Goal: Task Accomplishment & Management: Complete application form

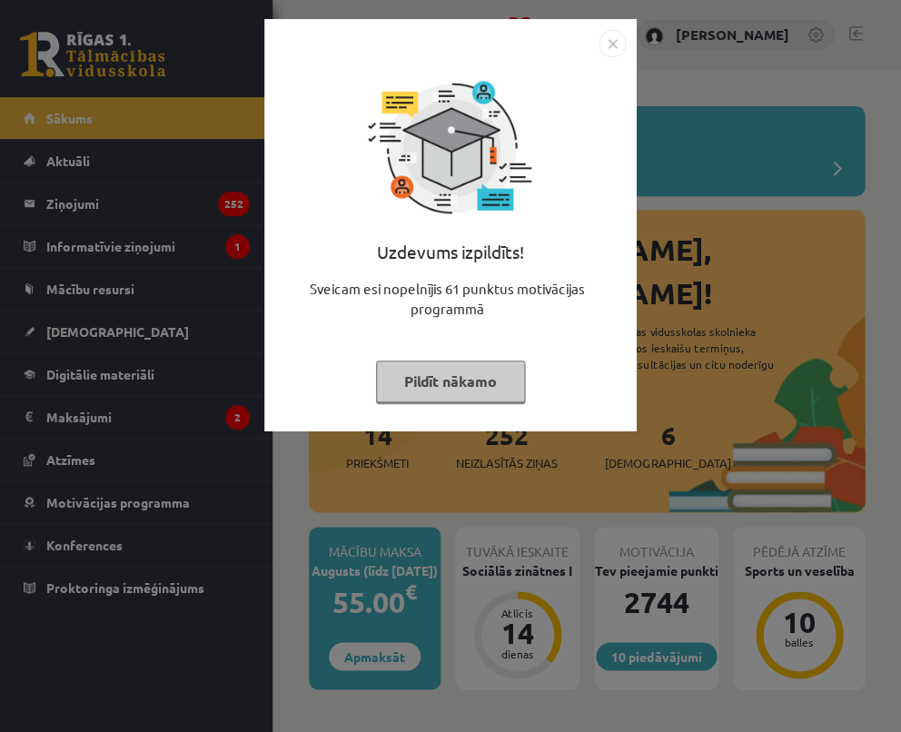
click at [614, 41] on img "Close" at bounding box center [611, 43] width 27 height 27
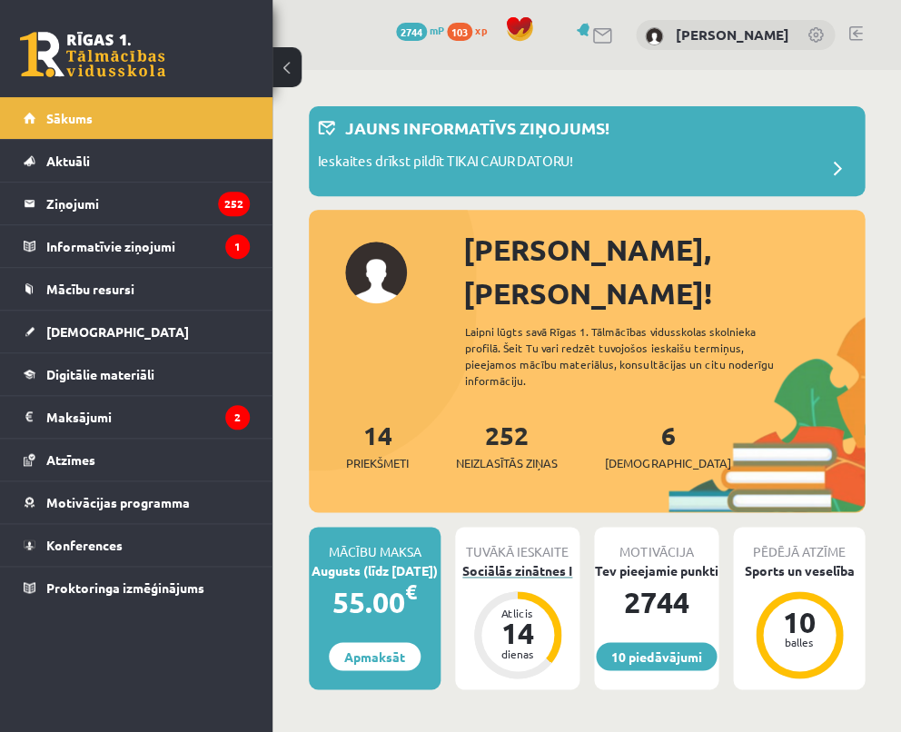
click at [530, 561] on div "Sociālās zinātnes I" at bounding box center [517, 570] width 124 height 19
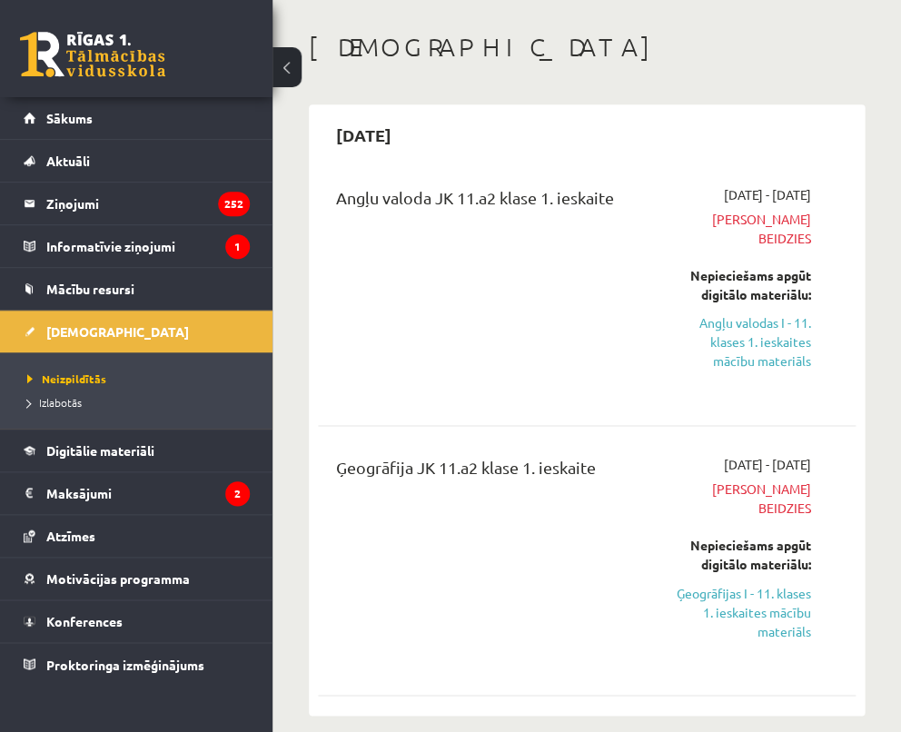
scroll to position [76, 0]
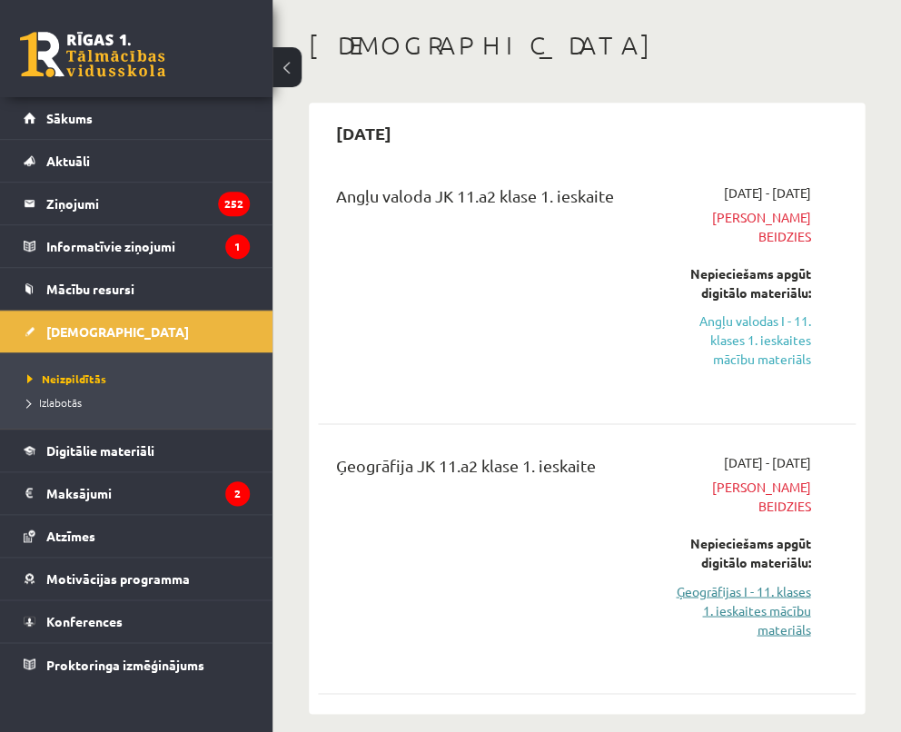
click at [716, 581] on link "Ģeogrāfijas I - 11. klases 1. ieskaites mācību materiāls" at bounding box center [740, 609] width 140 height 57
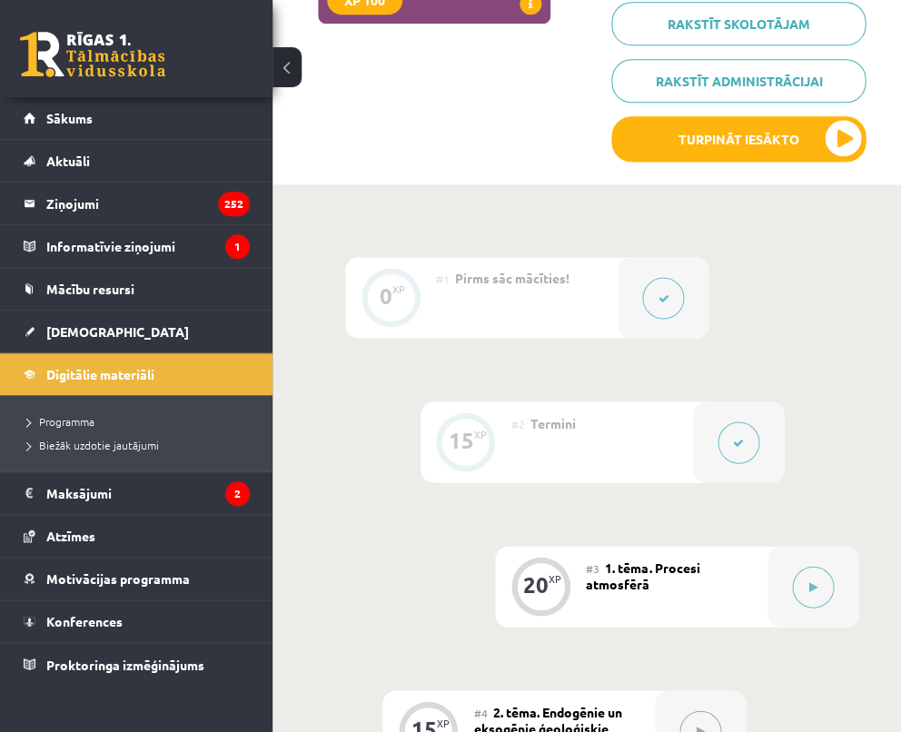
scroll to position [448, 0]
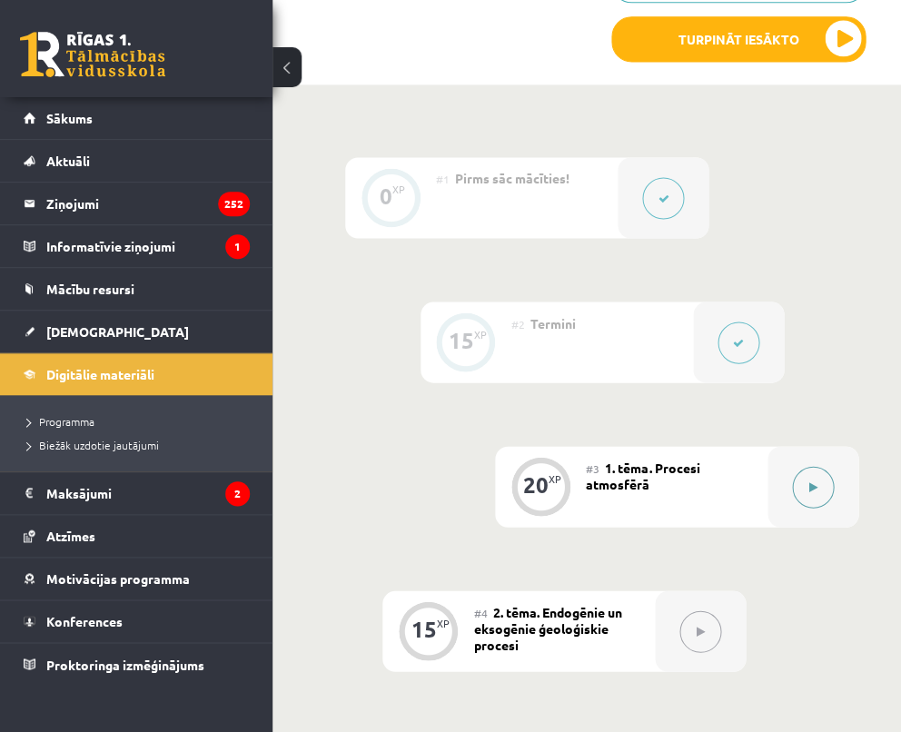
click at [815, 483] on icon at bounding box center [813, 486] width 8 height 11
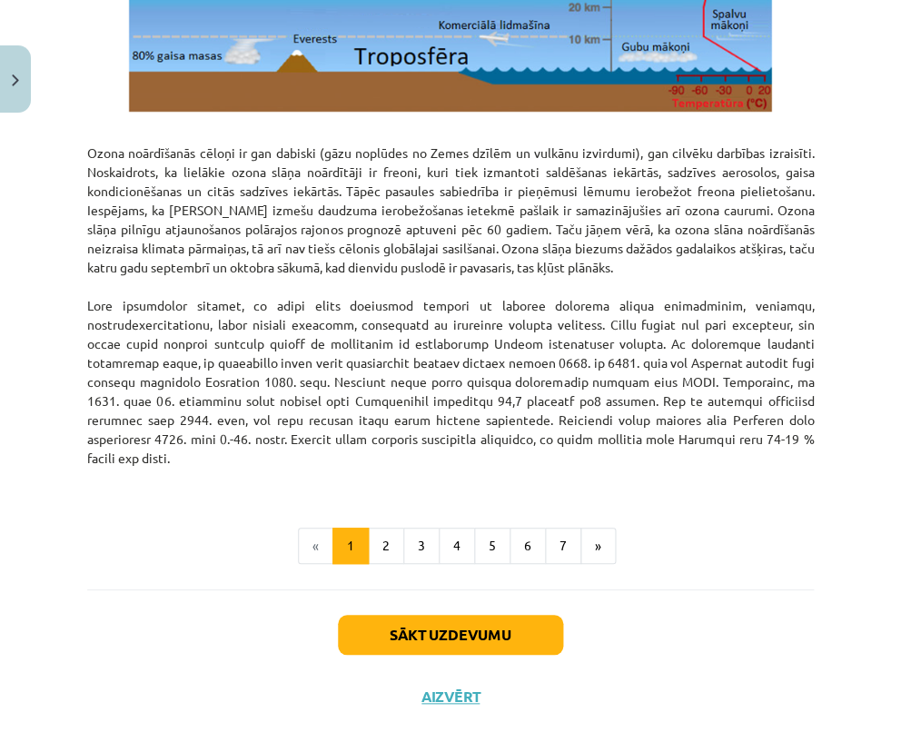
scroll to position [2362, 0]
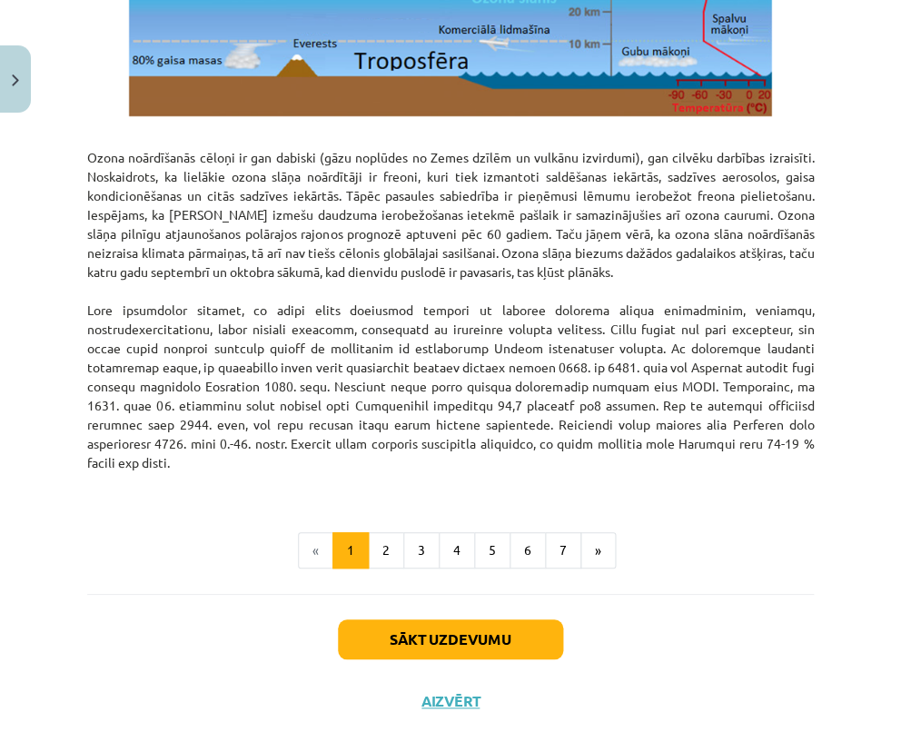
click at [459, 619] on button "Sākt uzdevumu" at bounding box center [450, 639] width 225 height 40
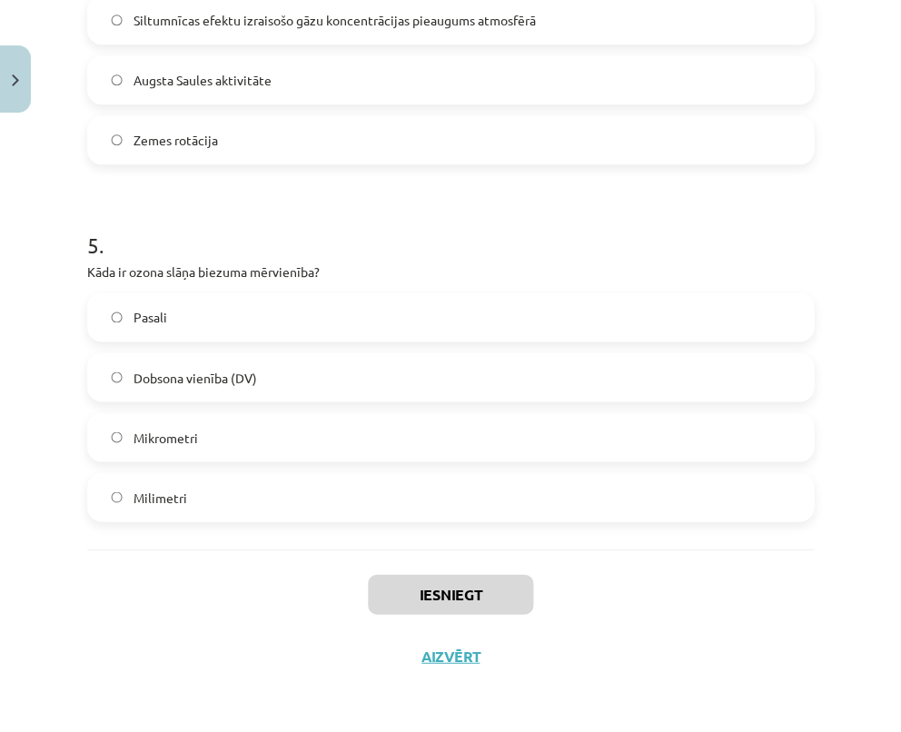
scroll to position [994, 0]
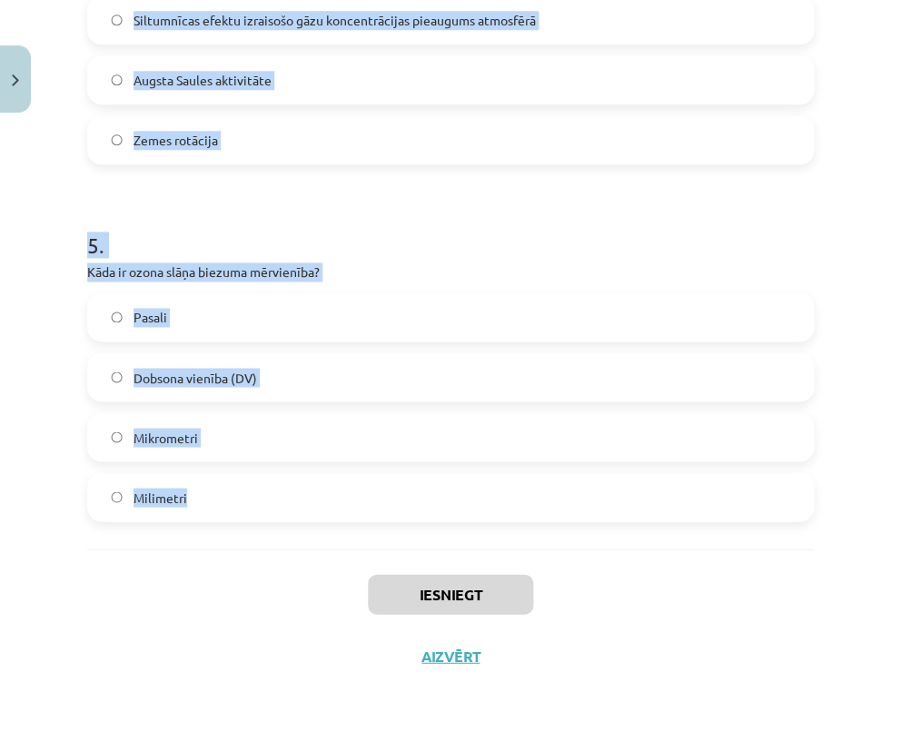
drag, startPoint x: 88, startPoint y: 271, endPoint x: 459, endPoint y: 511, distance: 442.5
copy form "1 . Kas ir albedo? Saules radiācijas un siltuma starojuma attiecība Okeāna silt…"
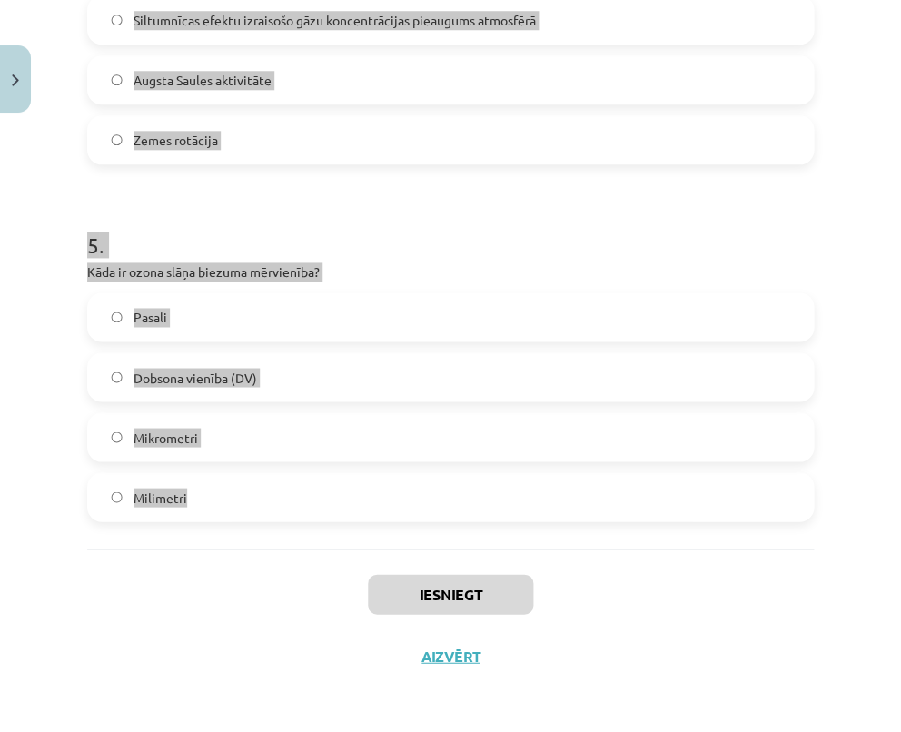
click at [869, 489] on div "Mācību tēma: Ģeogrāfijas i - 11. klases 1. ieskaites mācību materiāls #3 1. tēm…" at bounding box center [450, 366] width 901 height 732
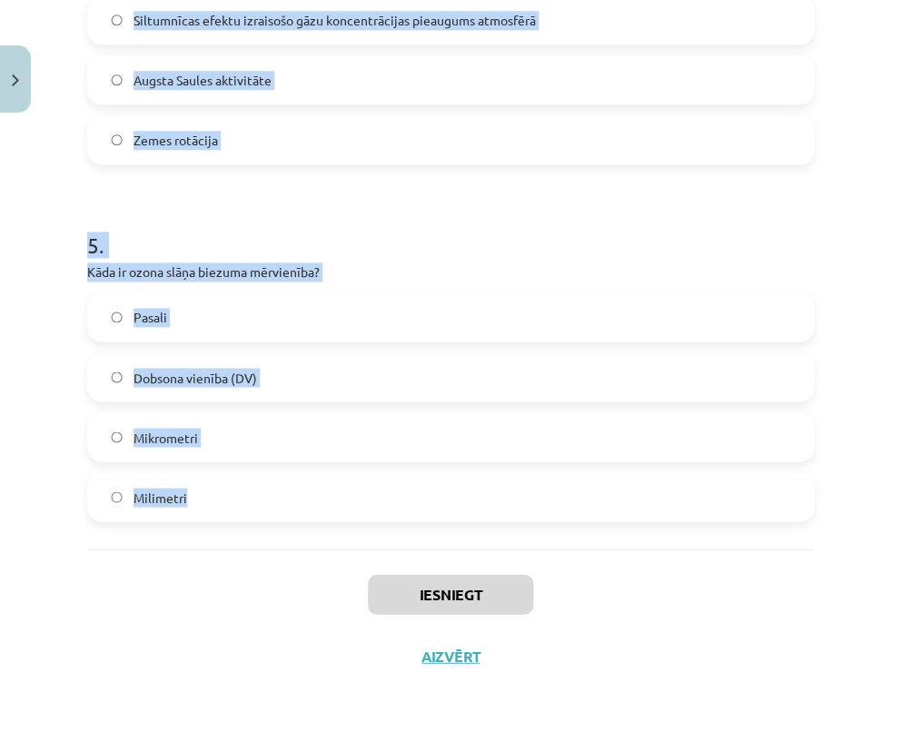
click at [865, 456] on div "Mācību tēma: Ģeogrāfijas i - 11. klases 1. ieskaites mācību materiāls #3 1. tēm…" at bounding box center [450, 366] width 901 height 732
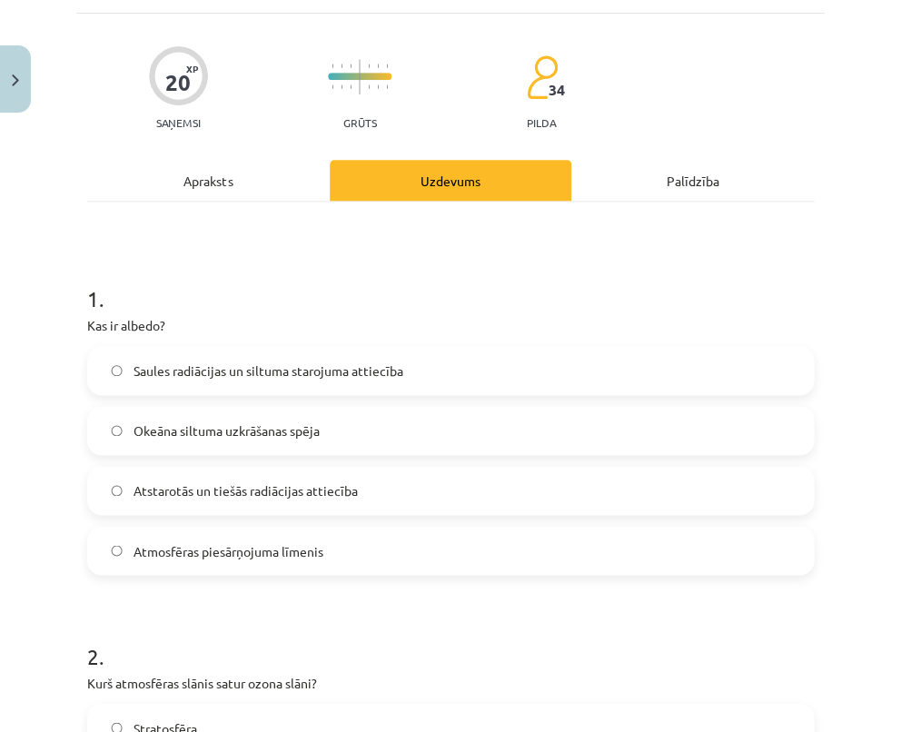
scroll to position [111, 0]
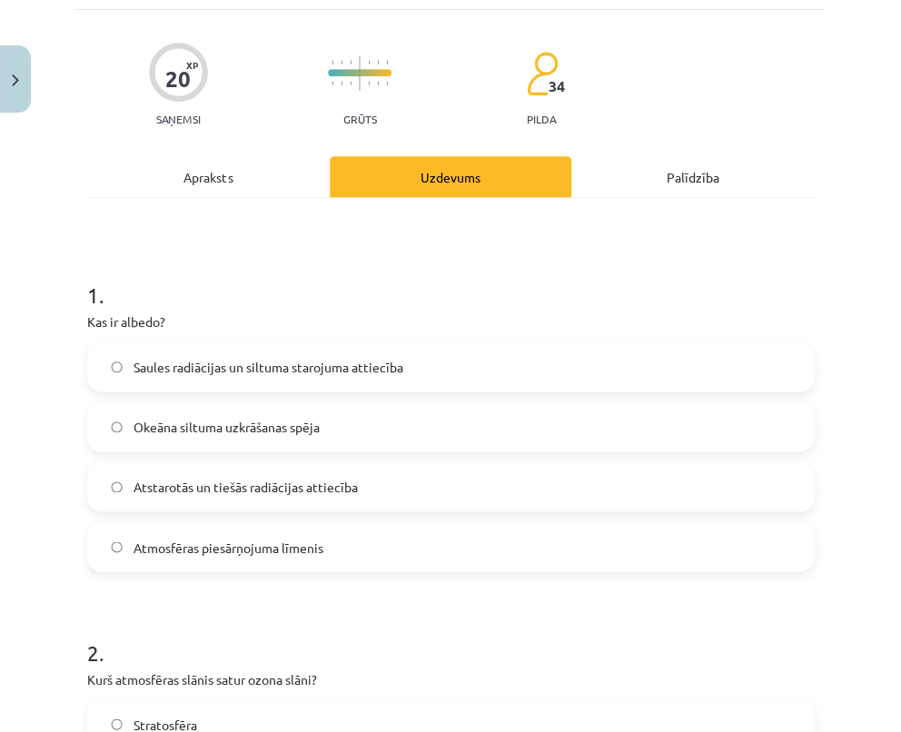
click at [324, 490] on span "Atstarotās un tiešās radiācijas attiecība" at bounding box center [245, 487] width 224 height 19
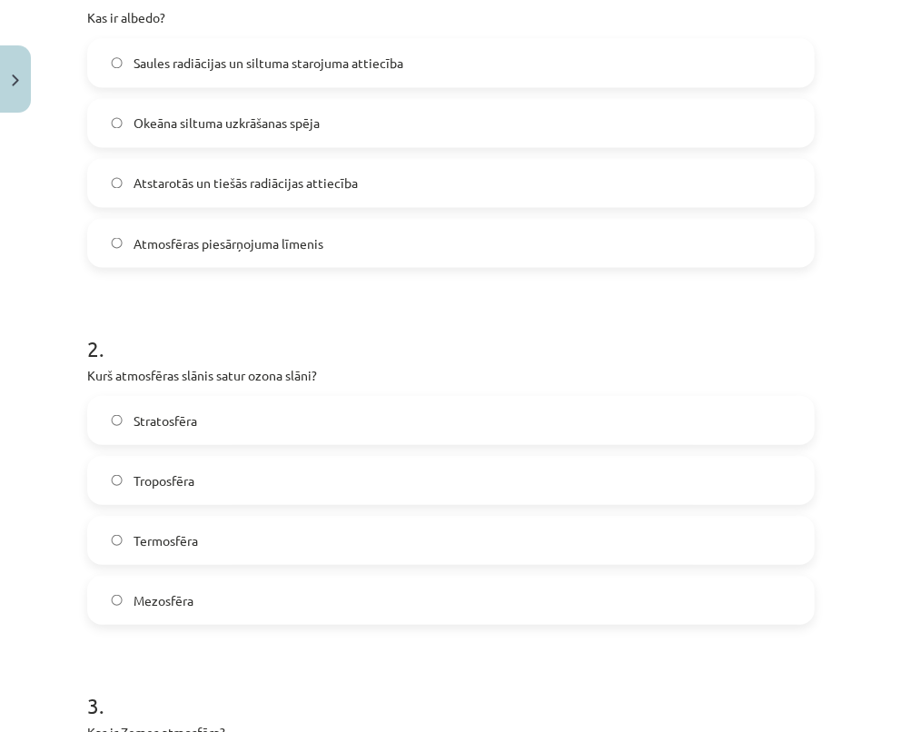
scroll to position [420, 0]
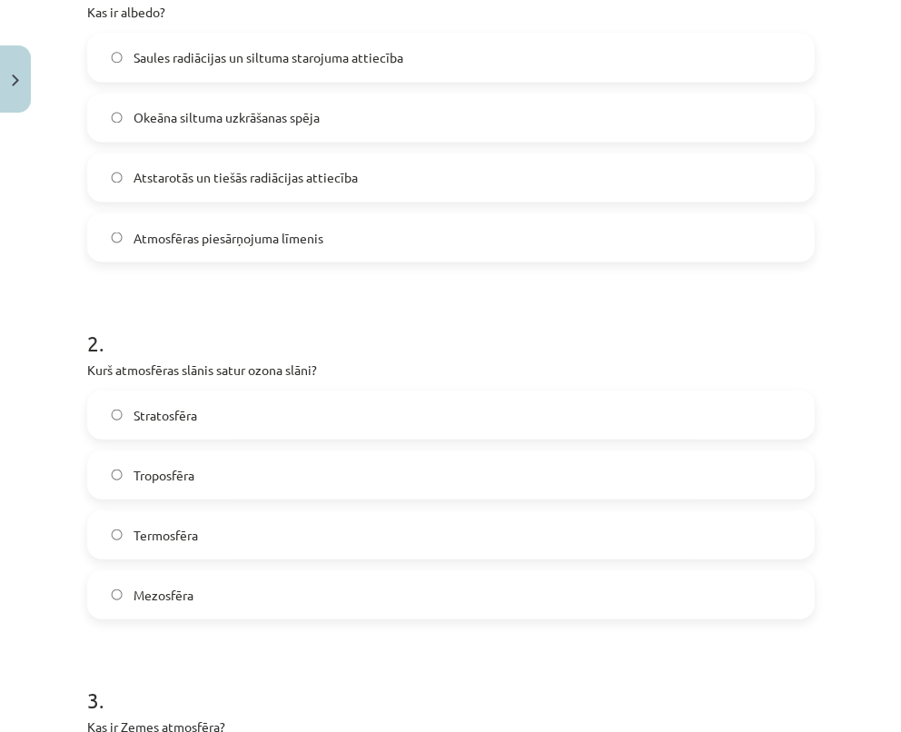
click at [266, 413] on label "Stratosfēra" at bounding box center [450, 413] width 723 height 45
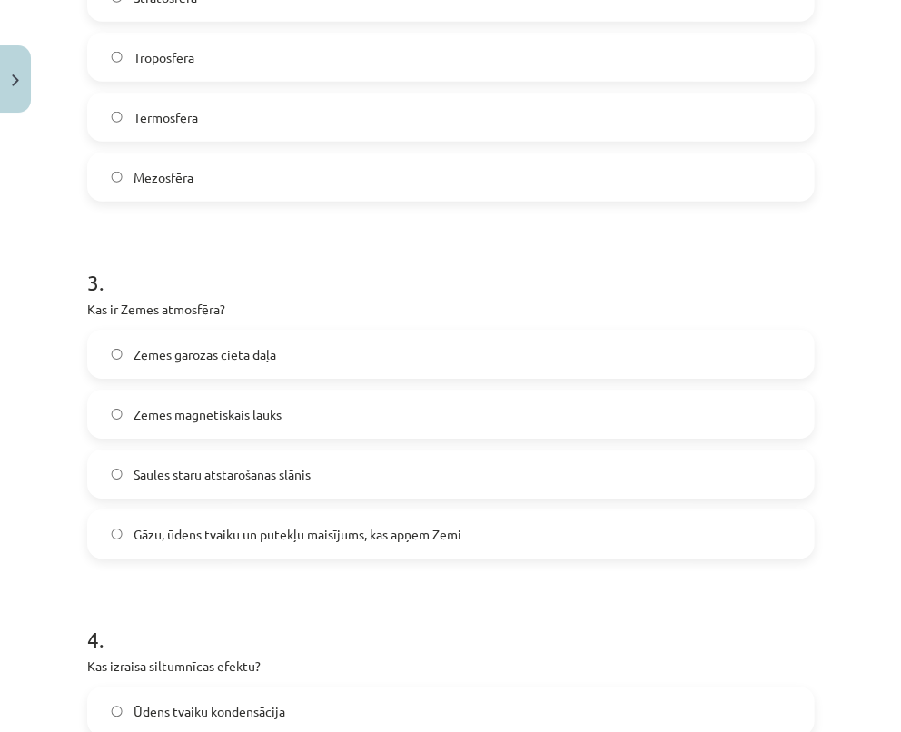
scroll to position [840, 0]
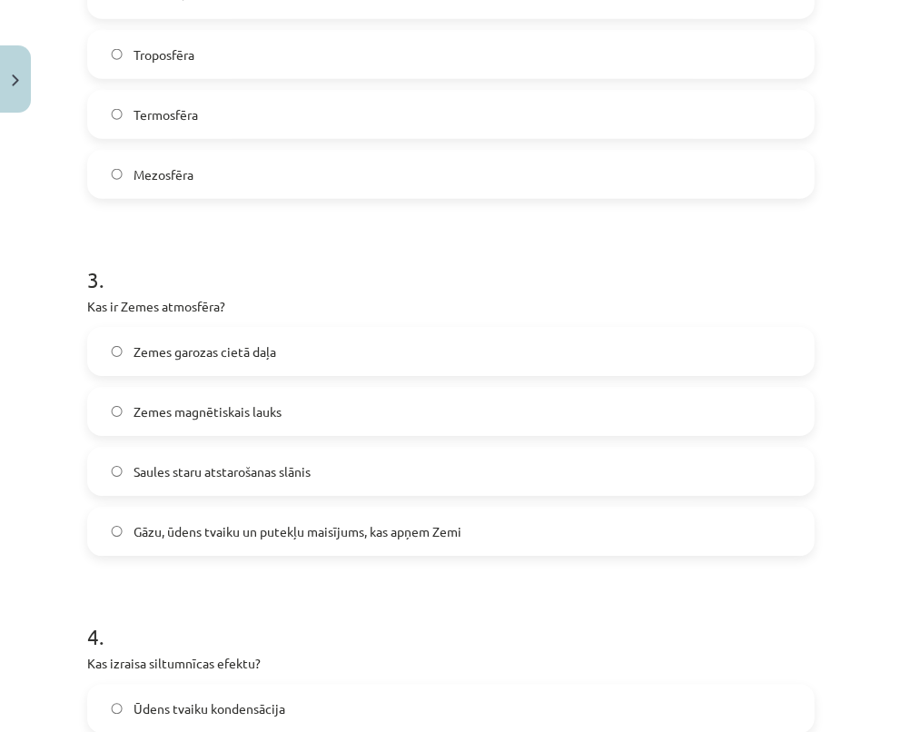
click at [224, 532] on span "Gāzu, ūdens tvaiku un putekļu maisījums, kas apņem Zemi" at bounding box center [297, 531] width 328 height 19
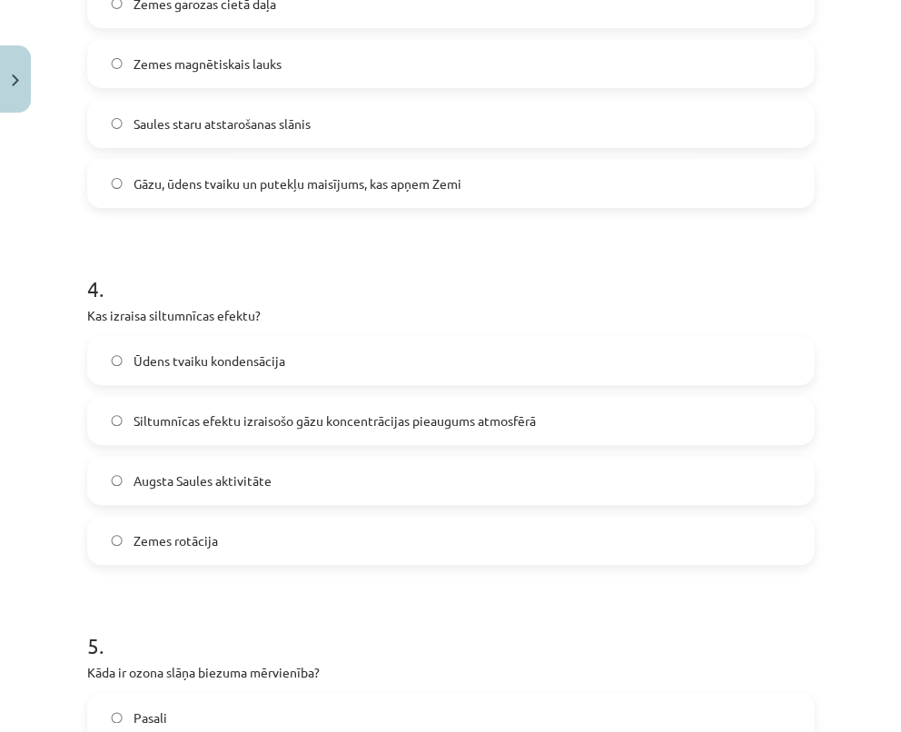
scroll to position [1189, 0]
click at [256, 418] on span "Siltumnīcas efektu izraisošo gāzu koncentrācijas pieaugums atmosfērā" at bounding box center [334, 418] width 402 height 19
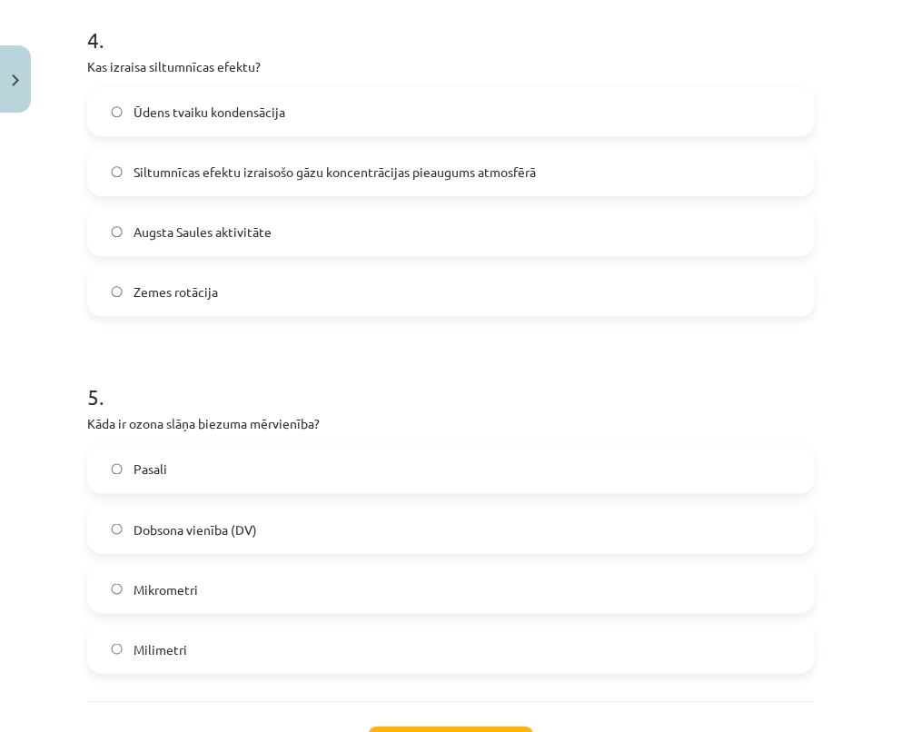
scroll to position [1473, 0]
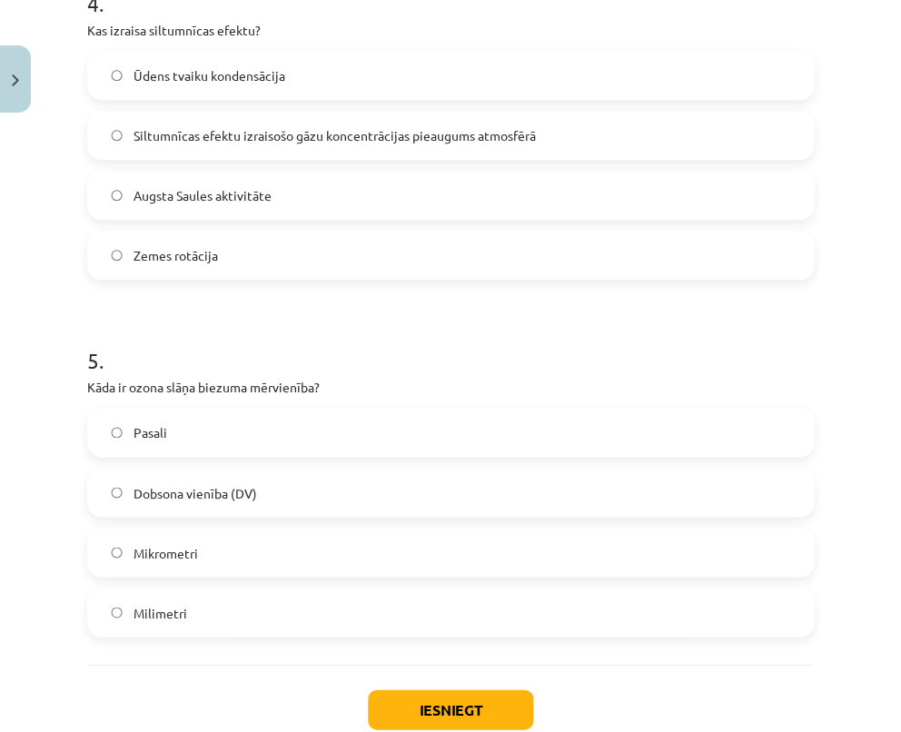
click at [243, 493] on span "Dobsona vienība (DV)" at bounding box center [194, 492] width 123 height 19
click at [431, 707] on button "Iesniegt" at bounding box center [450, 709] width 165 height 40
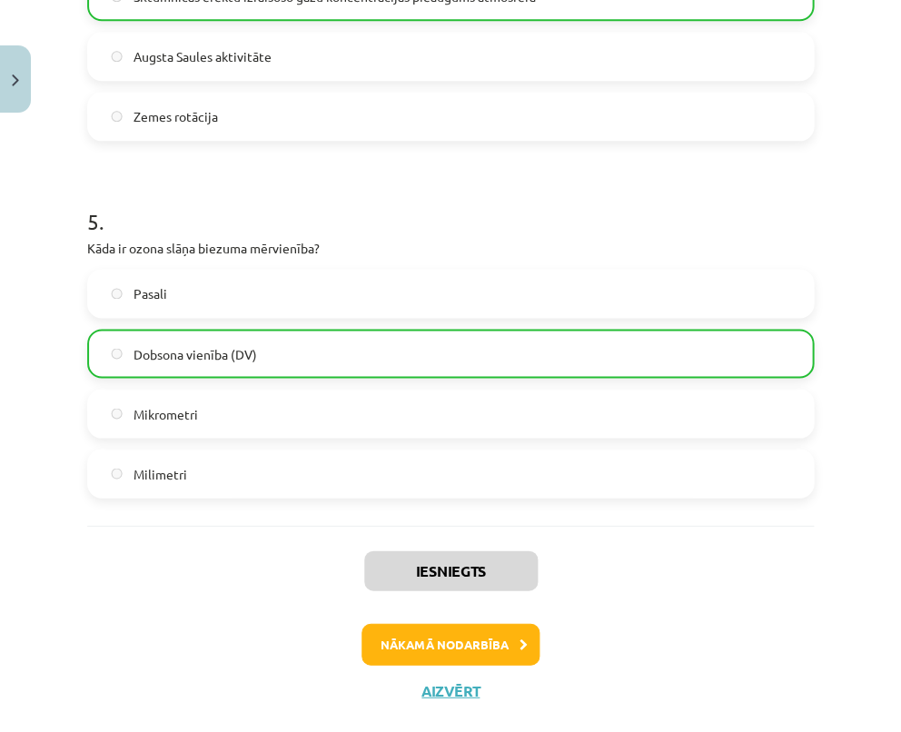
click at [441, 645] on button "Nākamā nodarbība" at bounding box center [450, 644] width 178 height 42
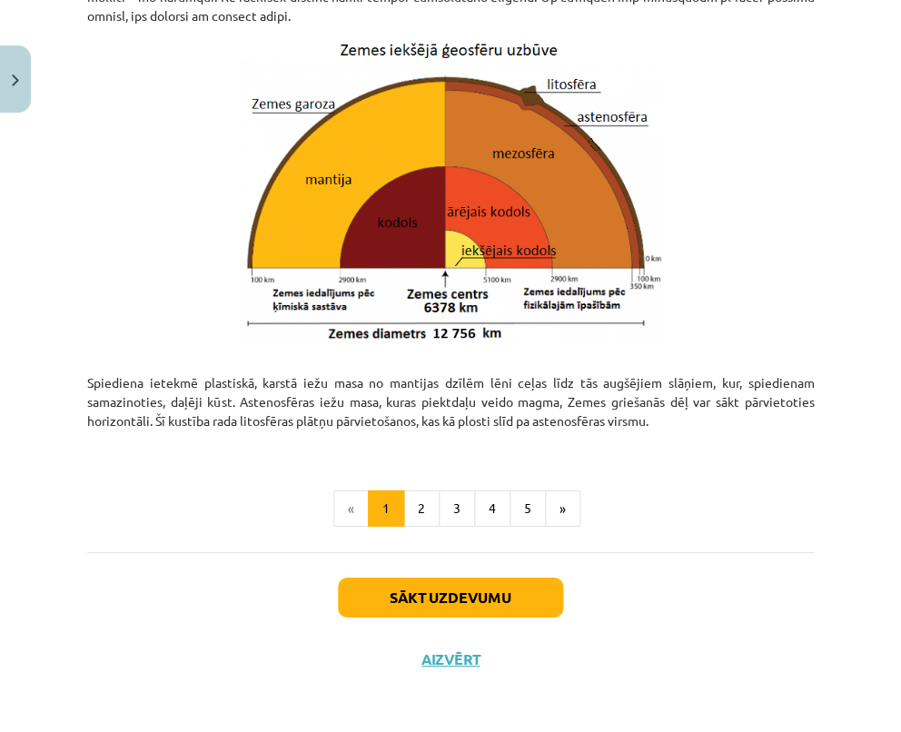
scroll to position [1961, 0]
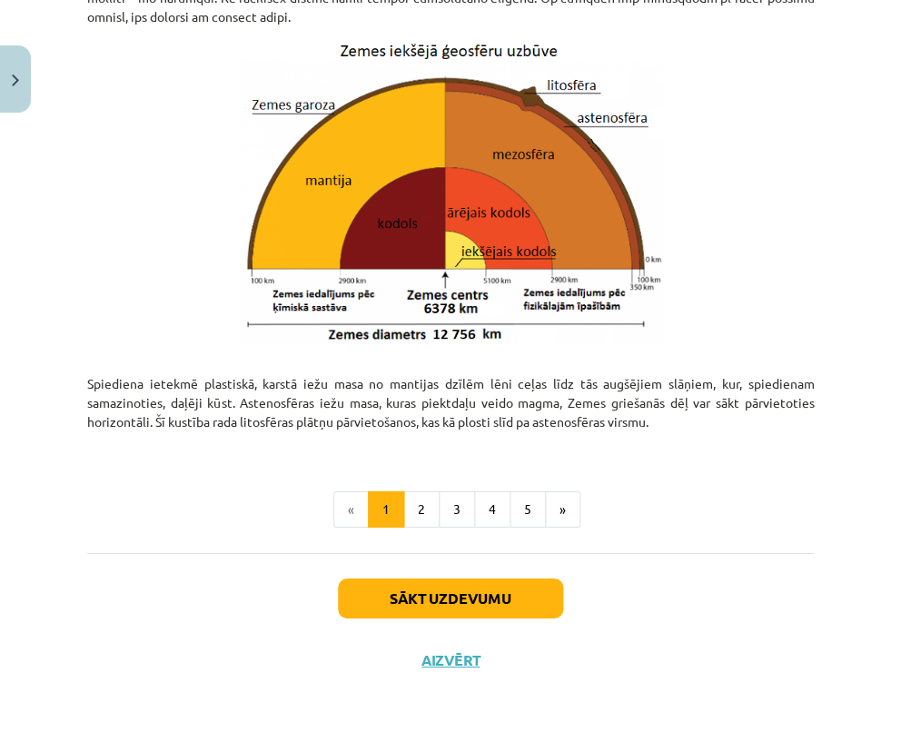
click at [468, 595] on button "Sākt uzdevumu" at bounding box center [450, 598] width 225 height 40
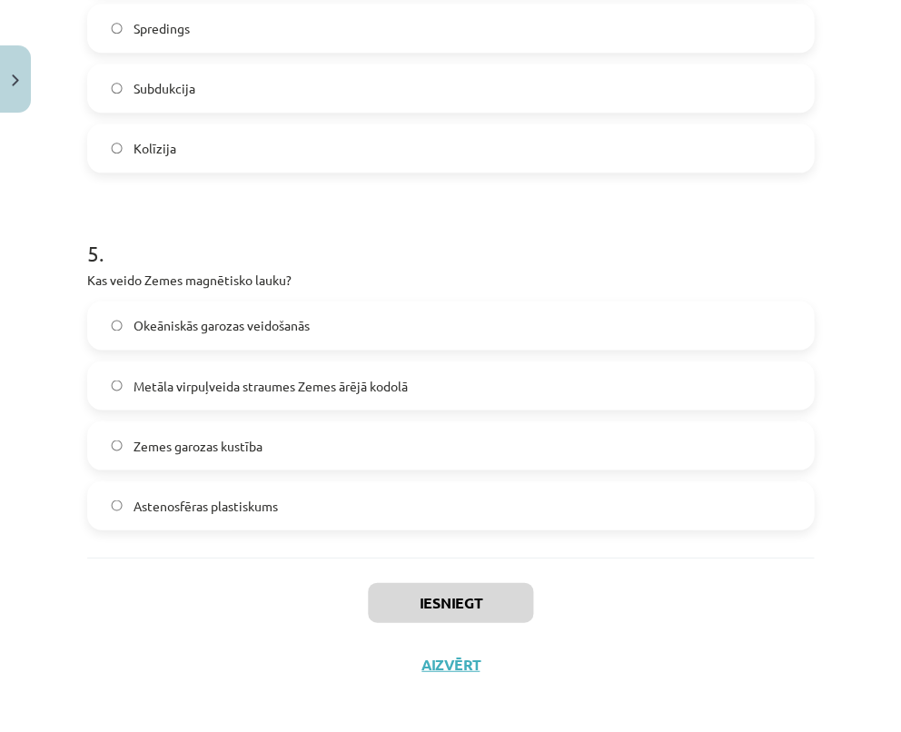
scroll to position [1588, 0]
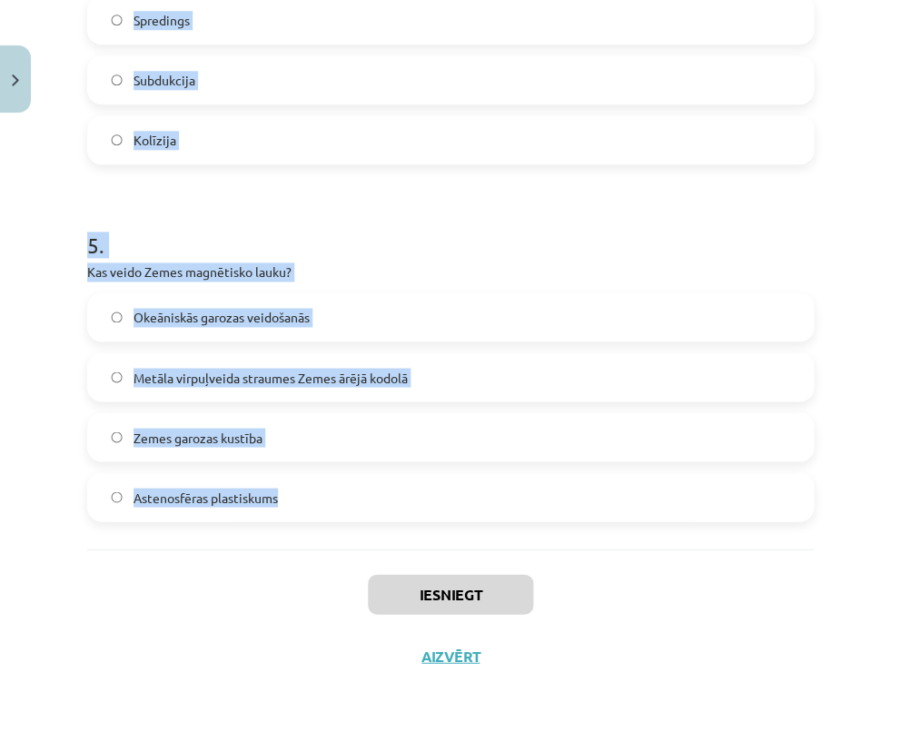
drag, startPoint x: 88, startPoint y: 358, endPoint x: 446, endPoint y: 489, distance: 381.2
copy form "1 . Cik bieza ir Zemes garoza? 5-80km 50 – 1000m 50 -250 km 1-5 km 2 . Kā sauc …"
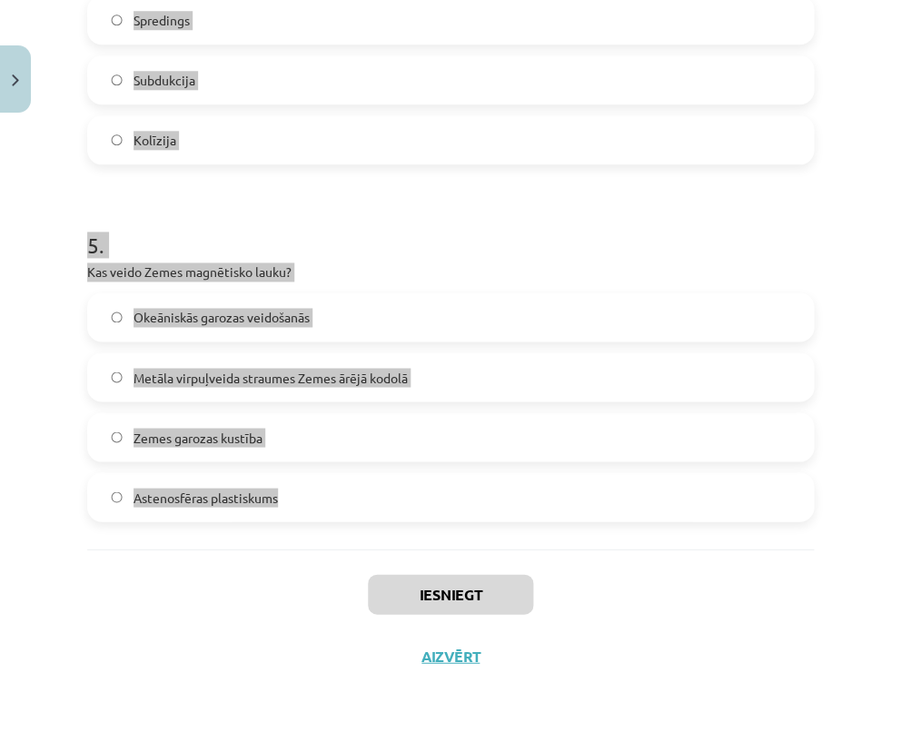
click at [844, 466] on div "Mācību tēma: Ģeogrāfijas i - 11. klases 1. ieskaites mācību materiāls #4 2. tēm…" at bounding box center [450, 366] width 901 height 732
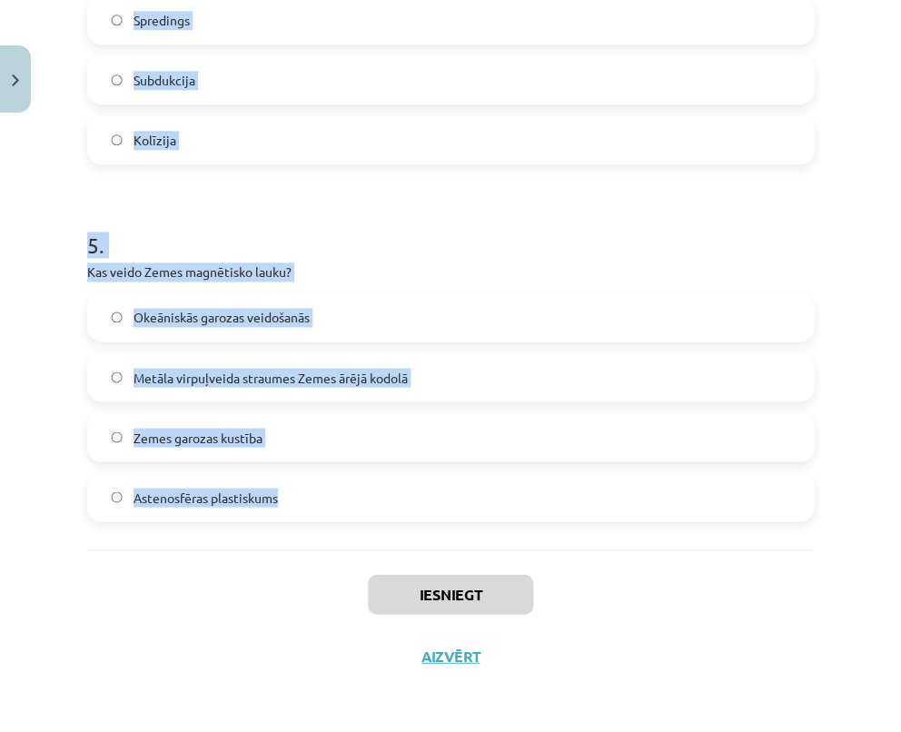
click at [846, 459] on div "Mācību tēma: Ģeogrāfijas i - 11. klases 1. ieskaites mācību materiāls #4 2. tēm…" at bounding box center [450, 366] width 901 height 732
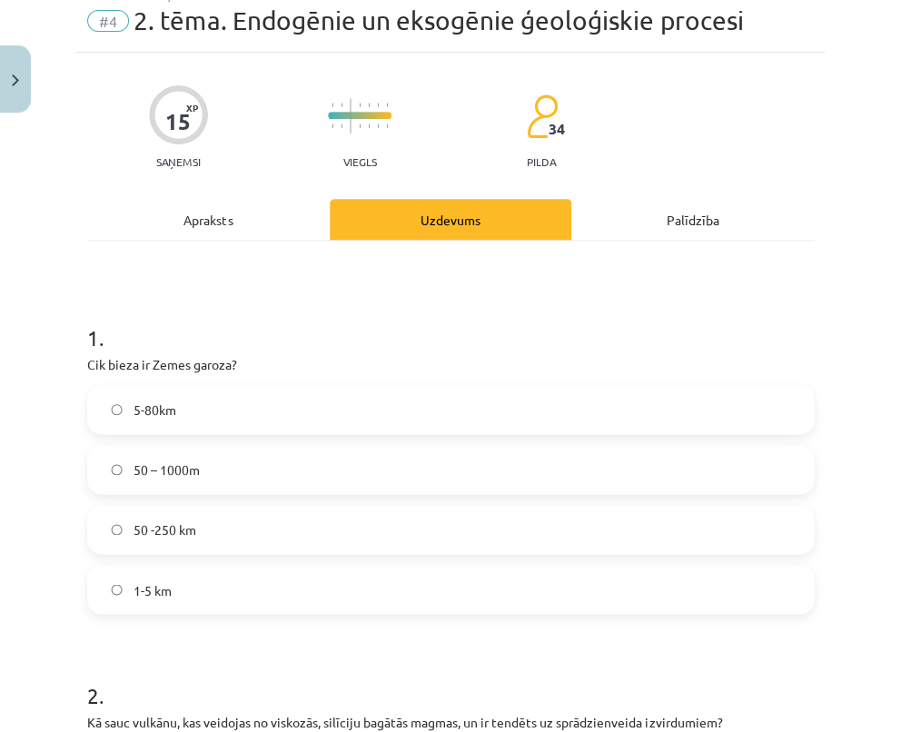
scroll to position [74, 0]
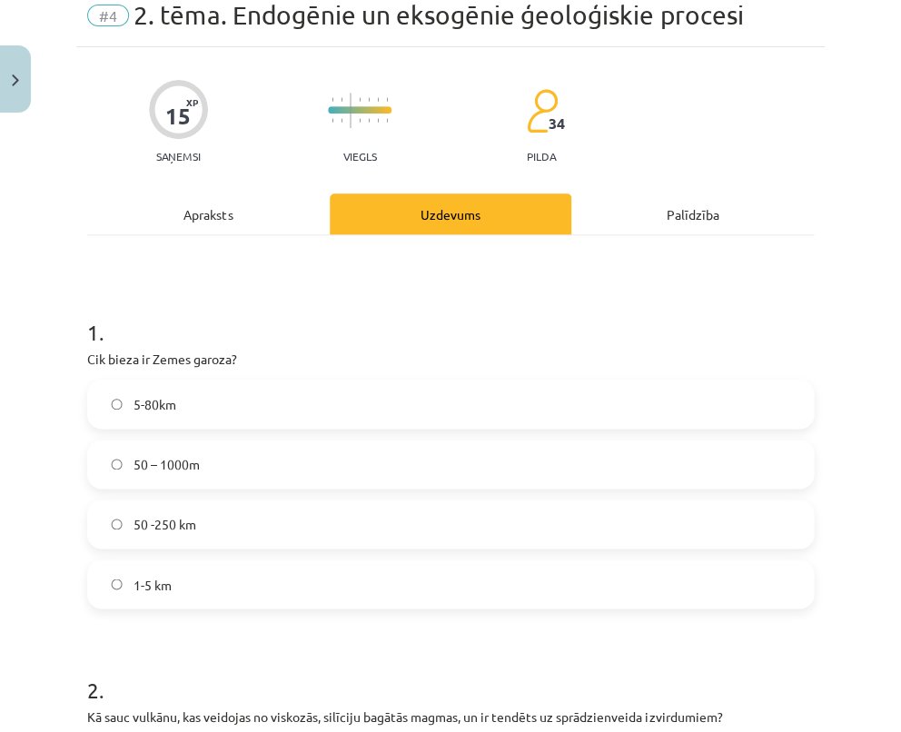
click at [303, 409] on label "5-80km" at bounding box center [450, 403] width 723 height 45
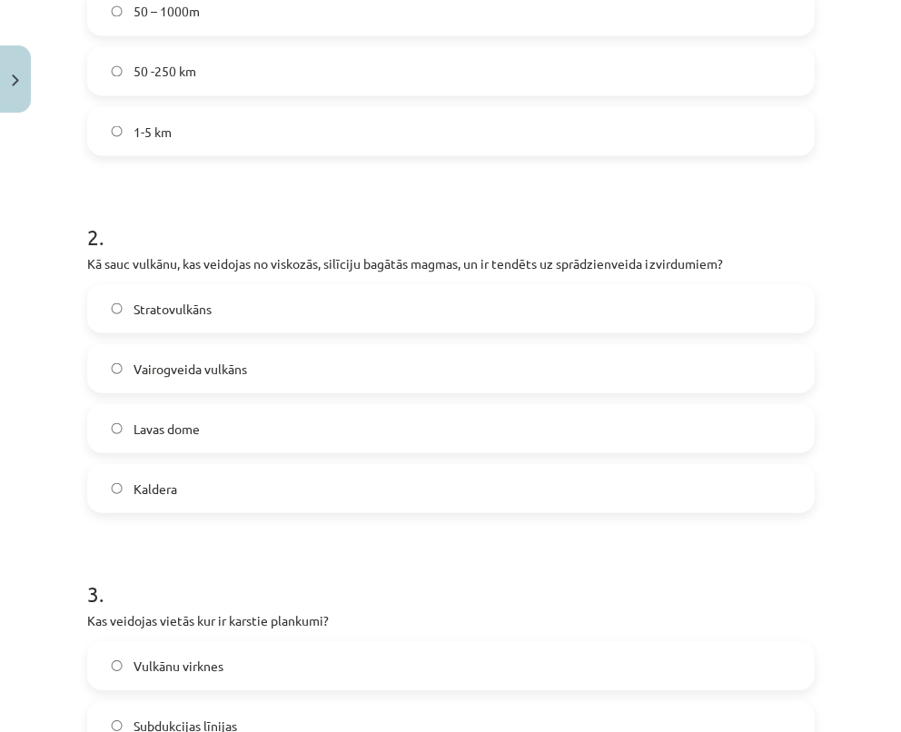
scroll to position [531, 0]
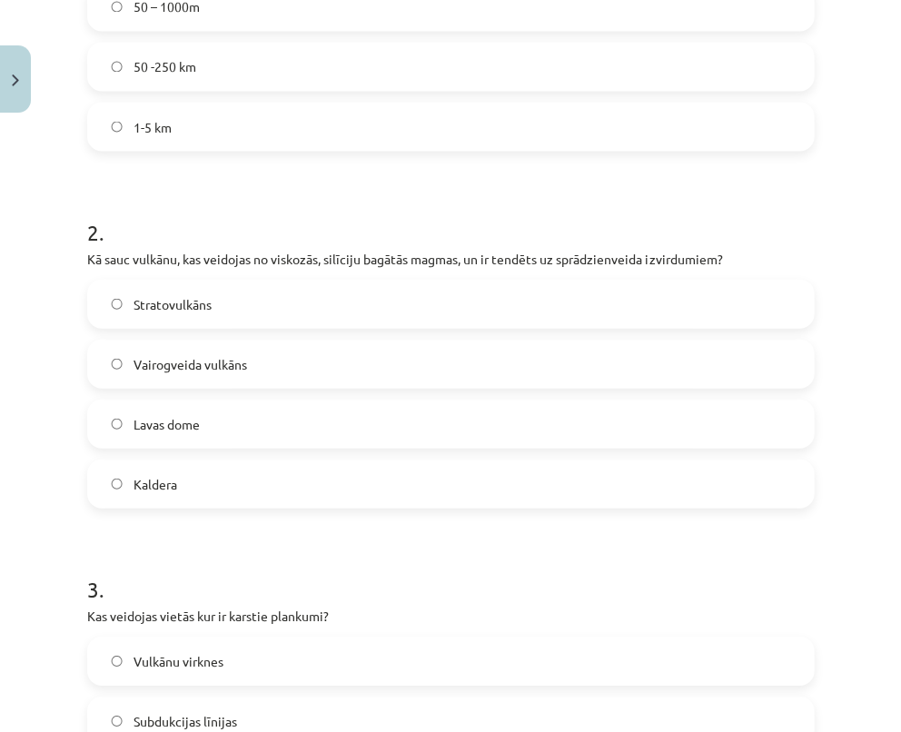
click at [302, 302] on label "Stratovulkāns" at bounding box center [450, 303] width 723 height 45
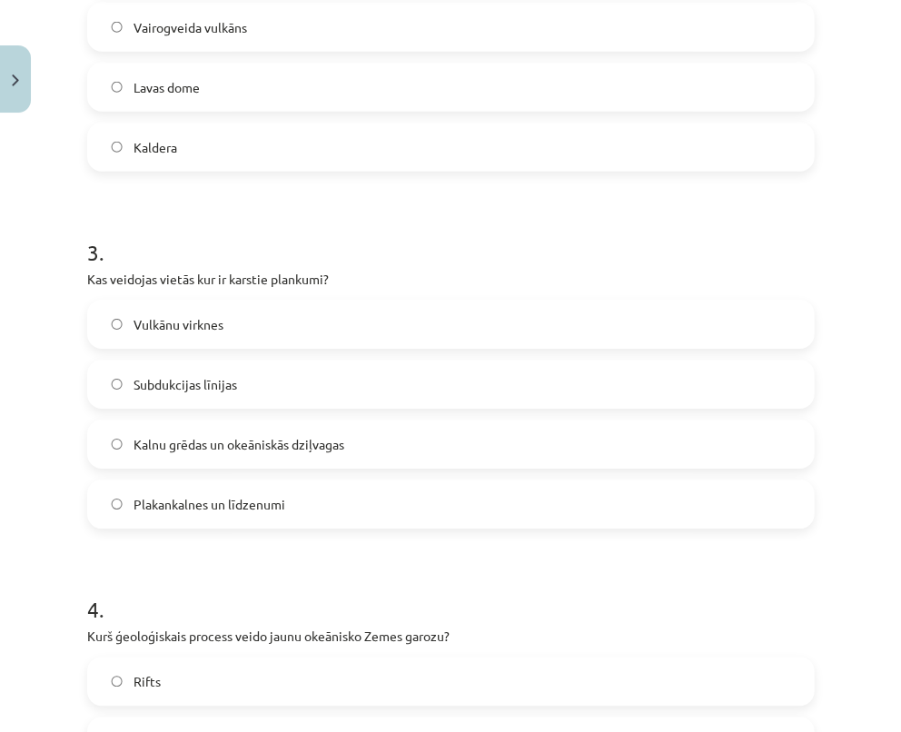
scroll to position [871, 0]
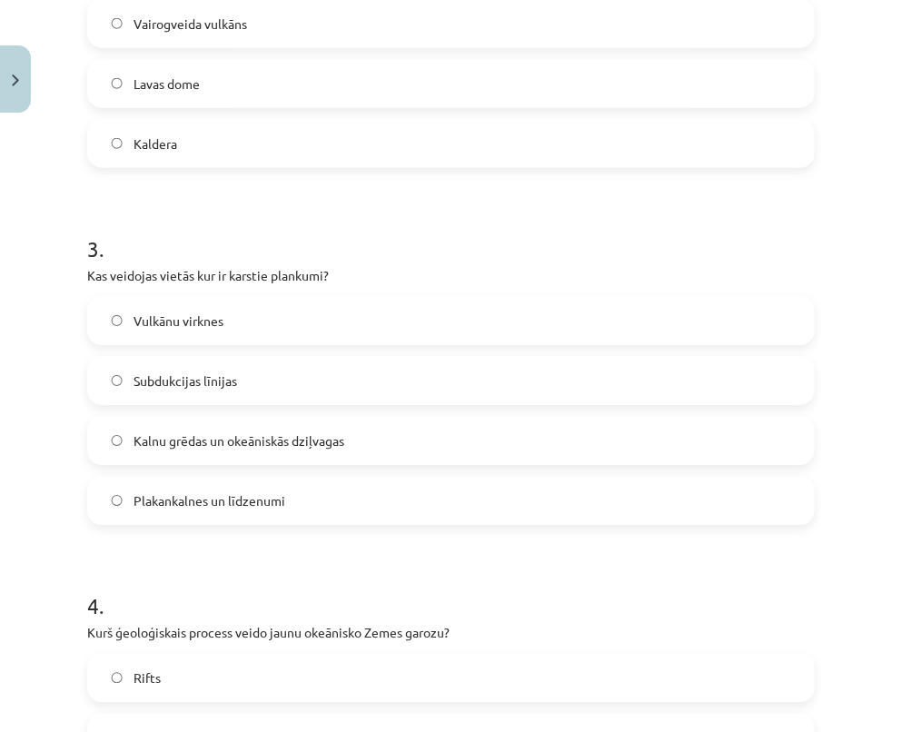
click at [241, 307] on label "Vulkānu virknes" at bounding box center [450, 320] width 723 height 45
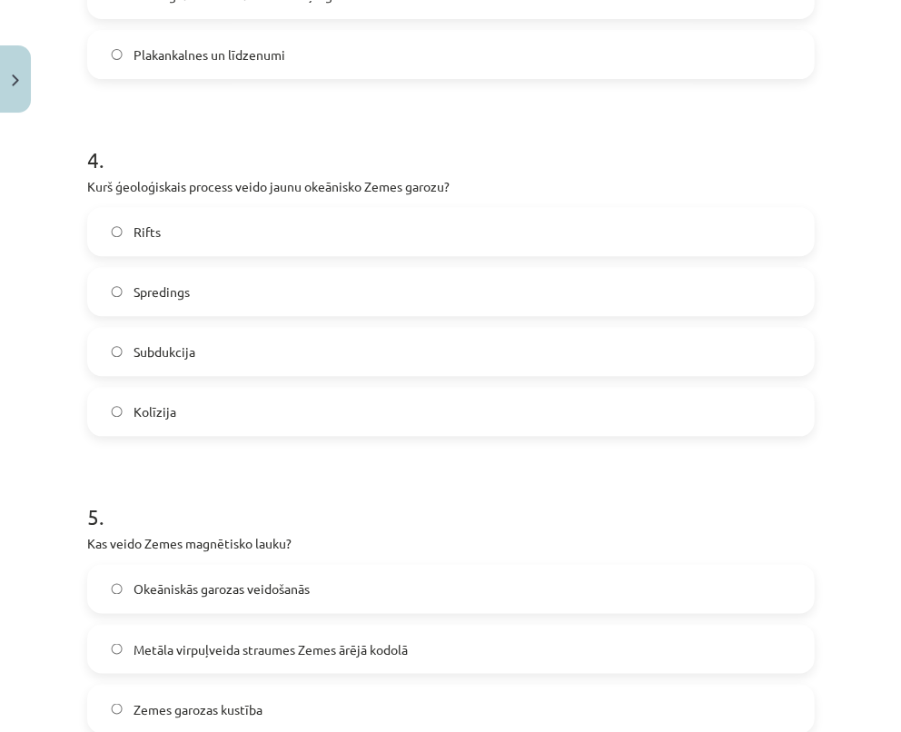
scroll to position [1331, 0]
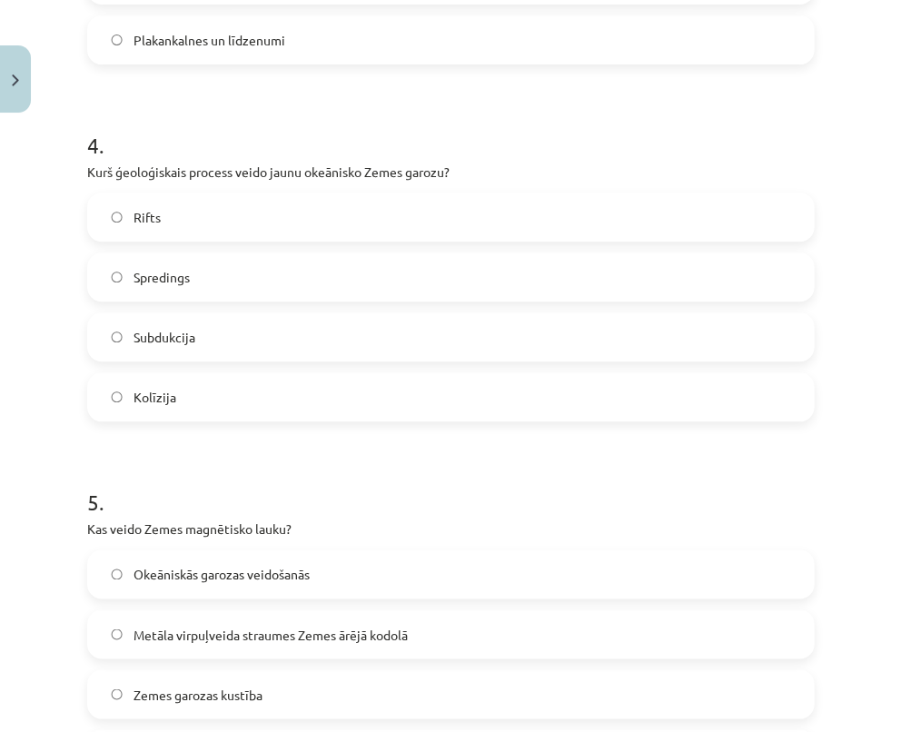
click at [271, 272] on label "Spredings" at bounding box center [450, 276] width 723 height 45
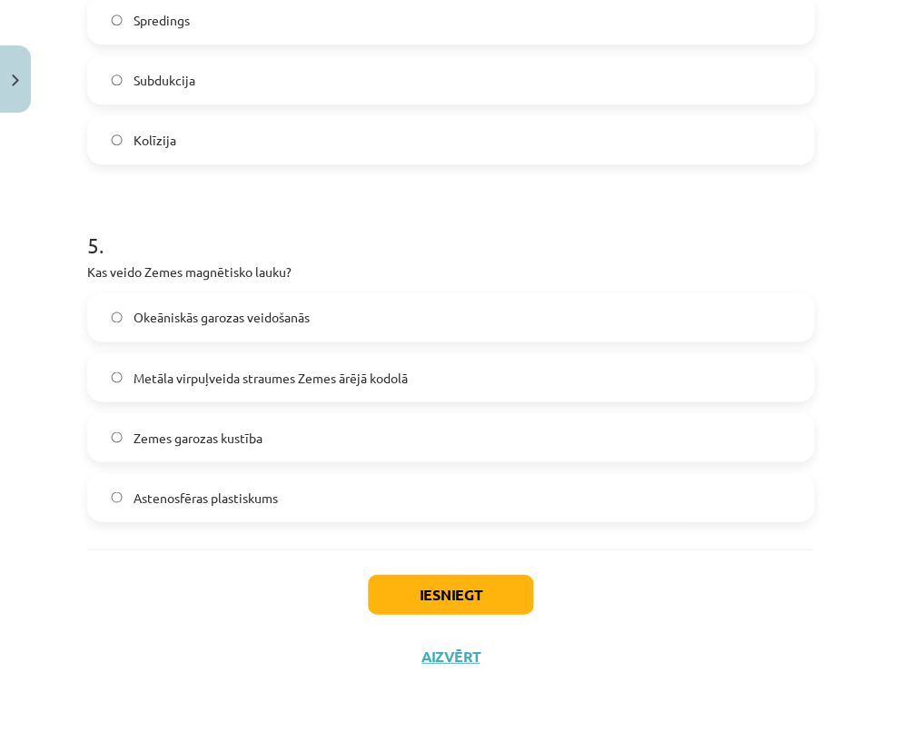
scroll to position [1588, 0]
click at [242, 369] on span "Metāla virpuļveida straumes Zemes ārējā kodolā" at bounding box center [270, 377] width 274 height 19
click at [423, 581] on button "Iesniegt" at bounding box center [450, 594] width 165 height 40
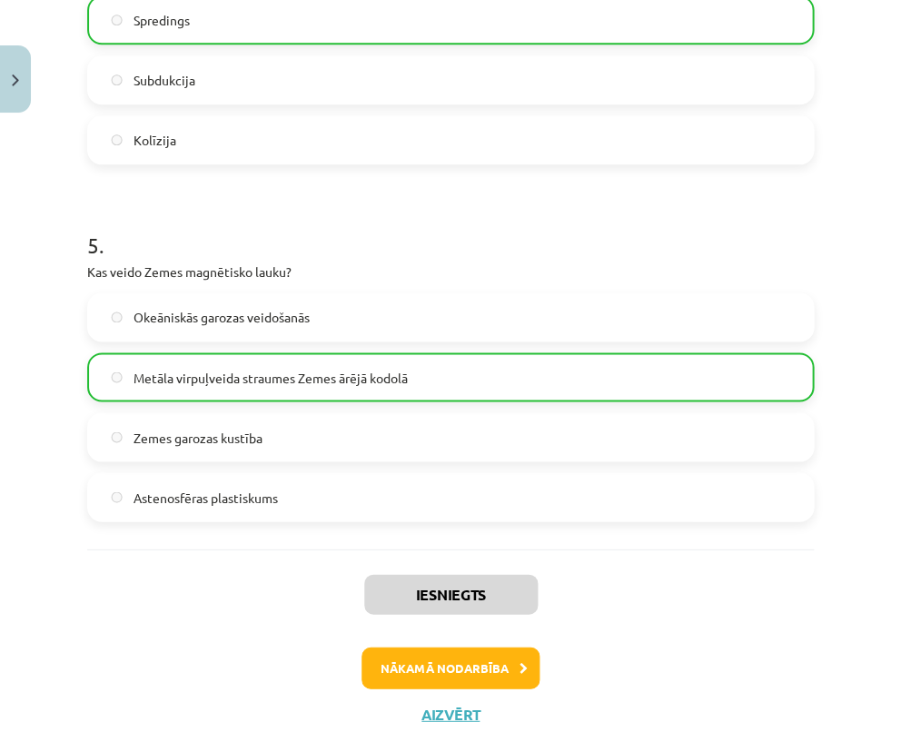
click at [441, 664] on button "Nākamā nodarbība" at bounding box center [450, 667] width 178 height 42
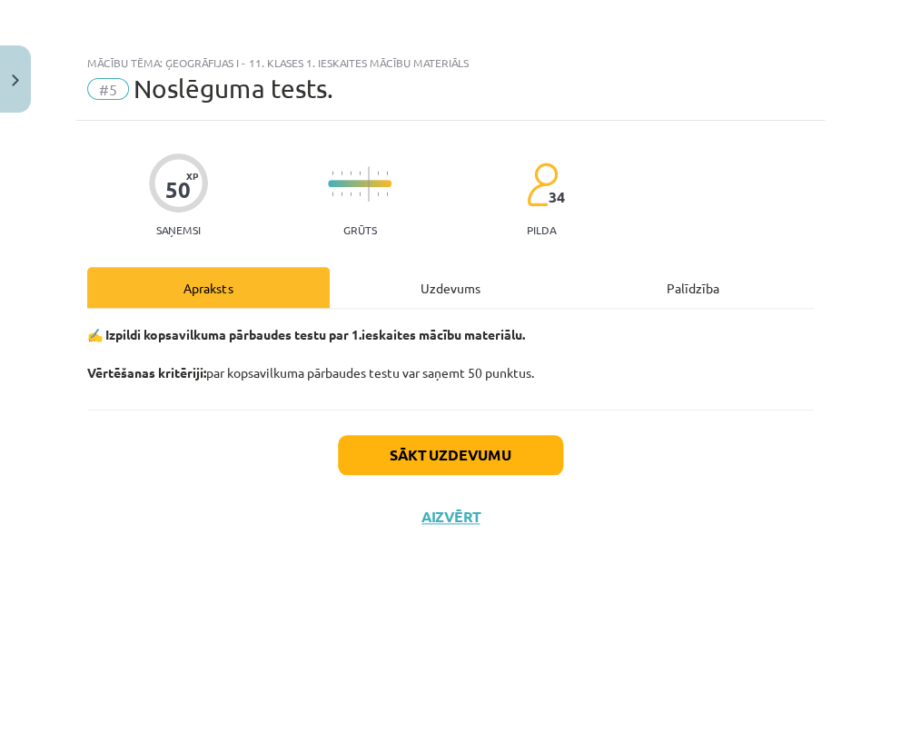
click at [458, 458] on button "Sākt uzdevumu" at bounding box center [450, 455] width 225 height 40
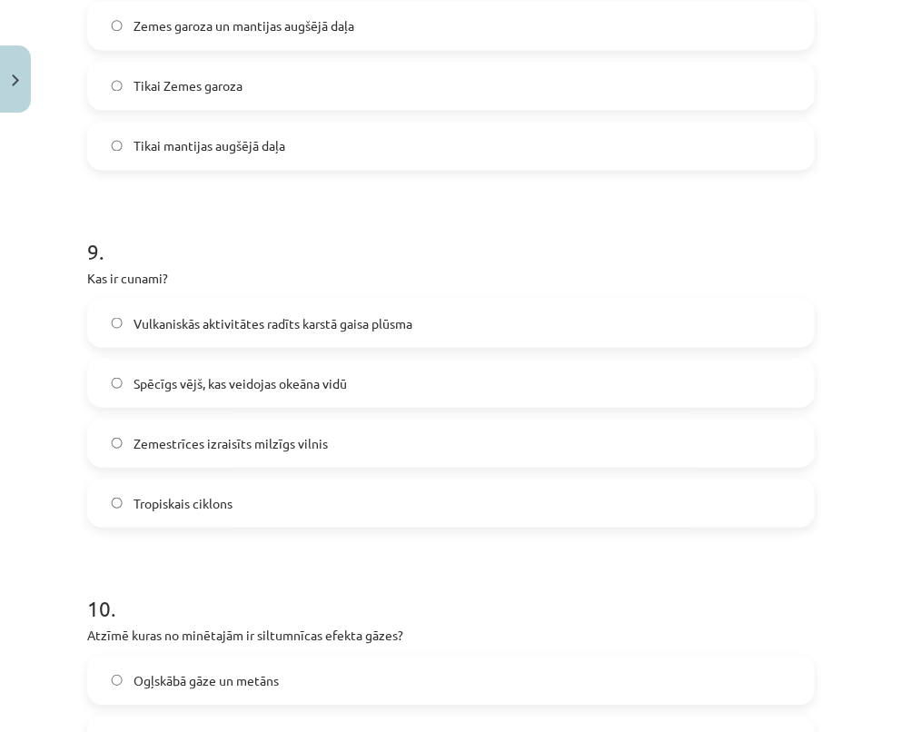
scroll to position [3341, 0]
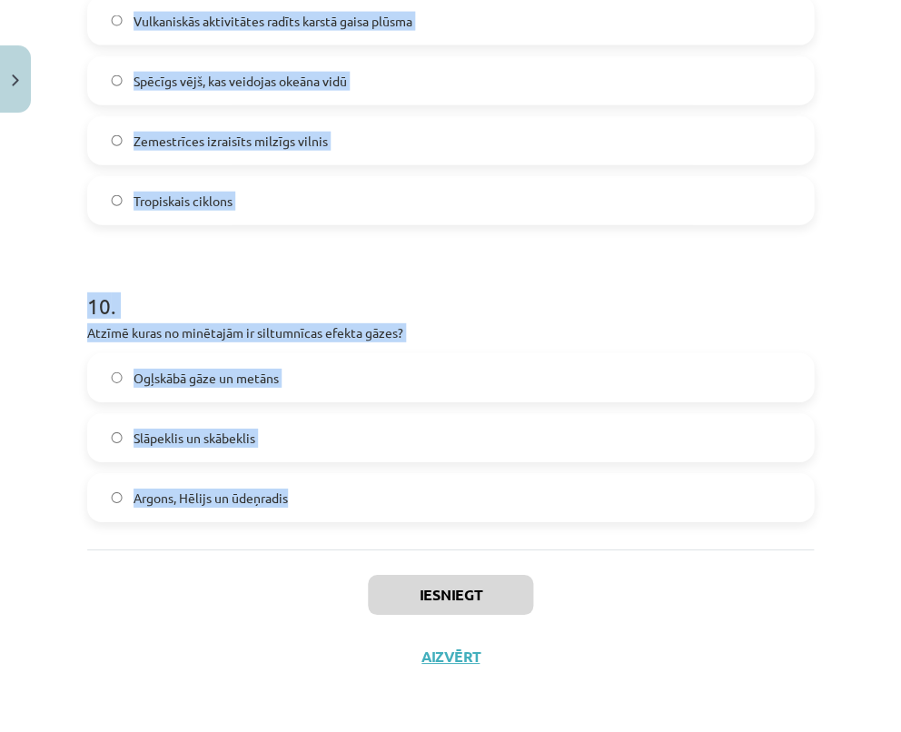
drag, startPoint x: 89, startPoint y: 399, endPoint x: 376, endPoint y: 538, distance: 319.2
copy form "1 . Kas ir albedo? Atmosfēras pretstarojuma daudzums Atstarotās un absorbētās S…"
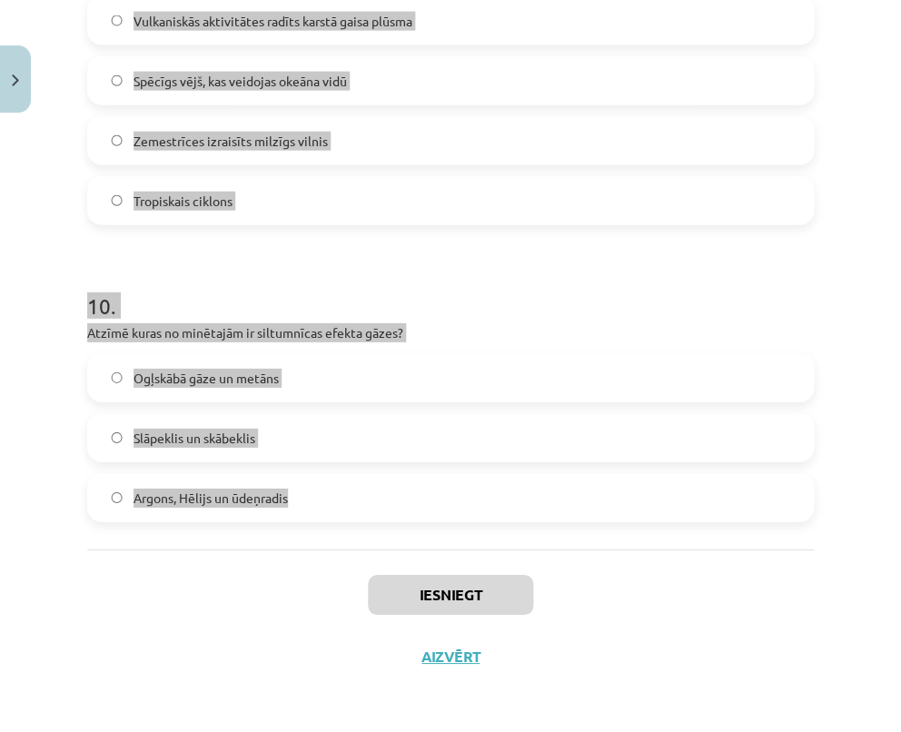
click at [884, 603] on div "Mācību tēma: Ģeogrāfijas i - 11. klases 1. ieskaites mācību materiāls #5 Noslēg…" at bounding box center [450, 366] width 901 height 732
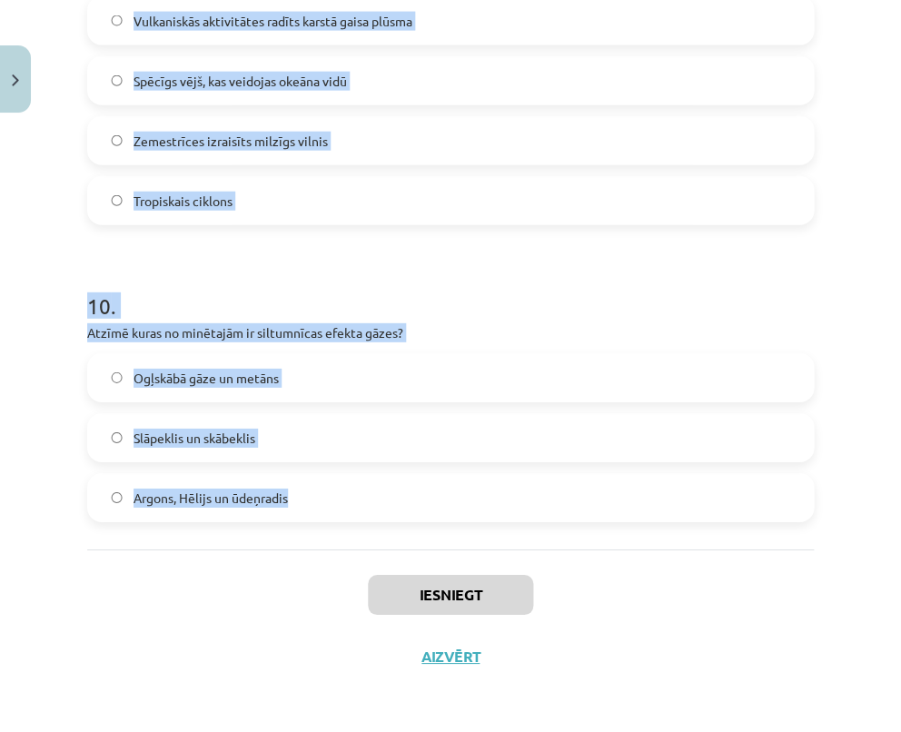
click at [884, 603] on div "Mācību tēma: Ģeogrāfijas i - 11. klases 1. ieskaites mācību materiāls #5 Noslēg…" at bounding box center [450, 366] width 901 height 732
click at [877, 595] on div "Mācību tēma: Ģeogrāfijas i - 11. klases 1. ieskaites mācību materiāls #5 Noslēg…" at bounding box center [450, 366] width 901 height 732
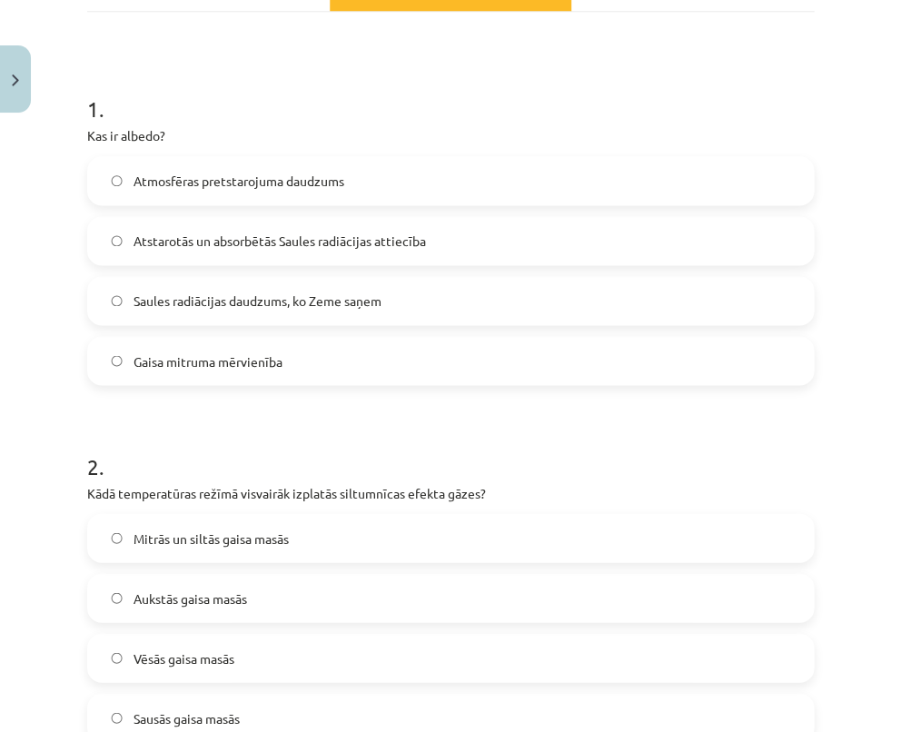
scroll to position [291, 0]
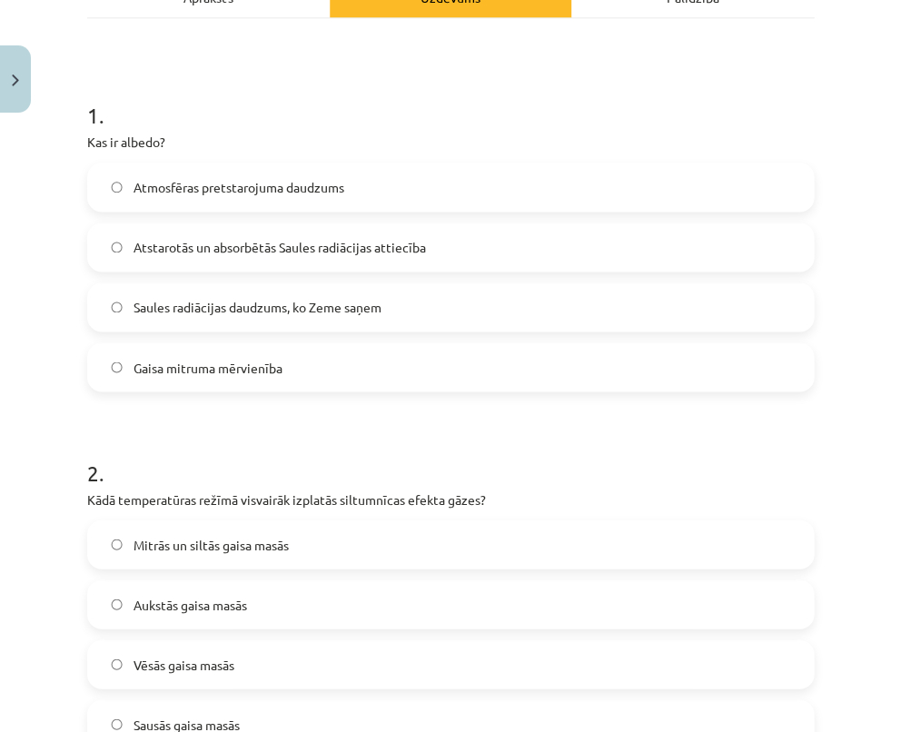
click at [436, 235] on label "Atstarotās un absorbētās Saules radiācijas attiecība" at bounding box center [450, 246] width 723 height 45
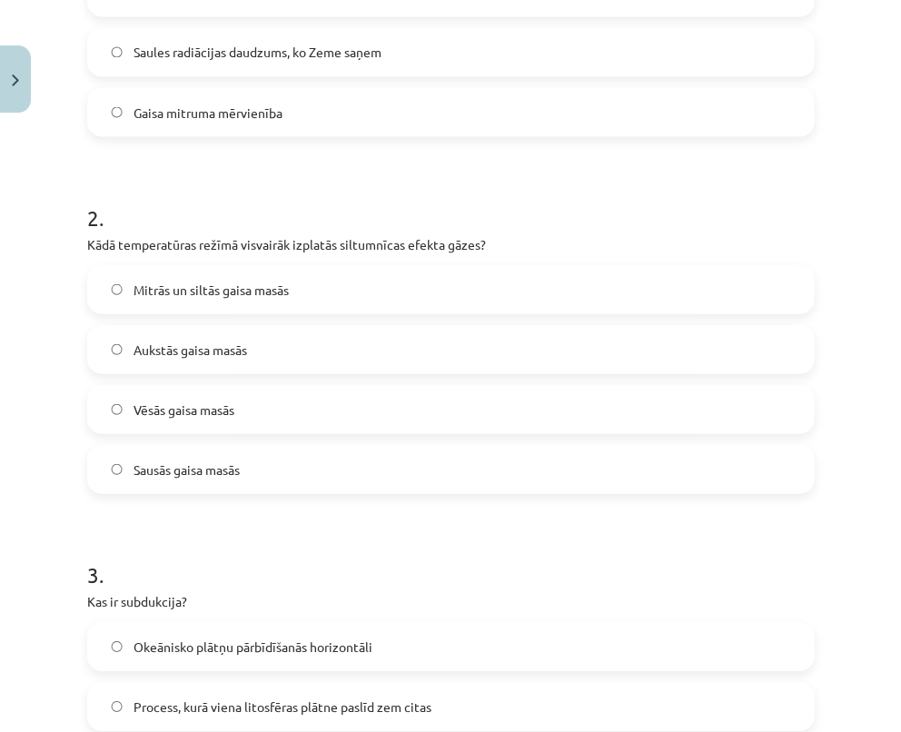
scroll to position [575, 0]
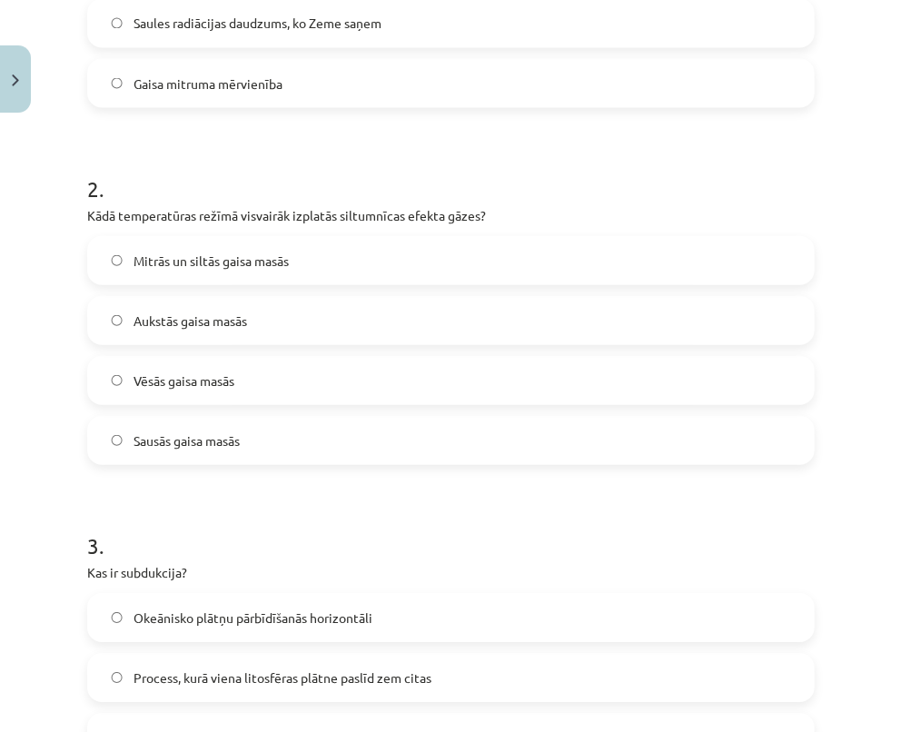
click at [281, 264] on span "Mitrās un siltās gaisa masās" at bounding box center [210, 260] width 155 height 19
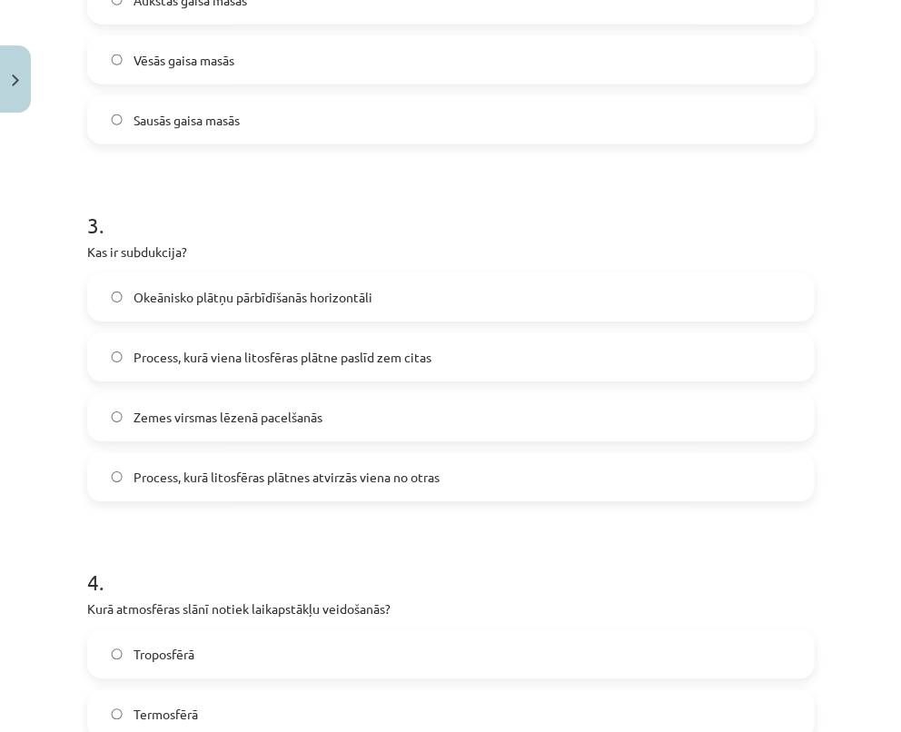
scroll to position [895, 0]
click at [256, 365] on label "Process, kurā viena litosfēras plātne paslīd zem citas" at bounding box center [450, 355] width 723 height 45
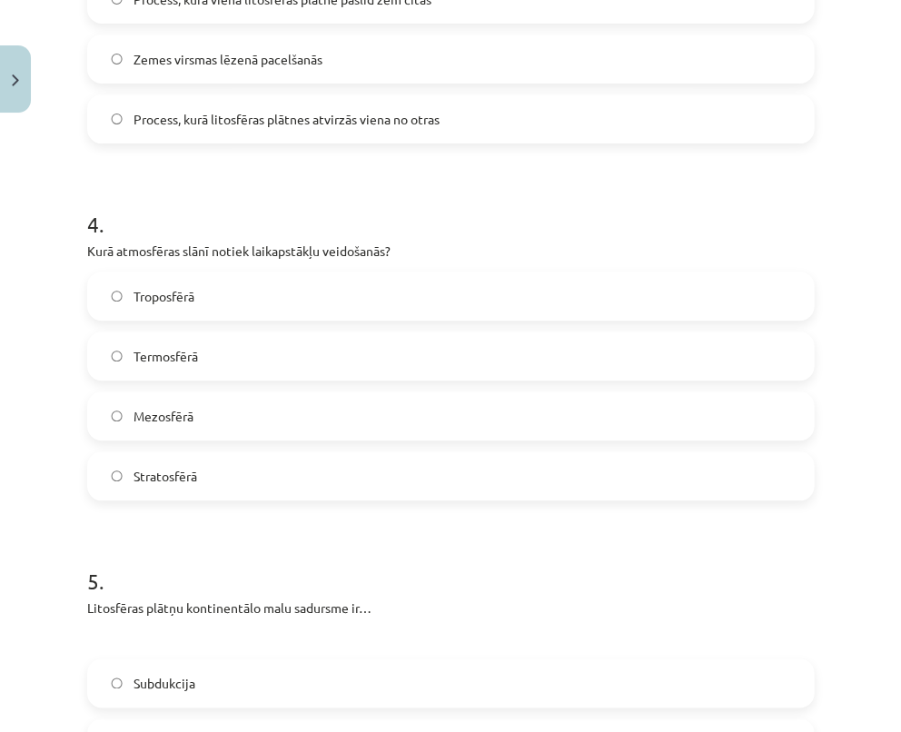
scroll to position [1253, 0]
click at [241, 291] on label "Troposfērā" at bounding box center [450, 294] width 723 height 45
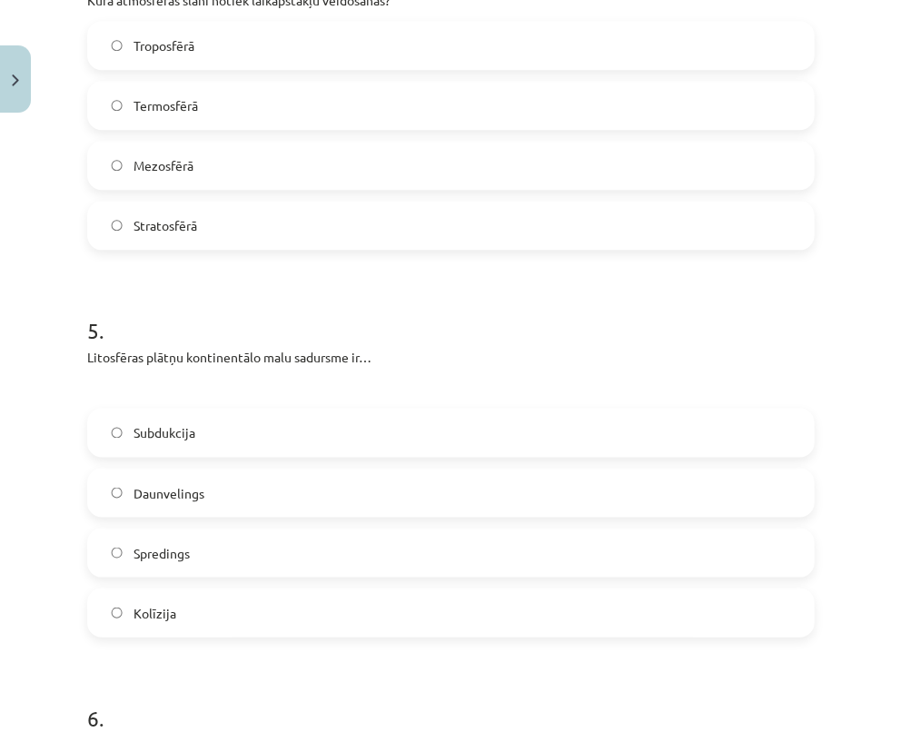
scroll to position [1510, 0]
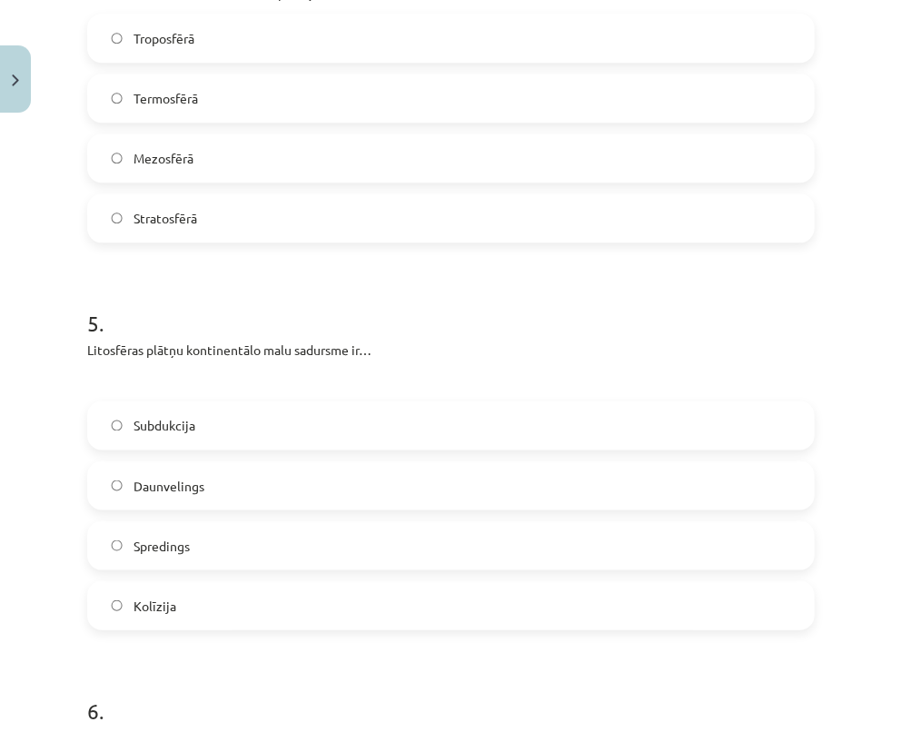
click at [175, 605] on label "Kolīzija" at bounding box center [450, 604] width 723 height 45
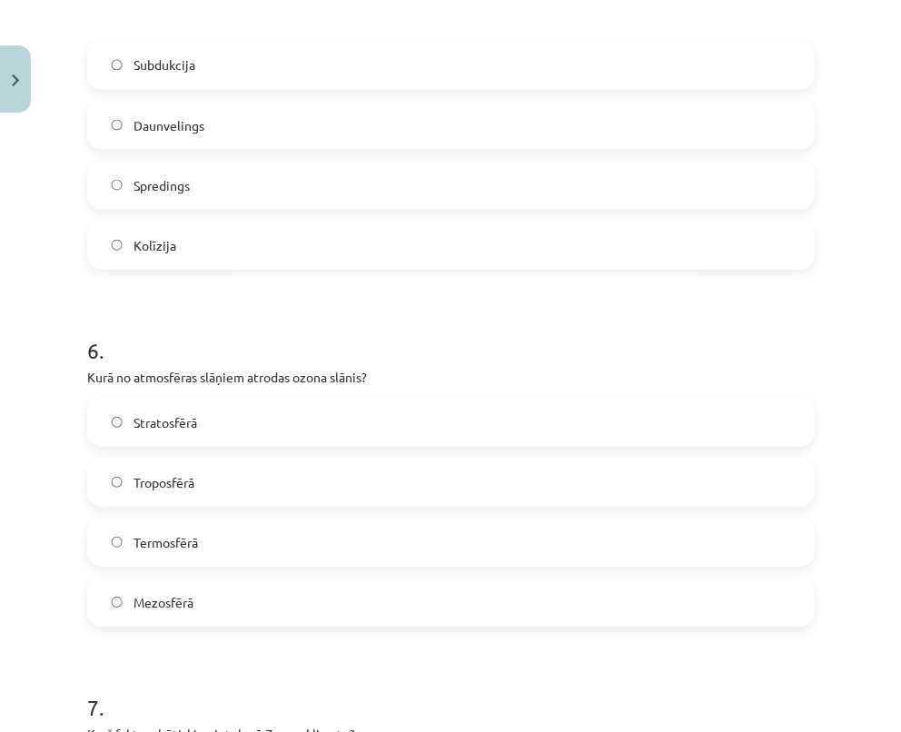
scroll to position [1909, 0]
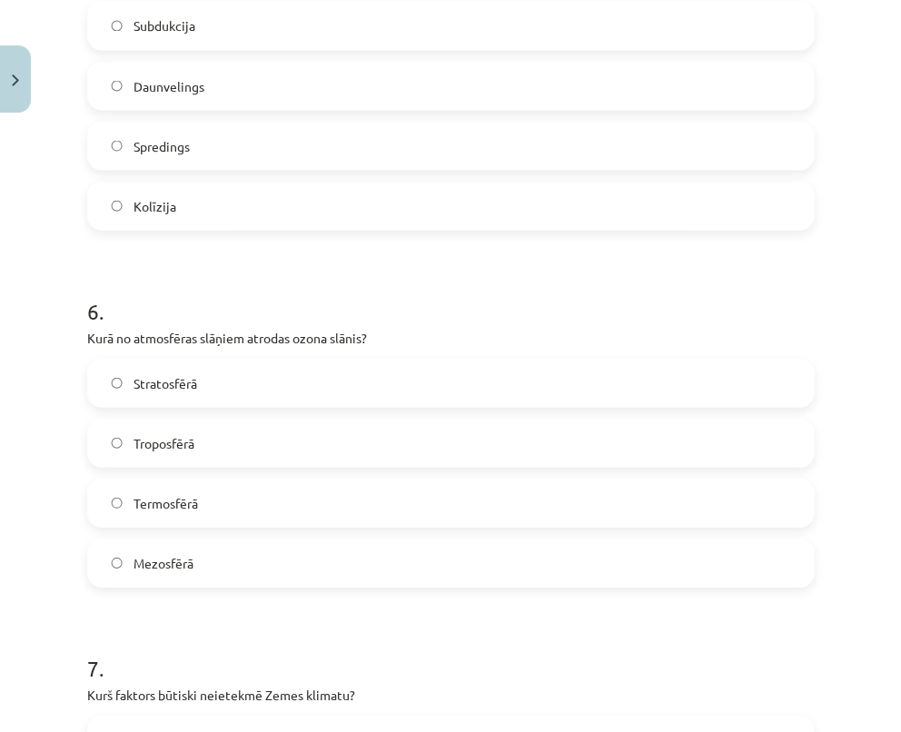
click at [216, 381] on label "Stratosfērā" at bounding box center [450, 382] width 723 height 45
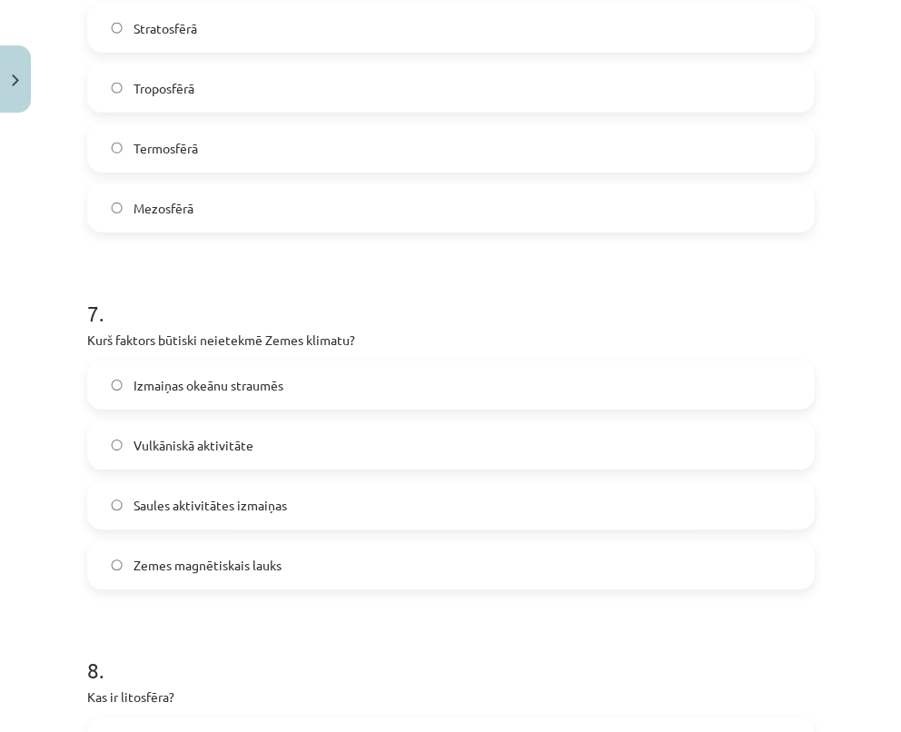
scroll to position [2264, 0]
click at [196, 561] on span "Zemes magnētiskais lauks" at bounding box center [207, 564] width 148 height 19
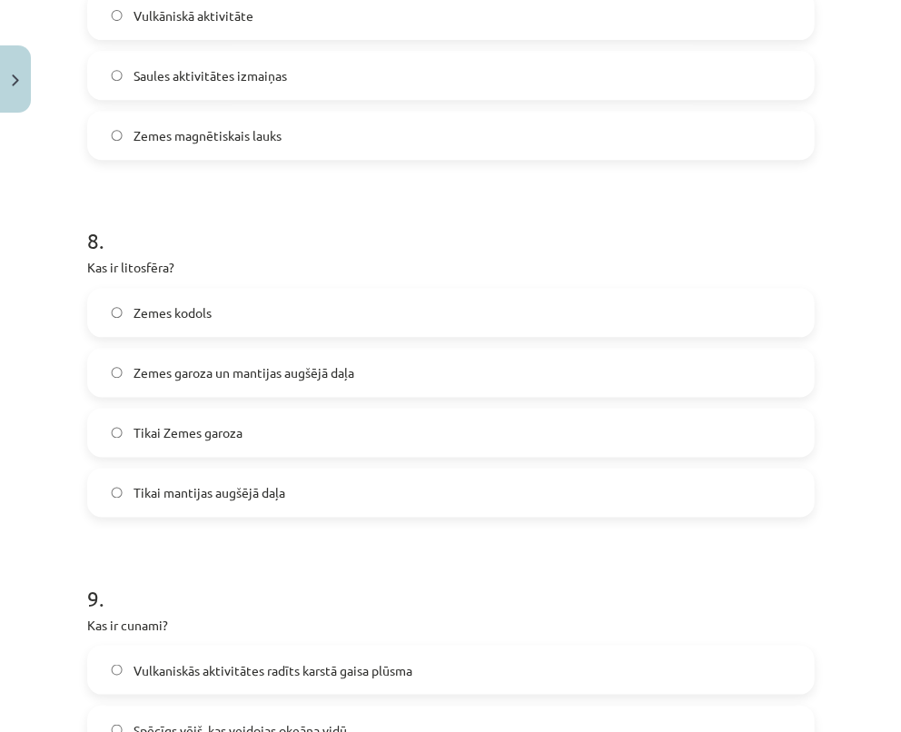
scroll to position [2697, 0]
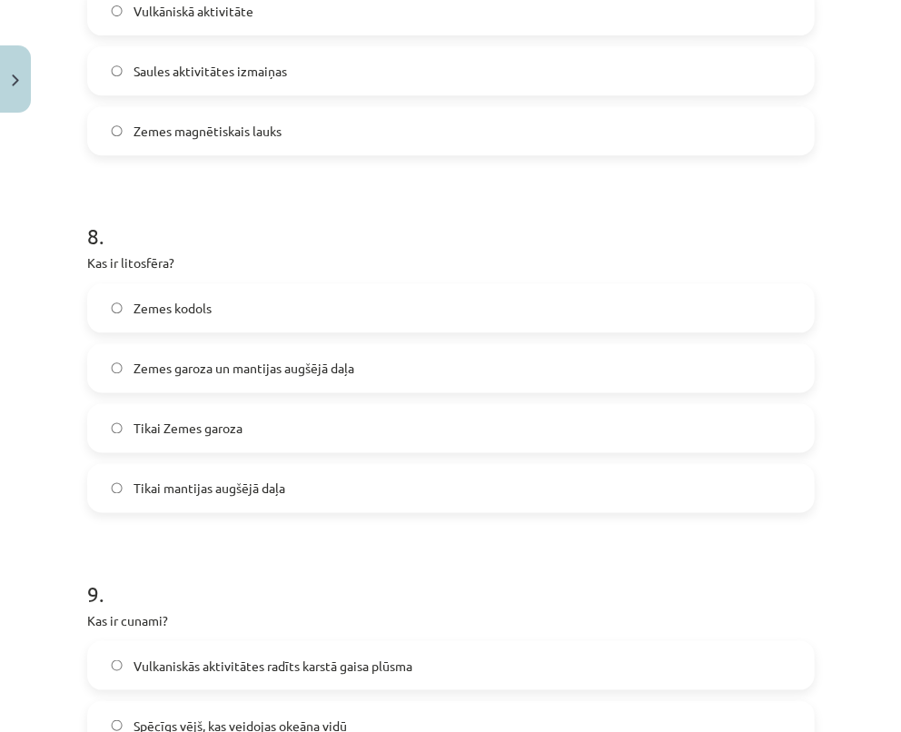
click at [232, 372] on span "Zemes garoza un mantijas augšējā daļa" at bounding box center [243, 368] width 221 height 19
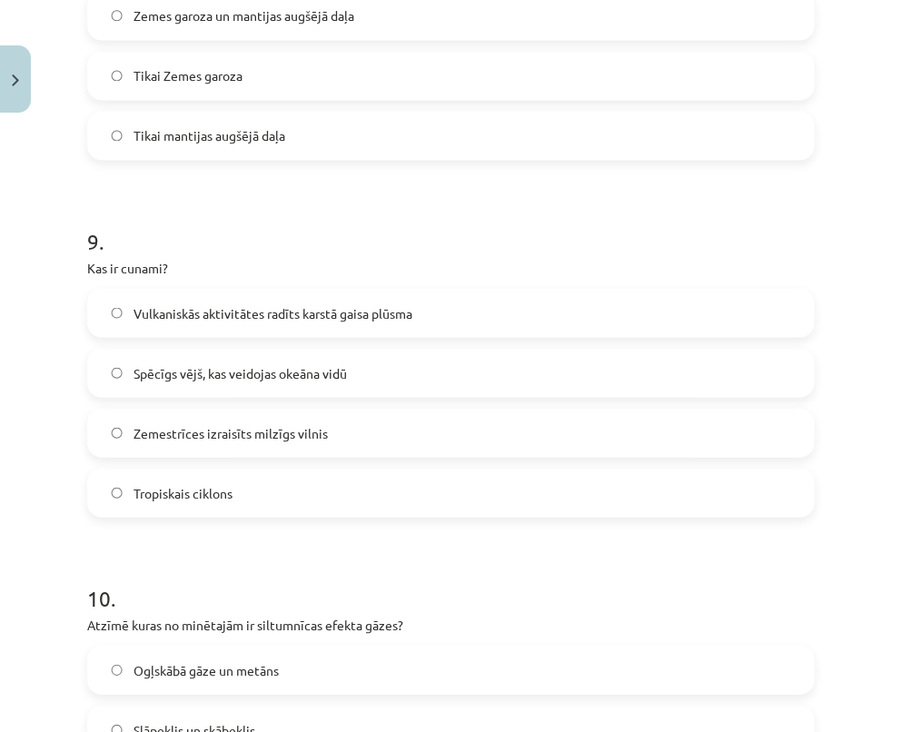
scroll to position [3054, 0]
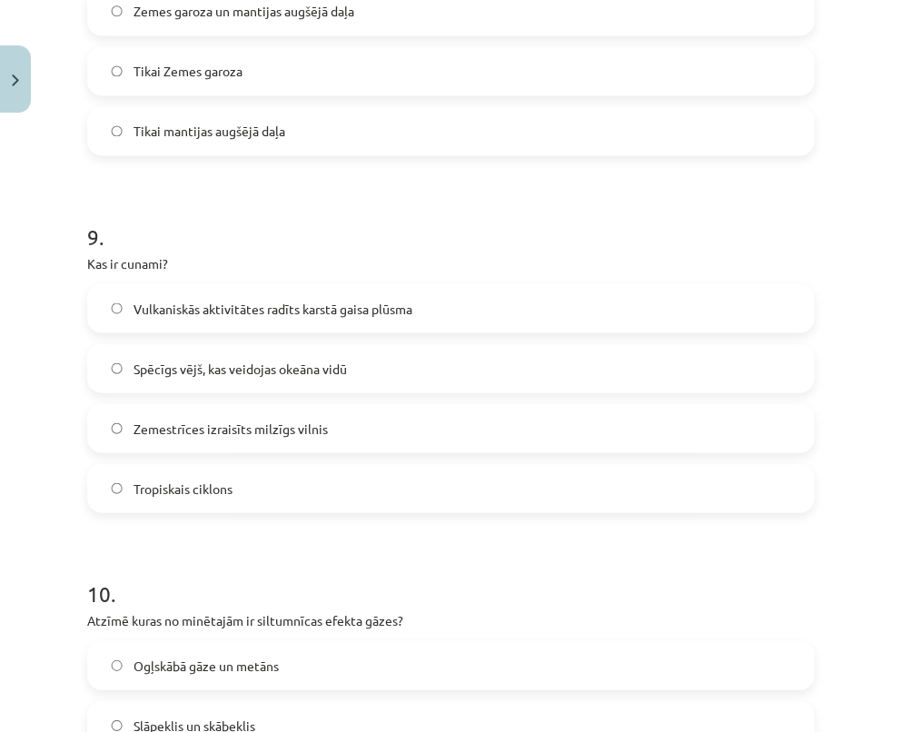
click at [232, 429] on span "Zemestrīces izraisīts milzīgs vilnis" at bounding box center [230, 428] width 194 height 19
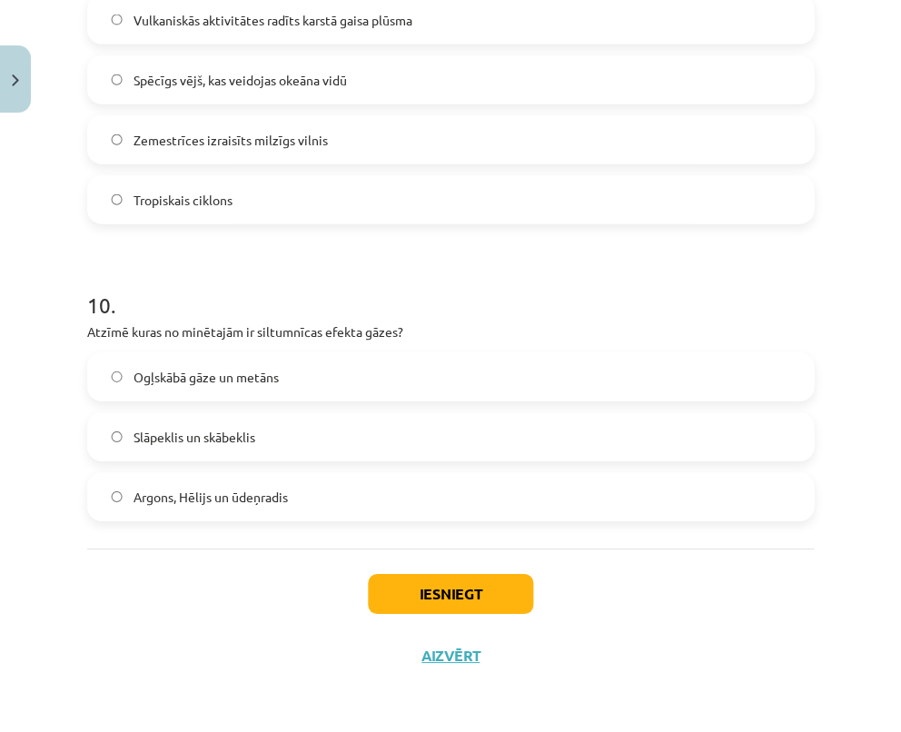
scroll to position [3341, 0]
click at [242, 373] on span "Ogļskābā gāze un metāns" at bounding box center [205, 378] width 145 height 19
click at [442, 585] on button "Iesniegt" at bounding box center [450, 595] width 165 height 40
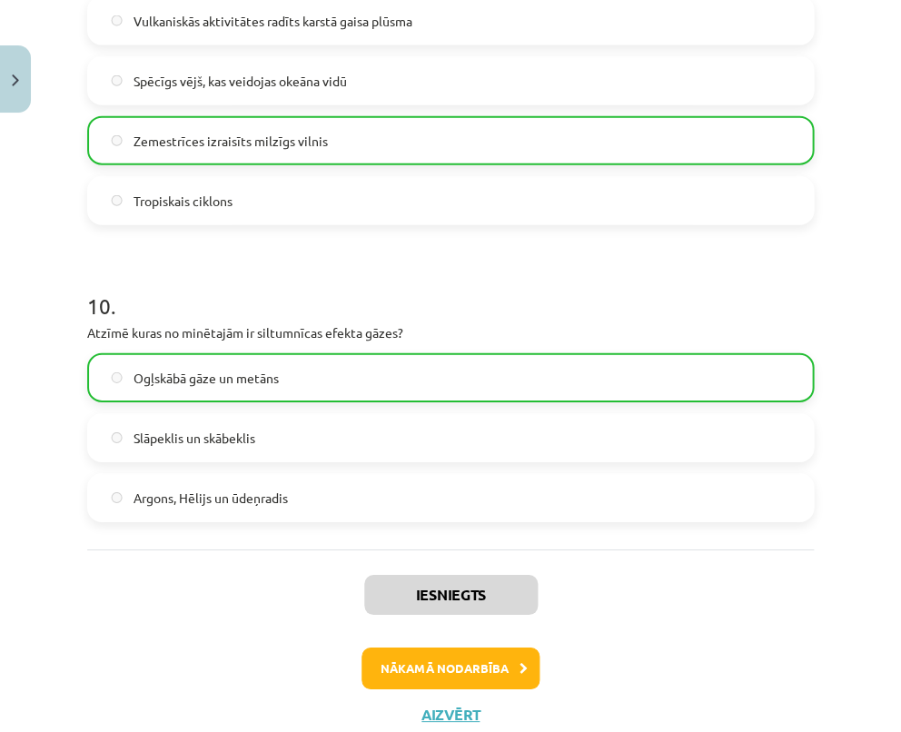
click at [424, 665] on button "Nākamā nodarbība" at bounding box center [450, 668] width 178 height 42
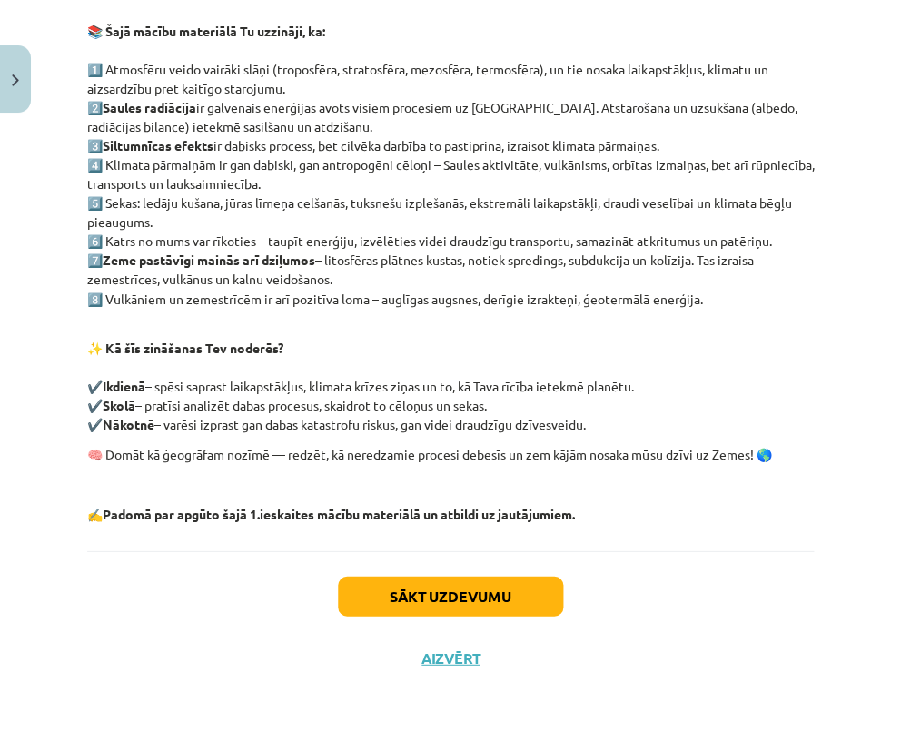
click at [464, 586] on button "Sākt uzdevumu" at bounding box center [450, 596] width 225 height 40
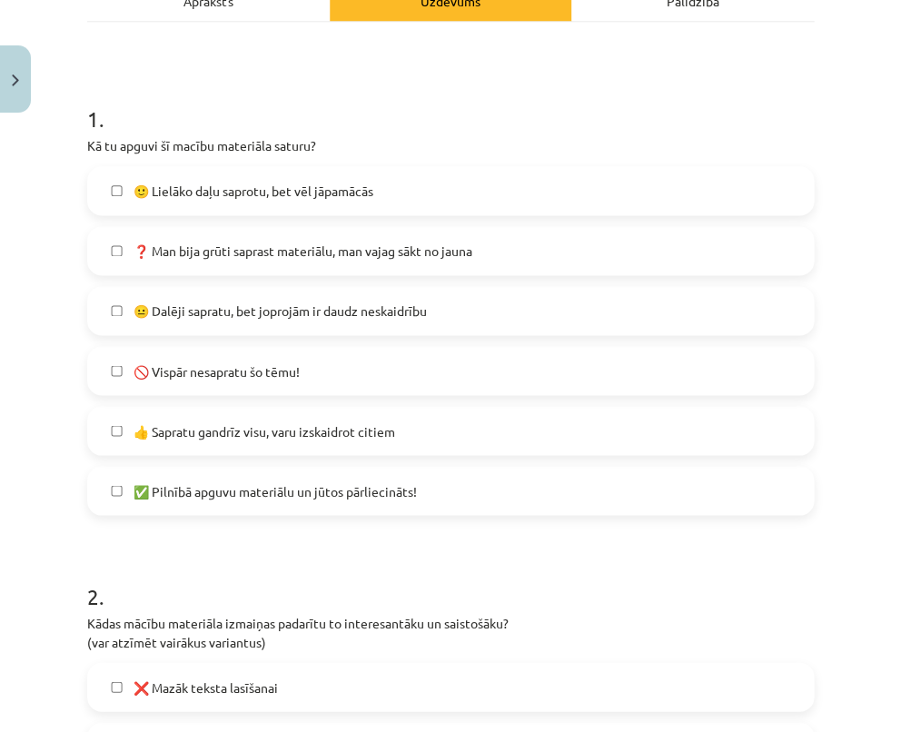
scroll to position [288, 0]
click at [105, 483] on label "✅ Pilnībā apguvu materiālu un jūtos pārliecināts!" at bounding box center [450, 489] width 723 height 45
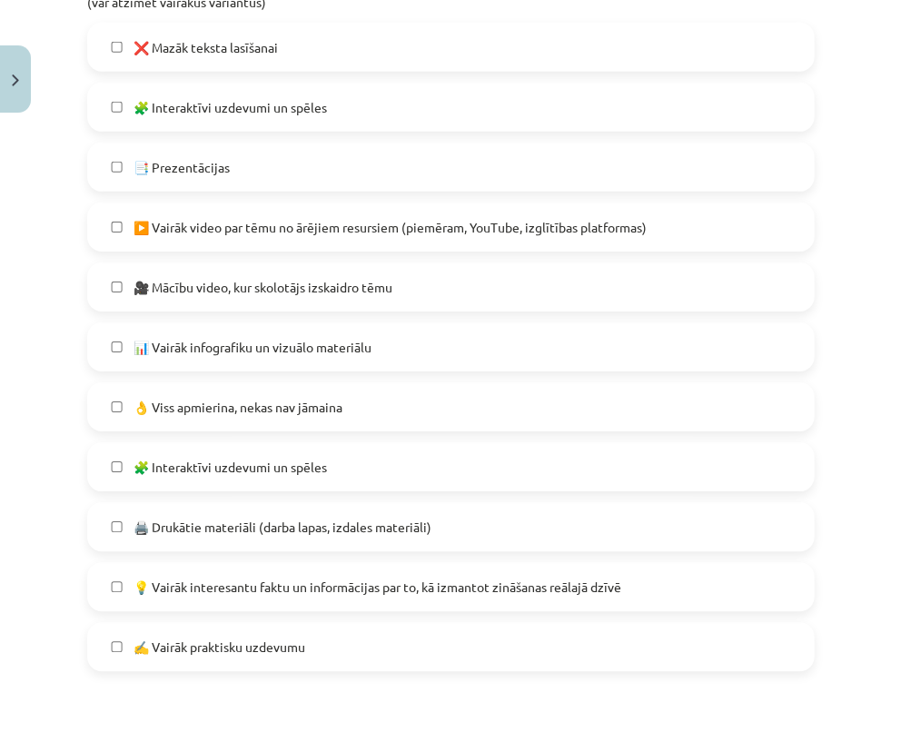
scroll to position [930, 0]
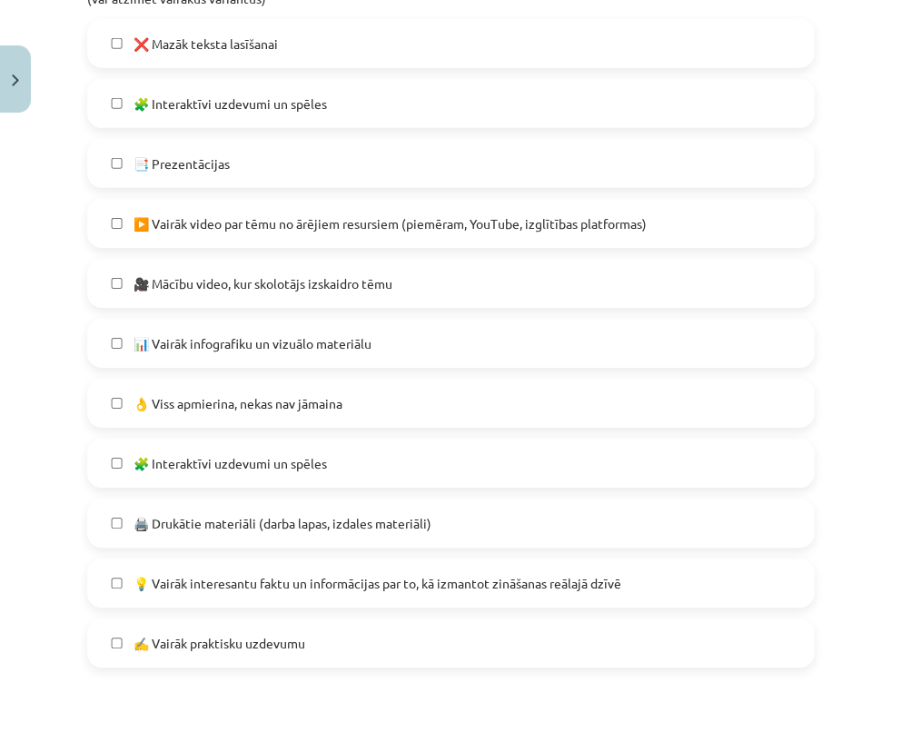
click at [182, 339] on span "📊 Vairāk infografiku un vizuālo materiālu" at bounding box center [252, 343] width 238 height 19
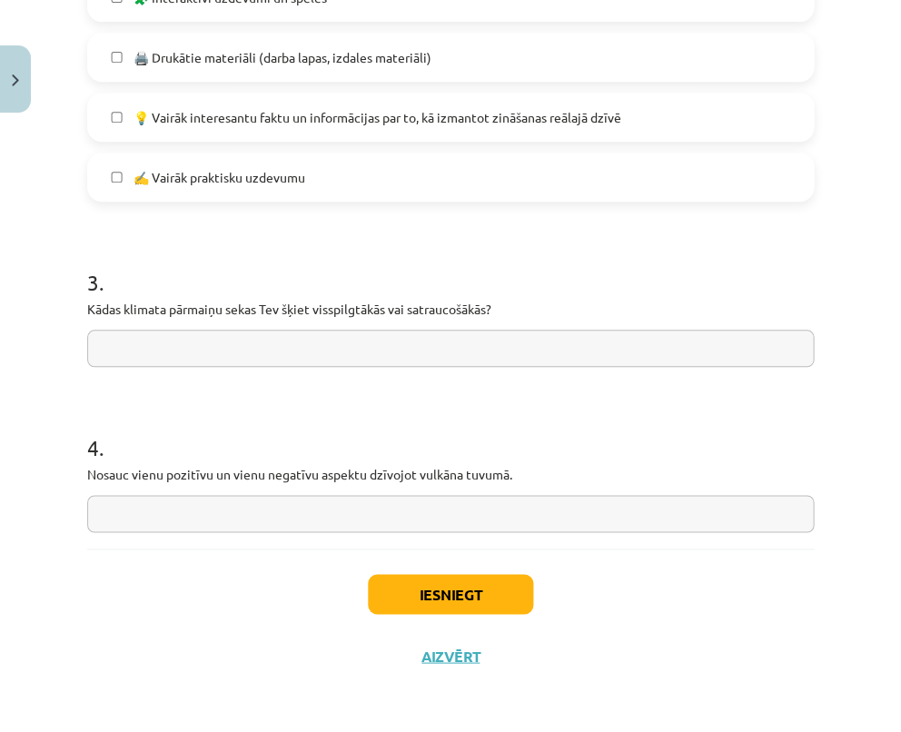
scroll to position [1396, 0]
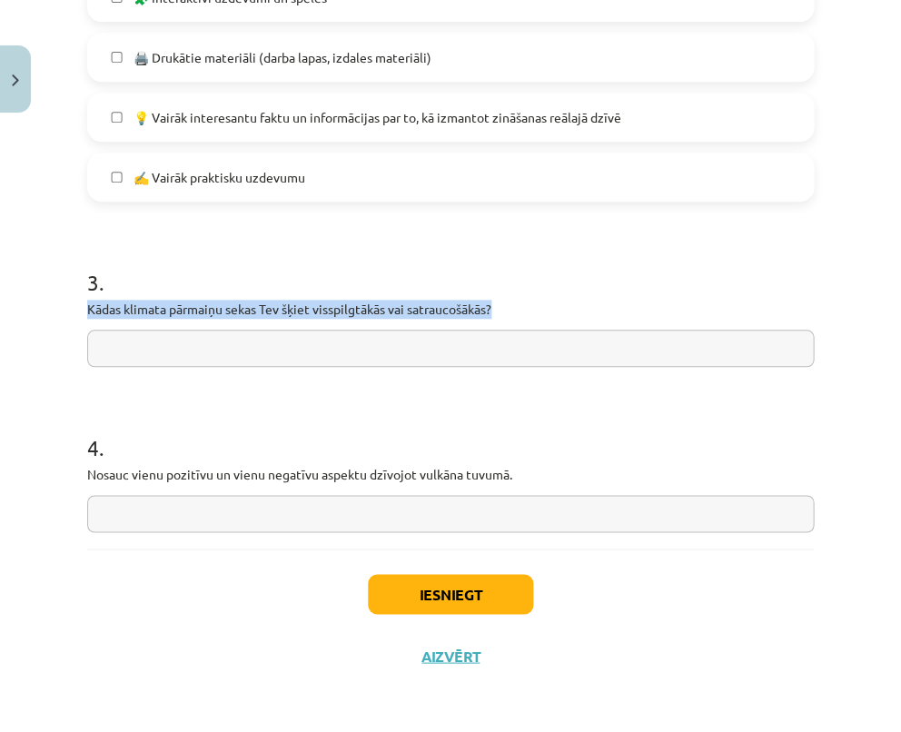
drag, startPoint x: 85, startPoint y: 306, endPoint x: 516, endPoint y: 310, distance: 430.4
copy p "Kādas klimata pārmaiņu sekas Tev šķiet visspilgtākās vai satraucošākās?"
click at [432, 590] on button "Iesniegt" at bounding box center [450, 594] width 165 height 40
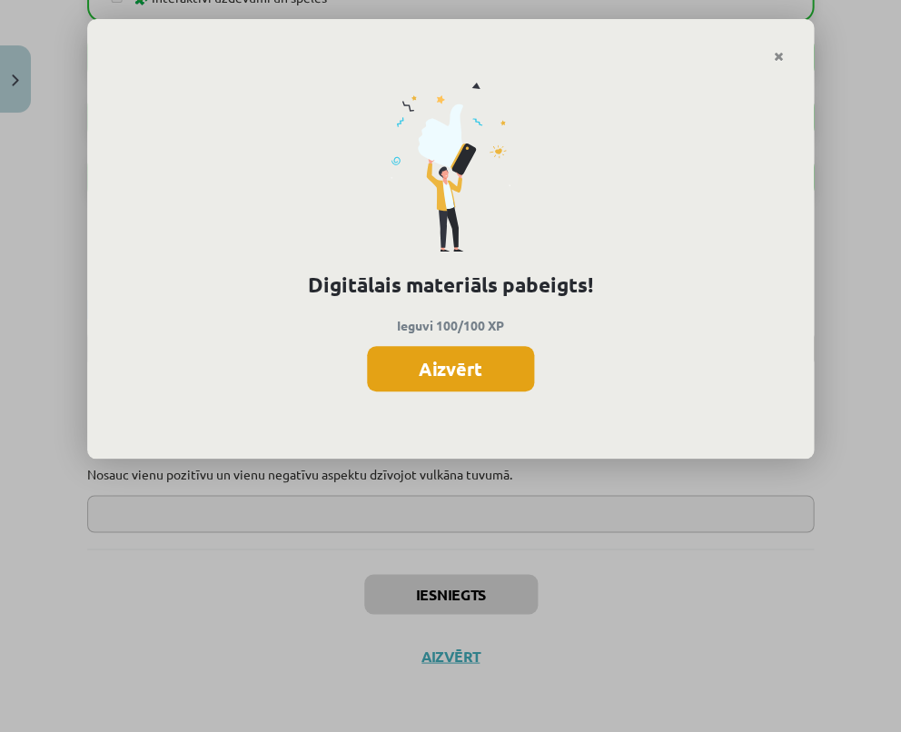
click at [494, 362] on button "Aizvērt" at bounding box center [450, 368] width 167 height 45
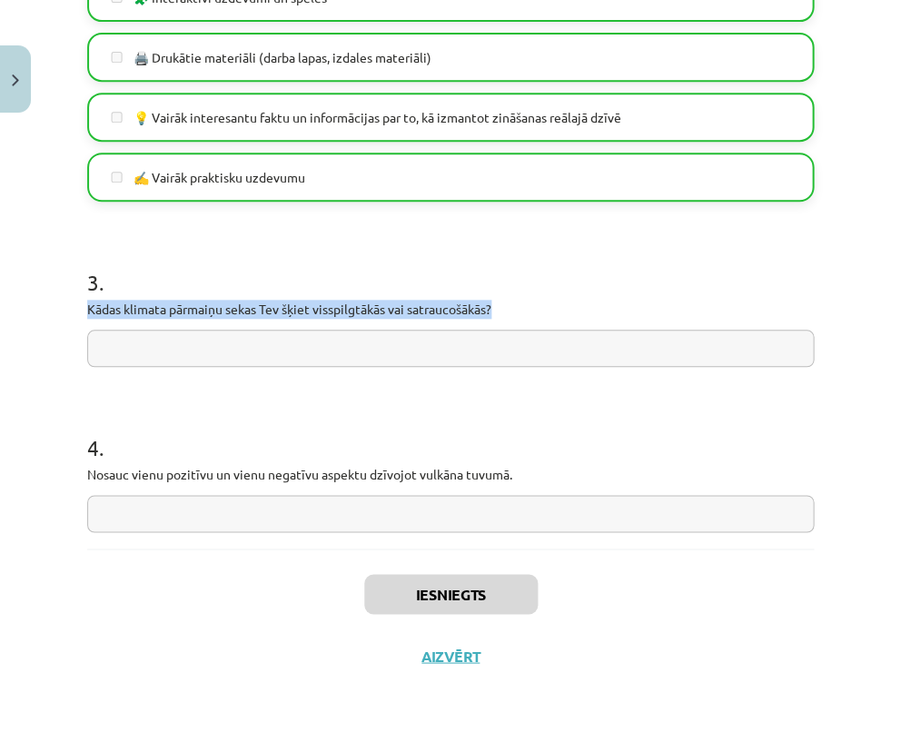
click at [449, 653] on button "Aizvērt" at bounding box center [450, 655] width 69 height 18
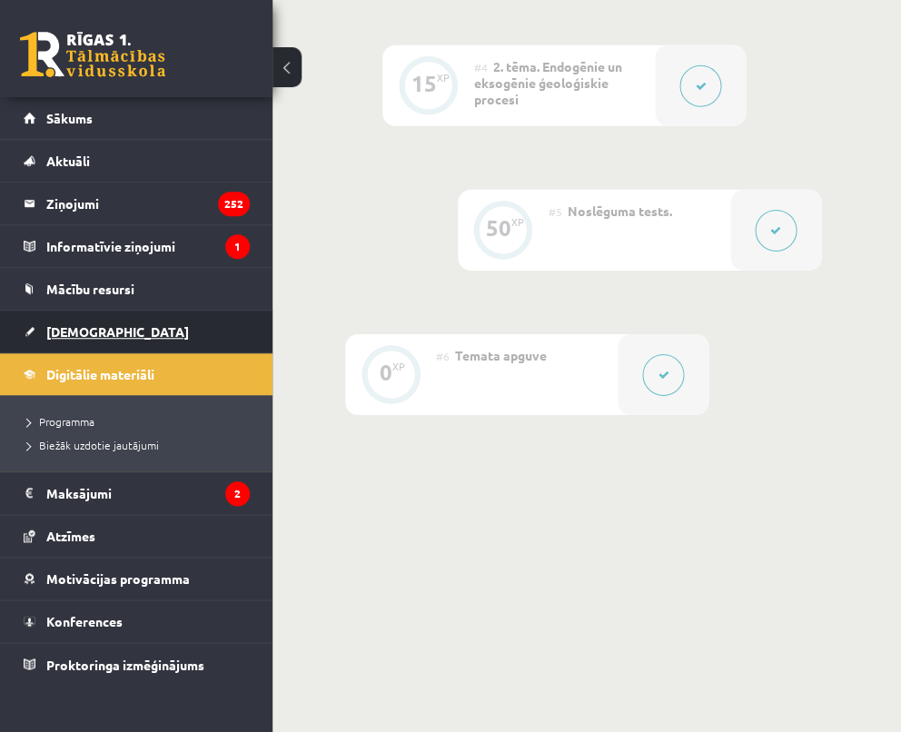
click at [85, 323] on span "[DEMOGRAPHIC_DATA]" at bounding box center [117, 331] width 143 height 16
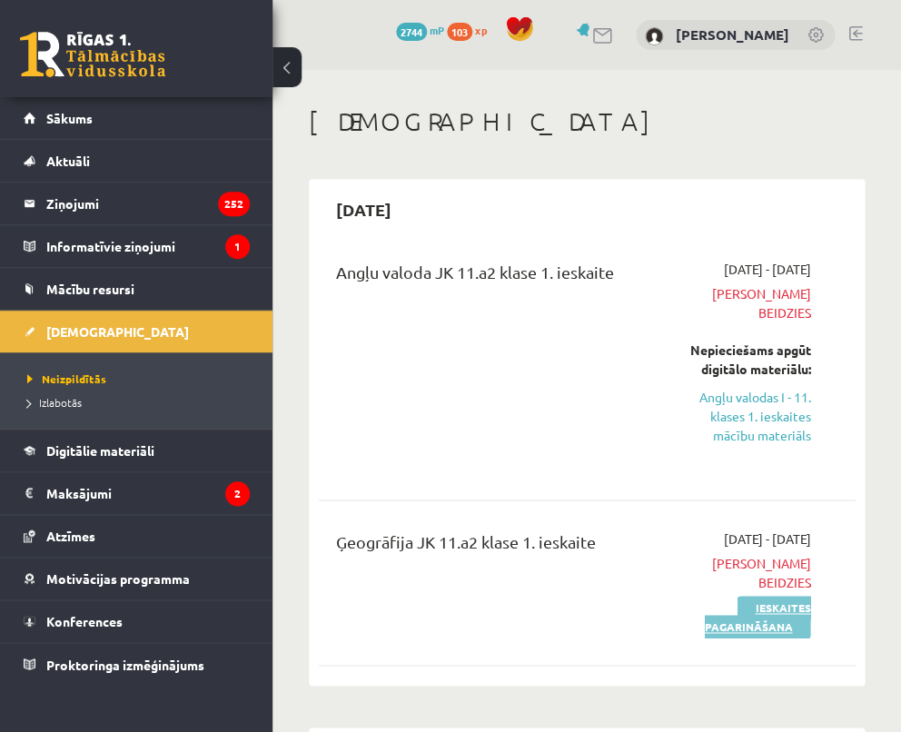
click at [750, 596] on link "Ieskaites pagarināšana" at bounding box center [757, 617] width 106 height 43
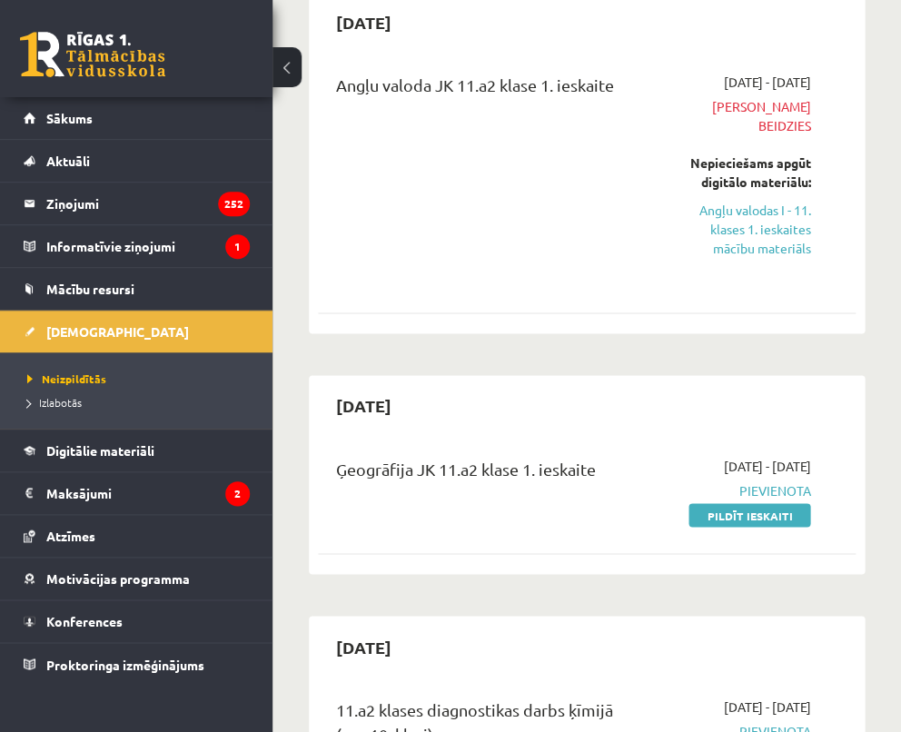
scroll to position [189, 0]
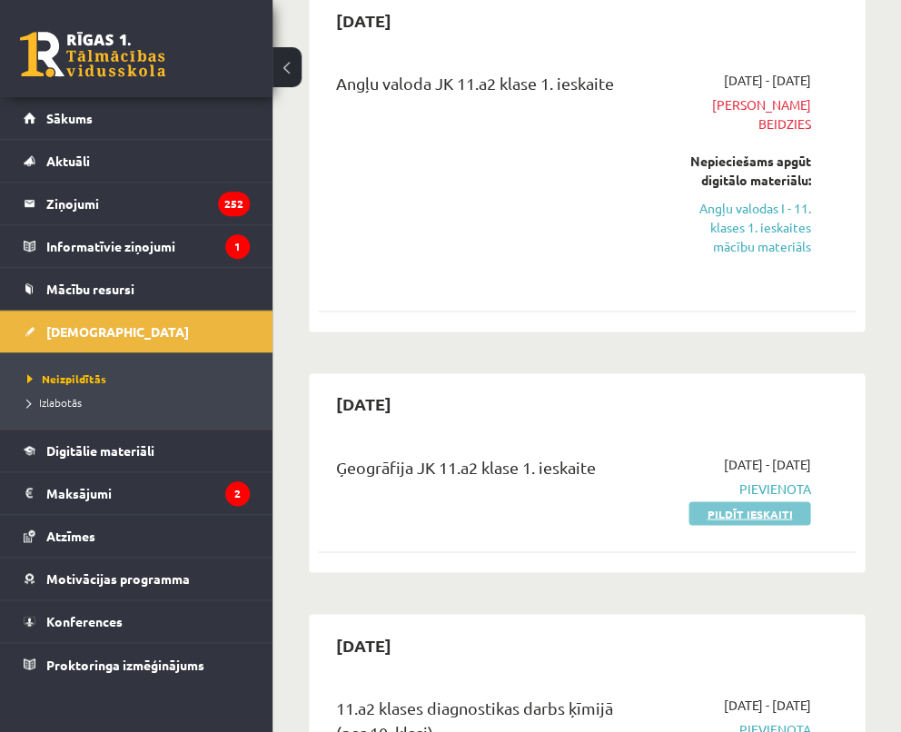
click at [745, 501] on link "Pildīt ieskaiti" at bounding box center [749, 513] width 122 height 24
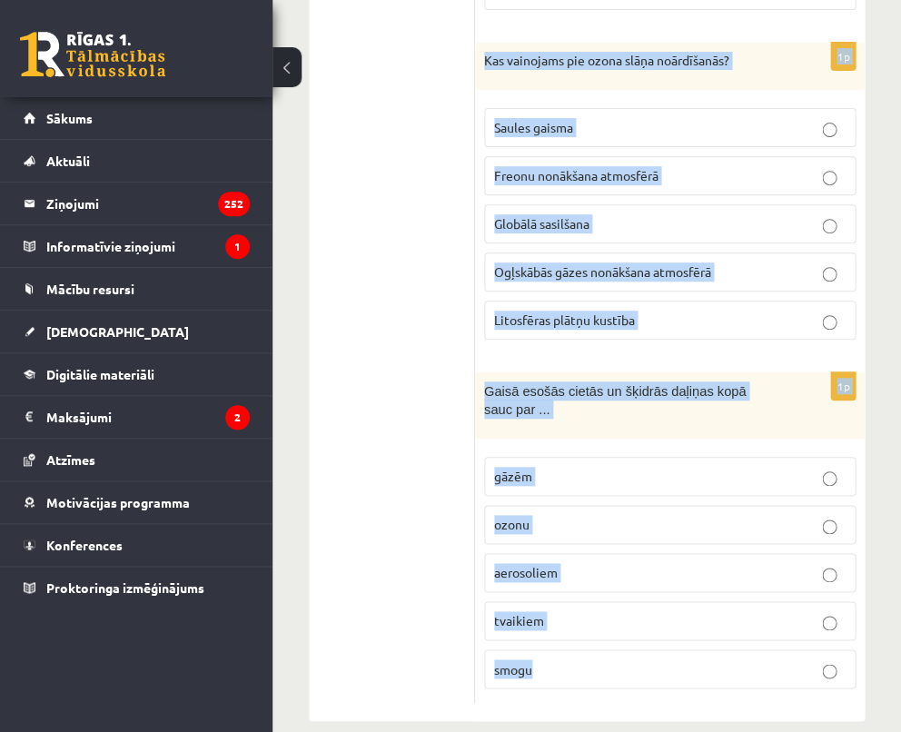
scroll to position [1323, 0]
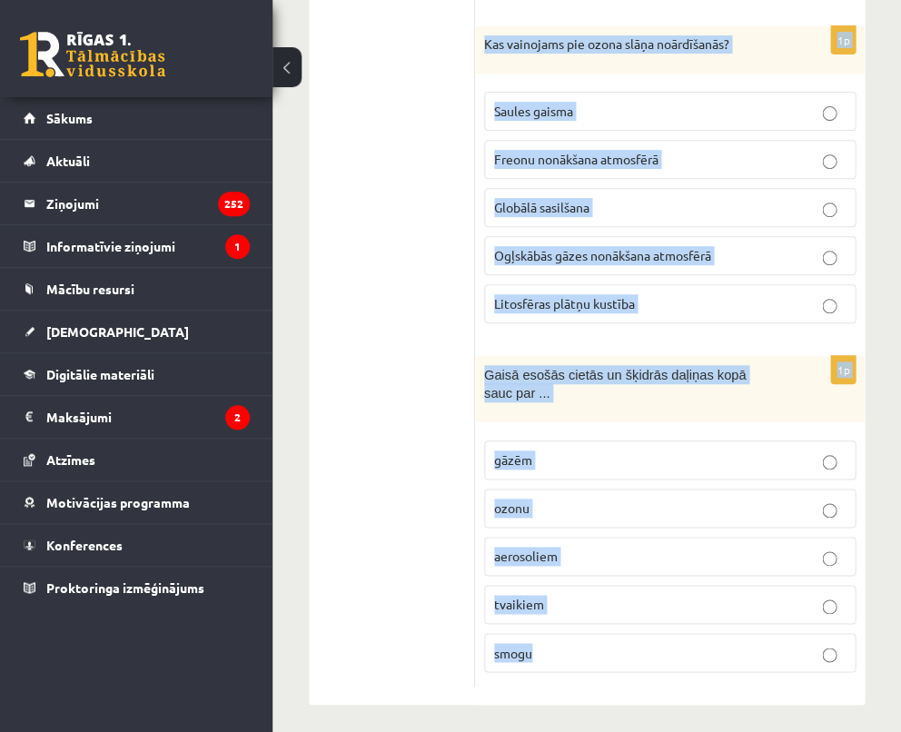
drag, startPoint x: 483, startPoint y: 271, endPoint x: 729, endPoint y: 649, distance: 451.5
copy form "Kurā no atmosfēras slāņiem atrodas lielākā daļa gaisa masas? Troposfērā Mezosfē…"
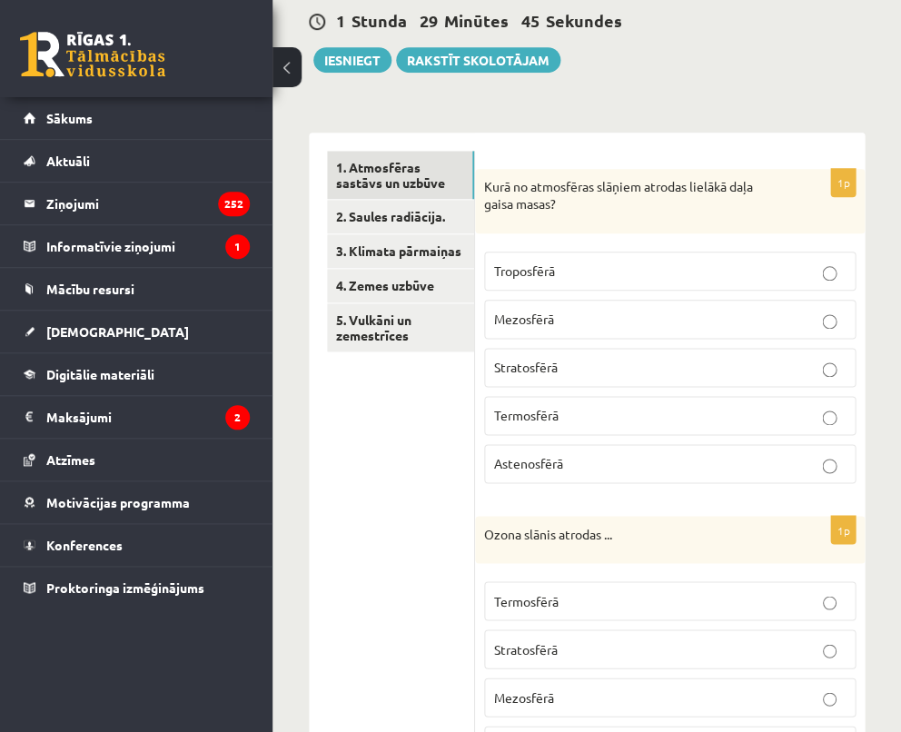
scroll to position [182, 0]
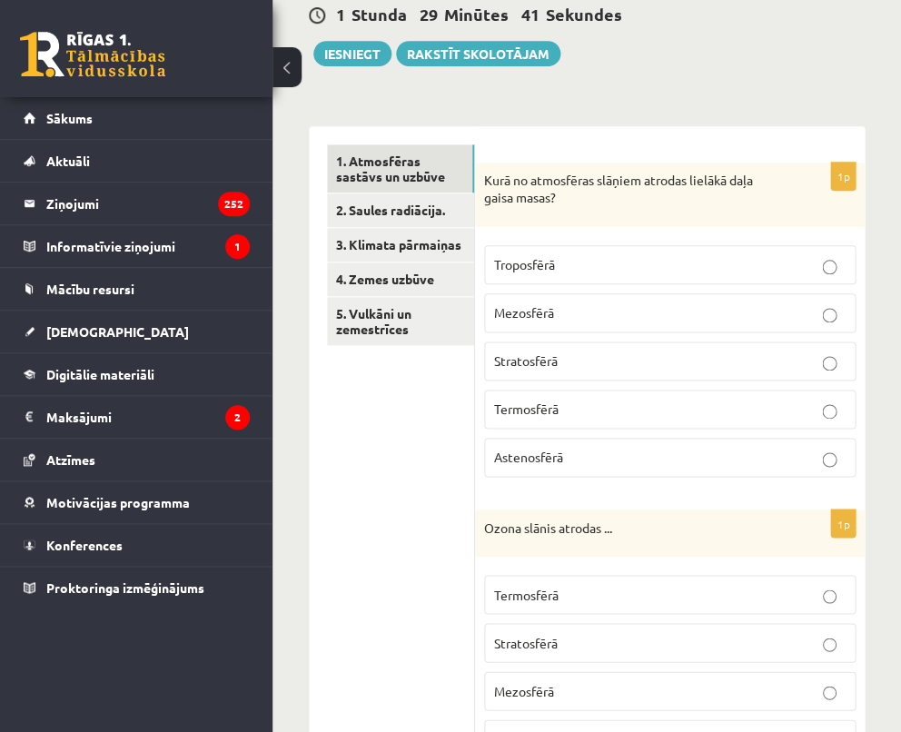
click at [587, 260] on p "Troposfērā" at bounding box center [669, 264] width 351 height 19
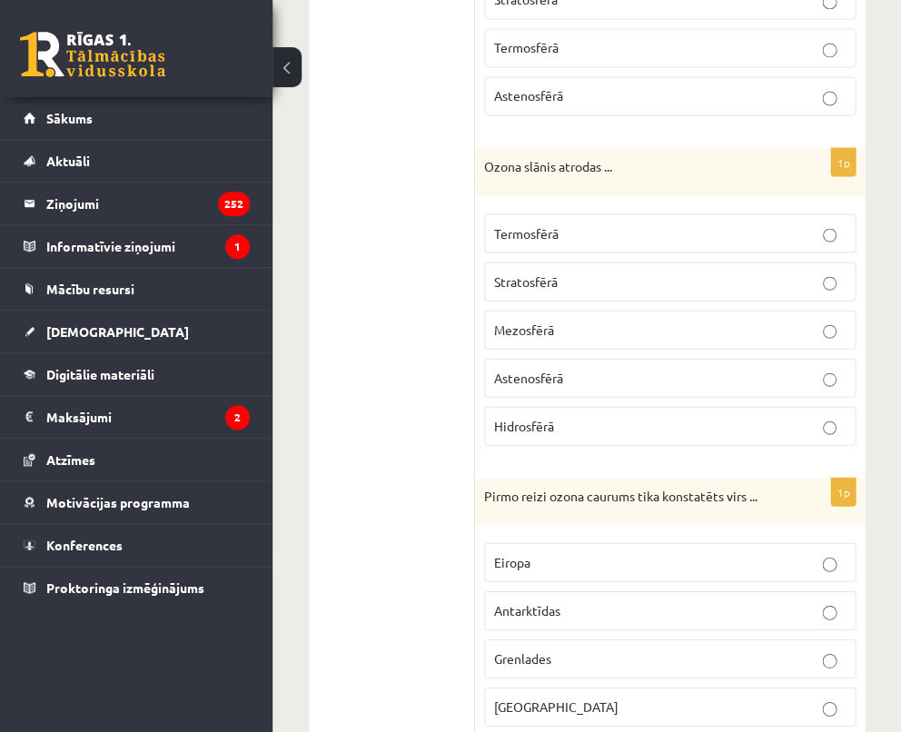
scroll to position [544, 0]
click at [557, 282] on span "Stratosfērā" at bounding box center [526, 279] width 64 height 16
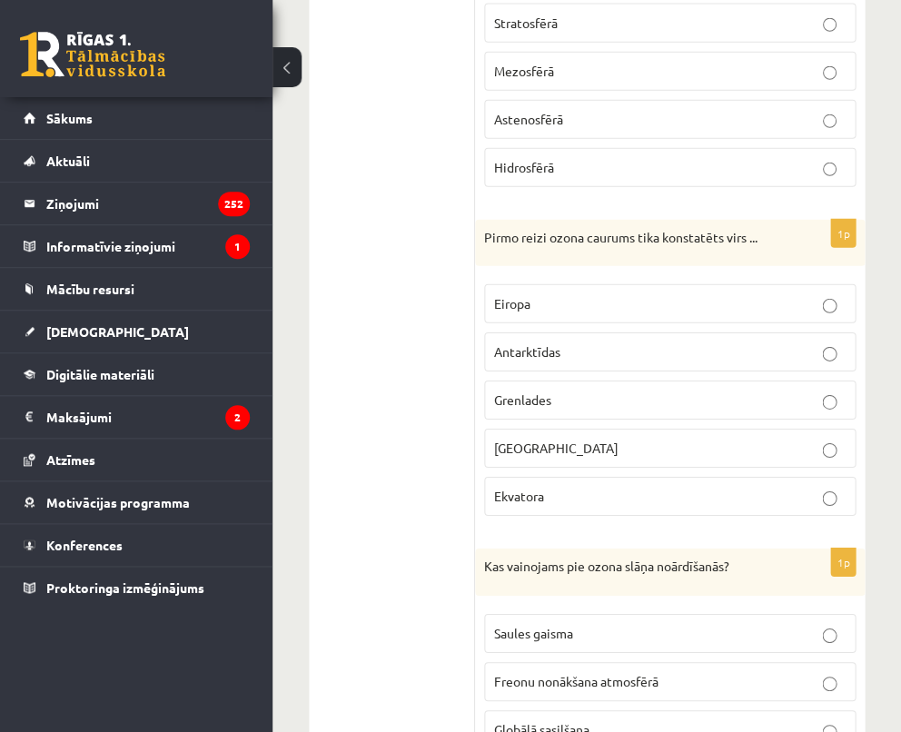
scroll to position [809, 0]
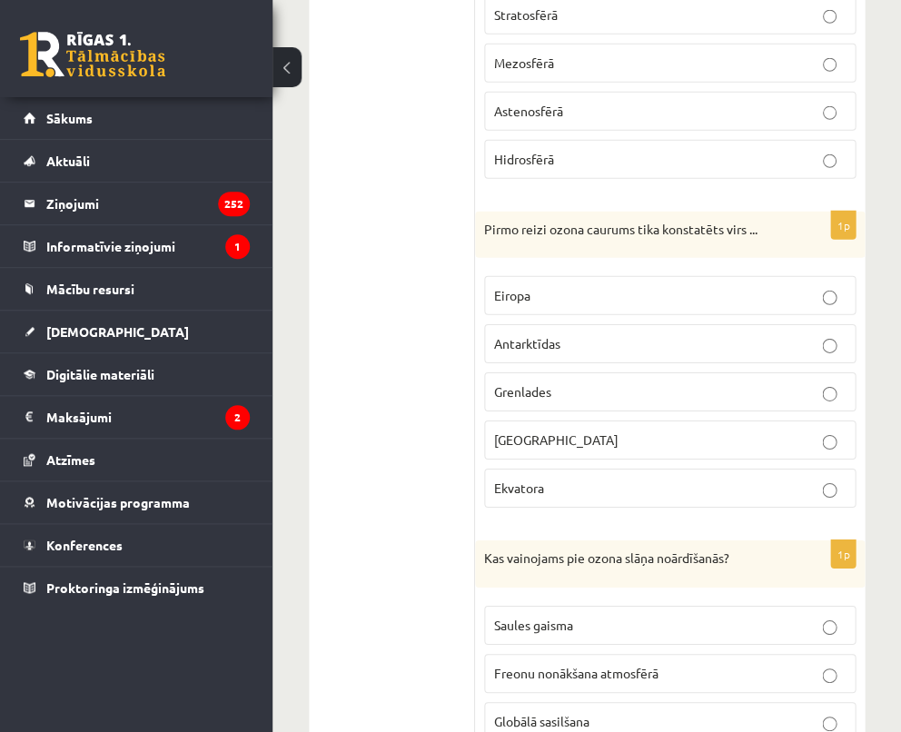
click at [508, 337] on span "Antarktīdas" at bounding box center [527, 343] width 66 height 16
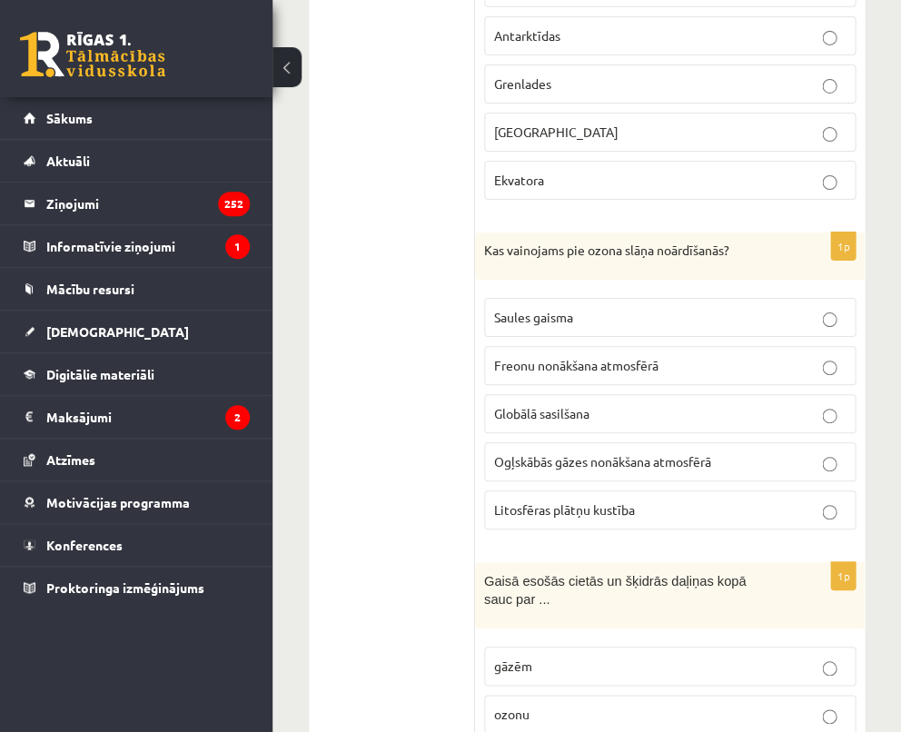
scroll to position [1118, 0]
click at [556, 361] on span "Freonu nonākšana atmosfērā" at bounding box center [576, 364] width 164 height 16
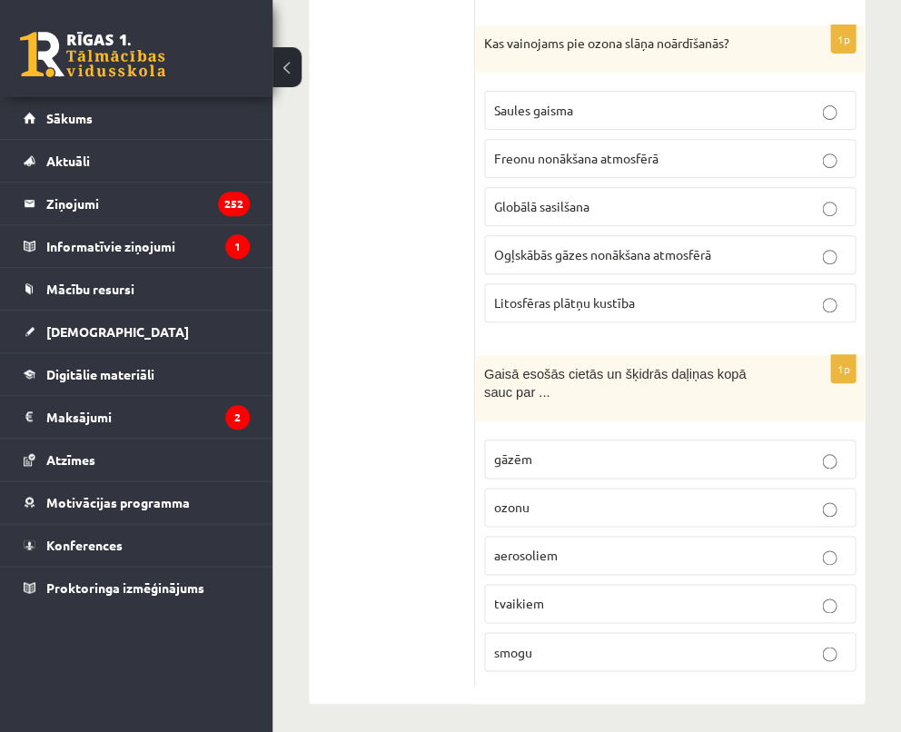
scroll to position [1323, 0]
click at [559, 547] on p "aerosoliem" at bounding box center [669, 556] width 351 height 19
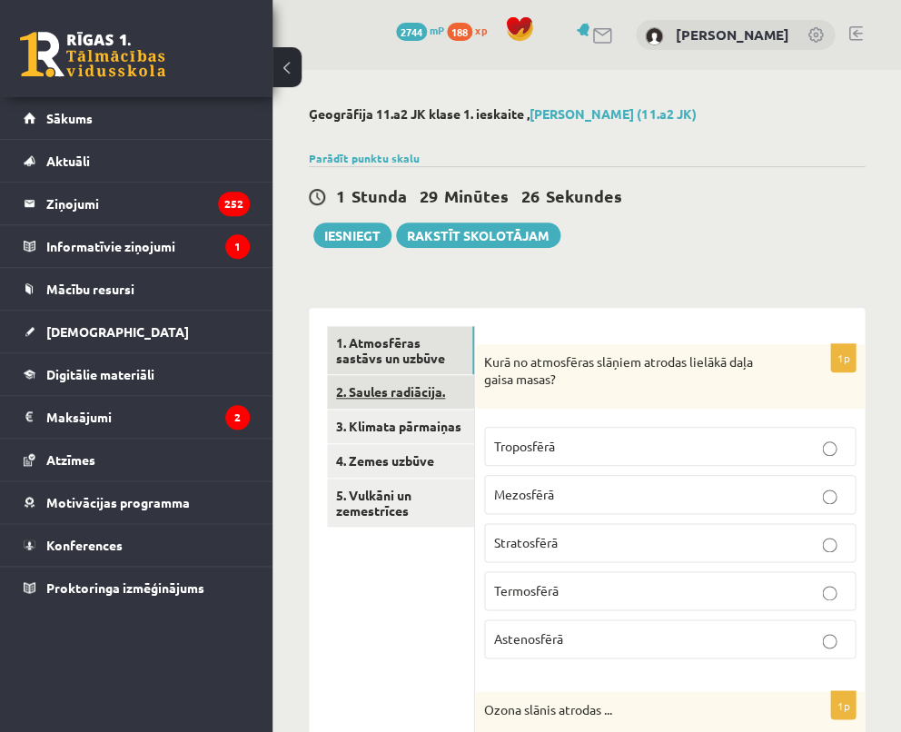
scroll to position [0, 0]
click at [402, 390] on link "2. Saules radiācija." at bounding box center [400, 392] width 147 height 34
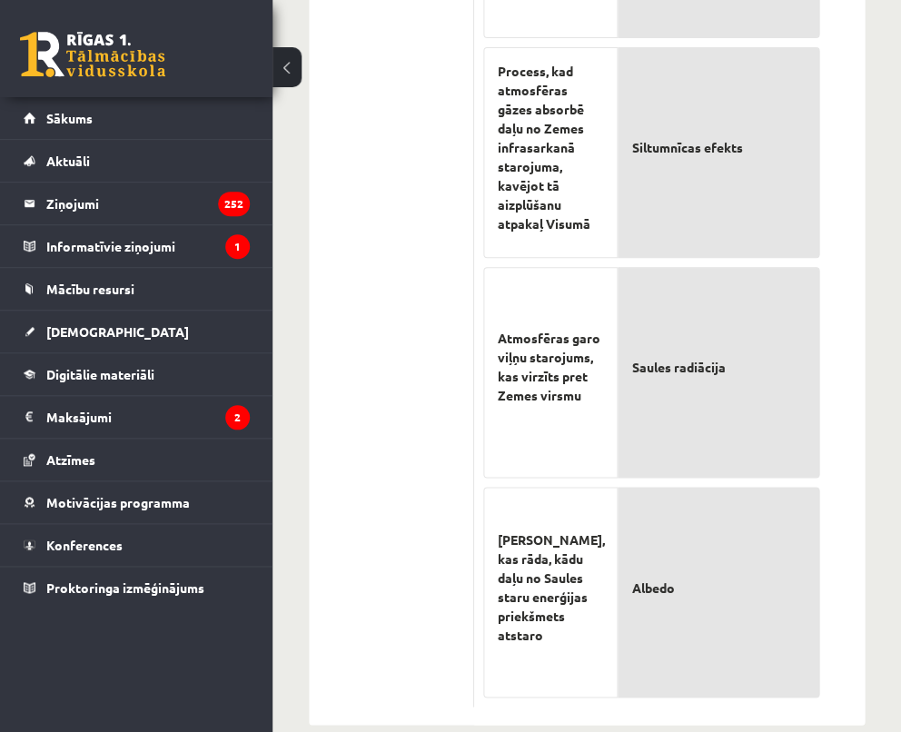
scroll to position [1427, 0]
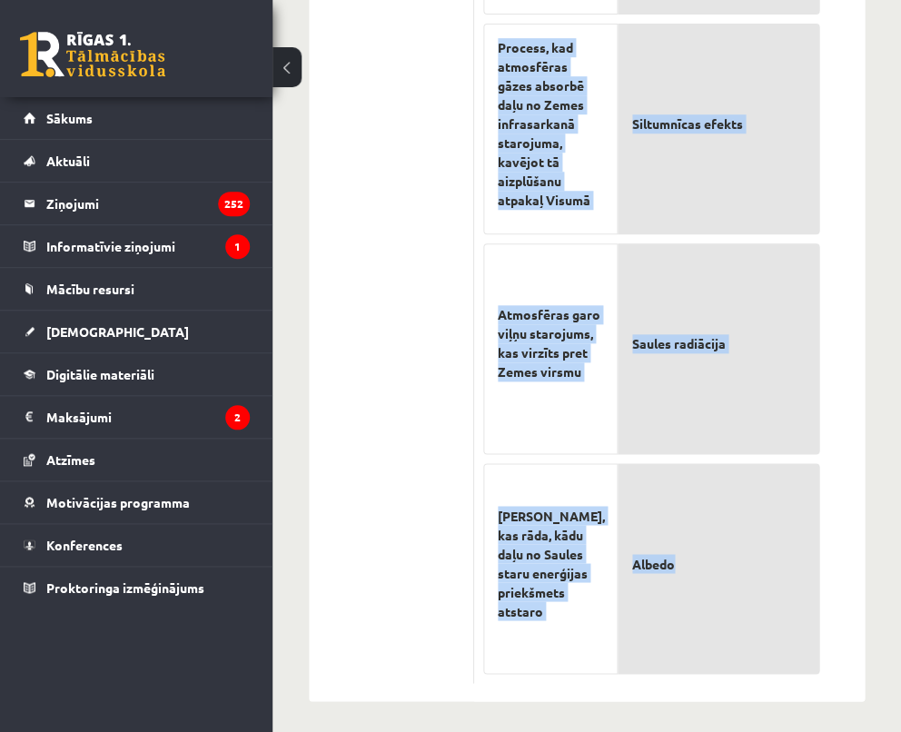
drag, startPoint x: 483, startPoint y: 360, endPoint x: 810, endPoint y: 638, distance: 429.0
copy form "Atzīmējiet pareizos apgalvojumus par par Saules radiāciju! (Par katru pareizi a…"
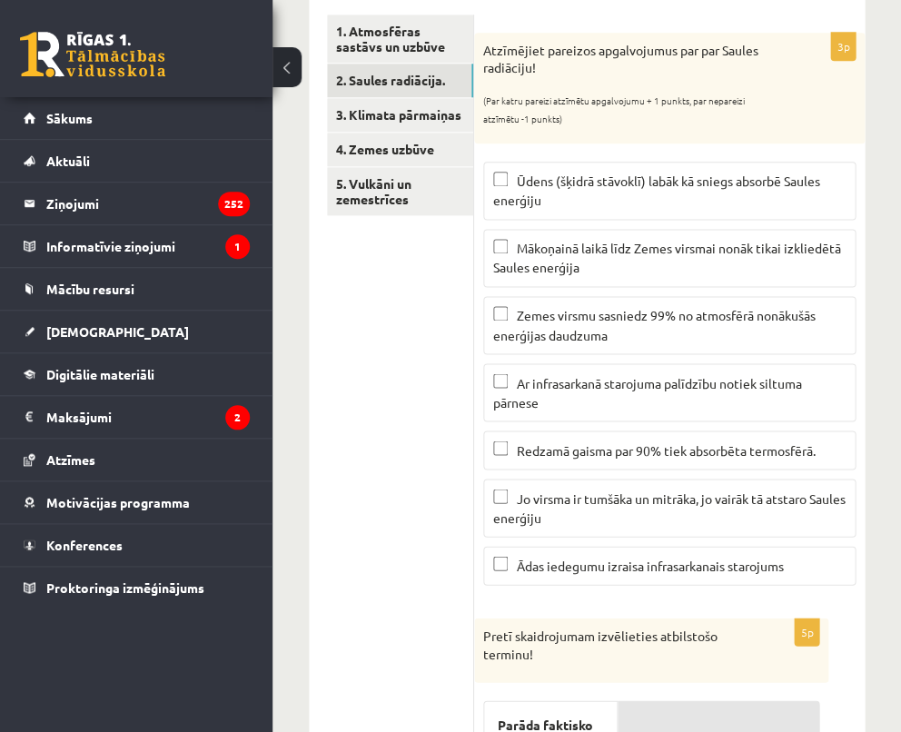
scroll to position [319, 0]
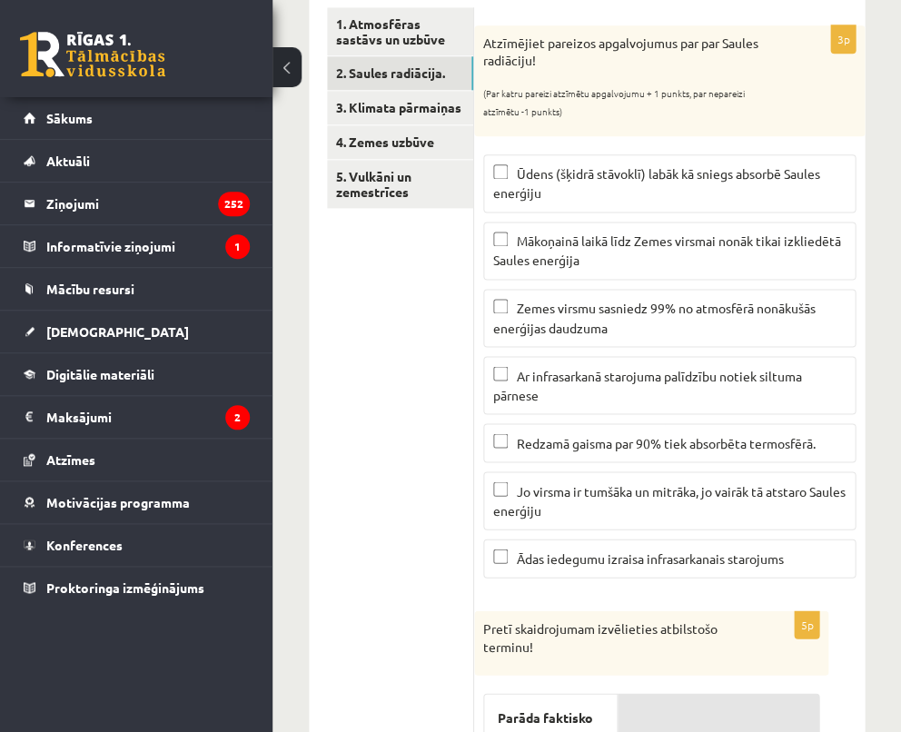
click at [507, 235] on p "Mākoņainā laikā līdz Zemes virsmai nonāk tikai izkliedētā Saules enerģija" at bounding box center [669, 251] width 352 height 38
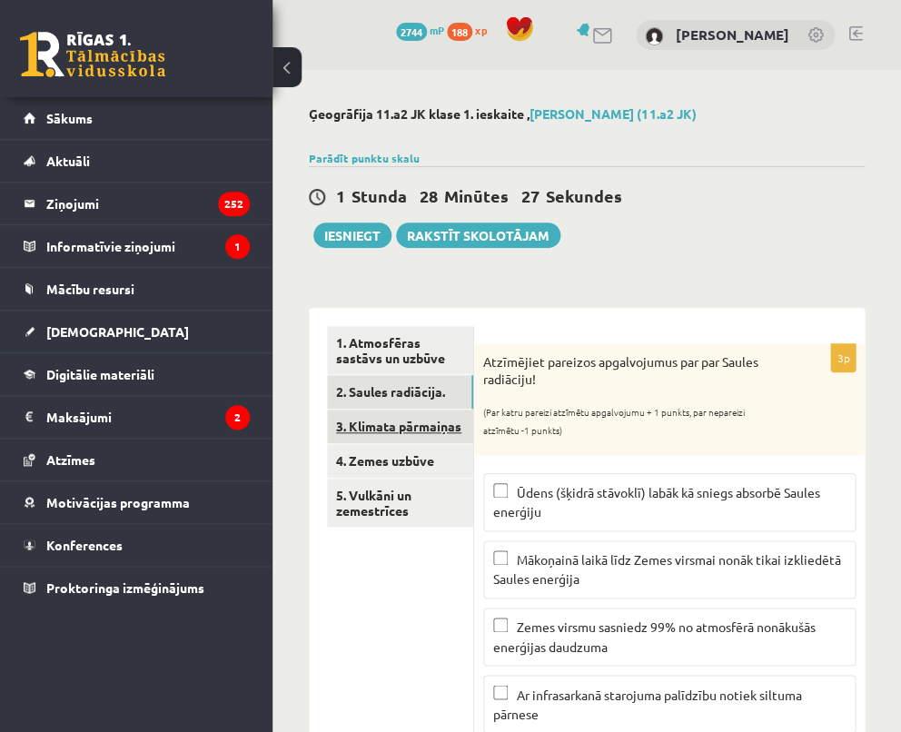
scroll to position [0, 0]
click at [383, 423] on link "3. Klimata pārmaiņas" at bounding box center [400, 426] width 146 height 34
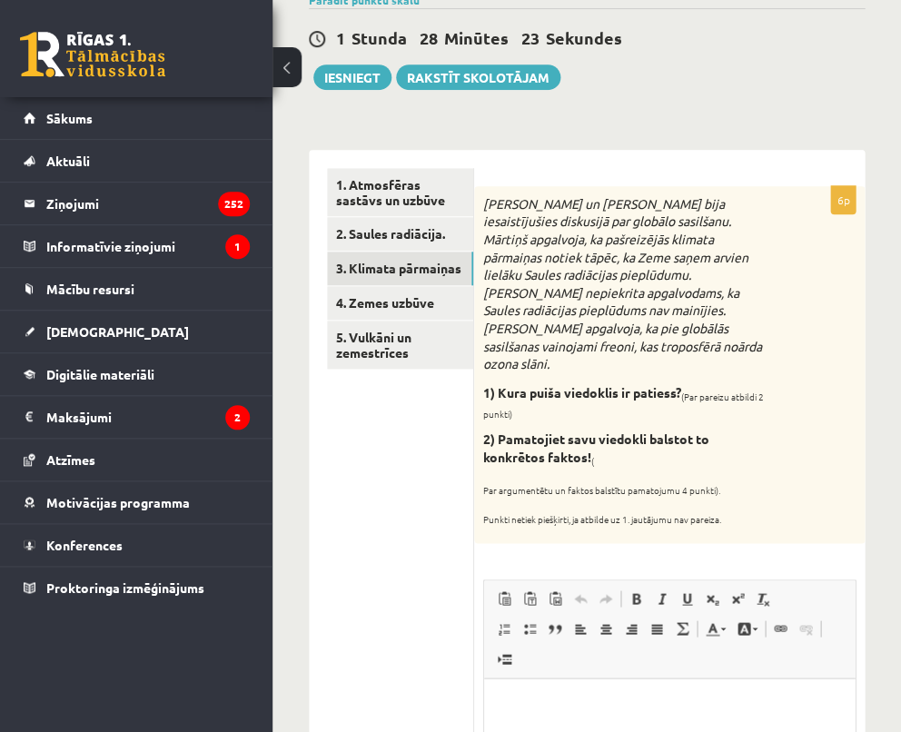
scroll to position [192, 0]
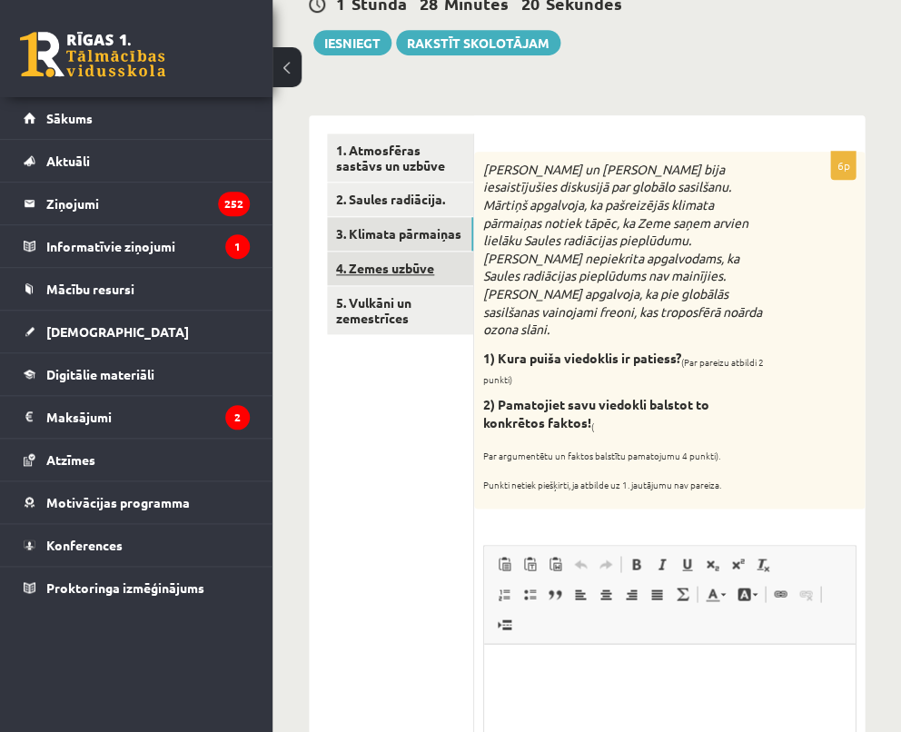
click at [384, 274] on link "4. Zemes uzbūve" at bounding box center [400, 268] width 146 height 34
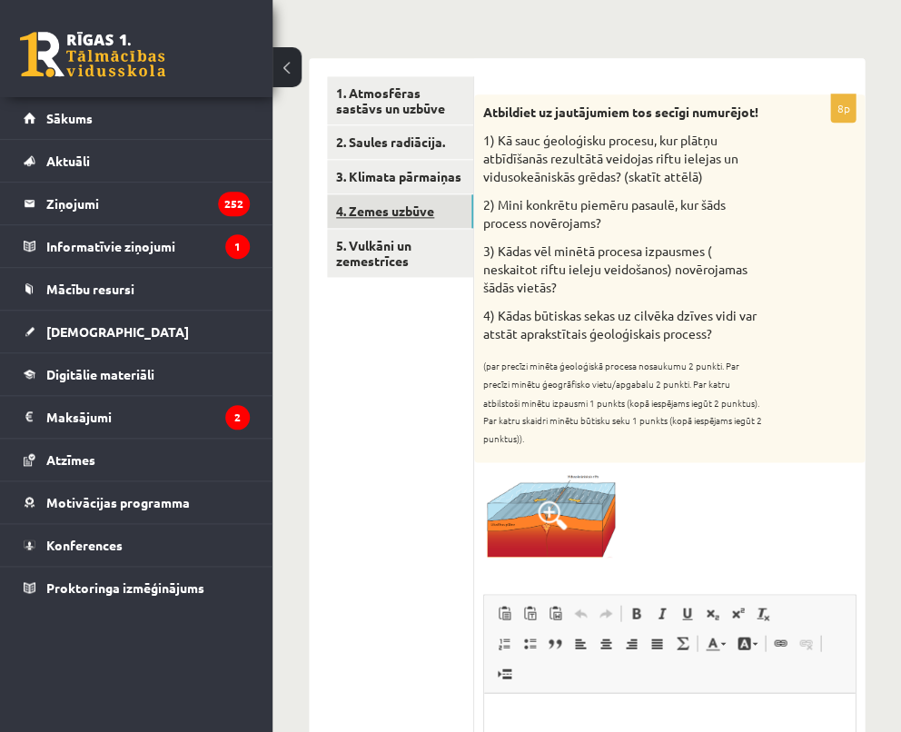
scroll to position [251, 0]
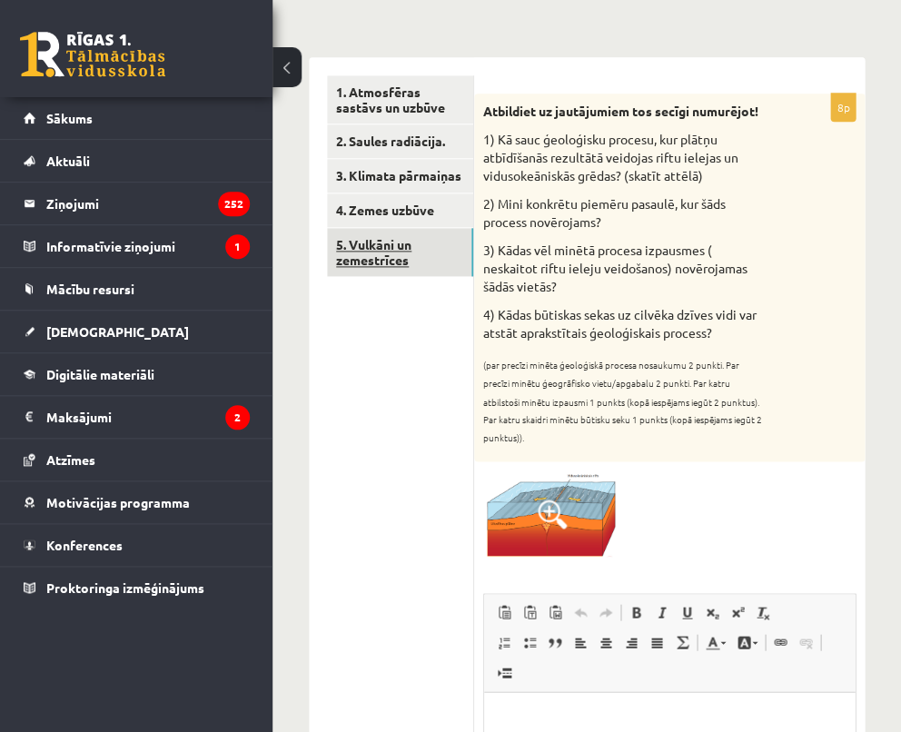
click at [378, 248] on link "5. Vulkāni un zemestrīces" at bounding box center [400, 252] width 146 height 49
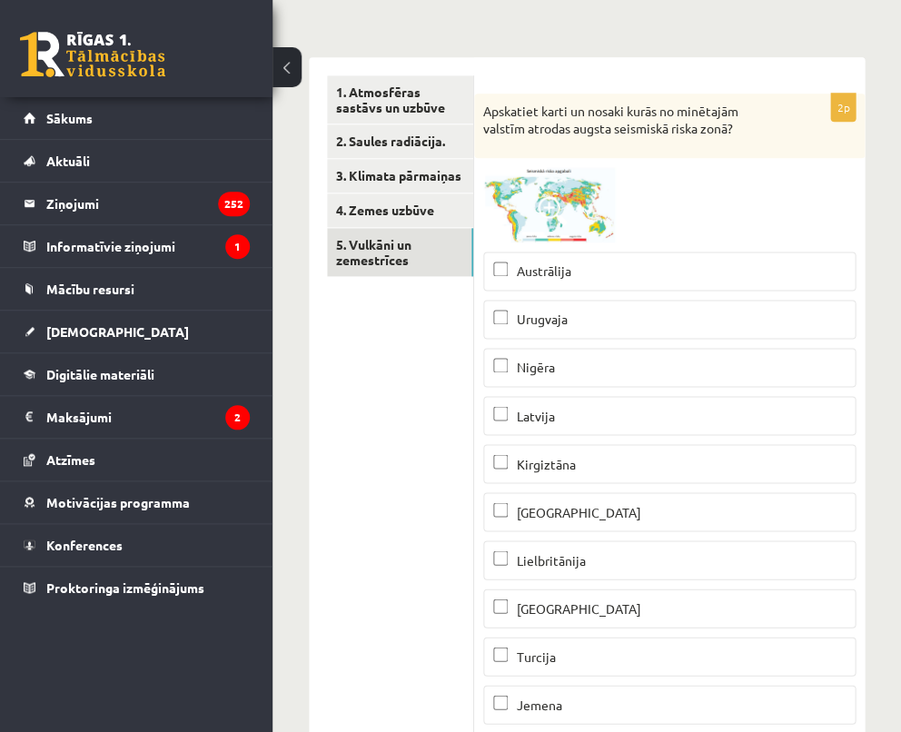
click at [551, 202] on span at bounding box center [552, 210] width 29 height 29
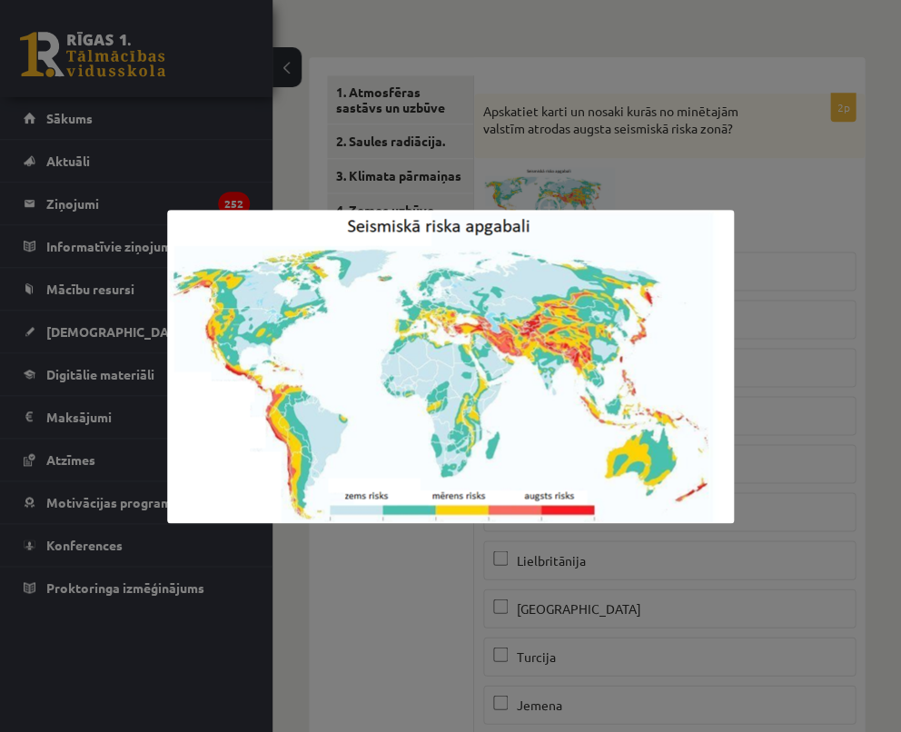
scroll to position [0, 0]
click at [443, 555] on div at bounding box center [450, 366] width 901 height 732
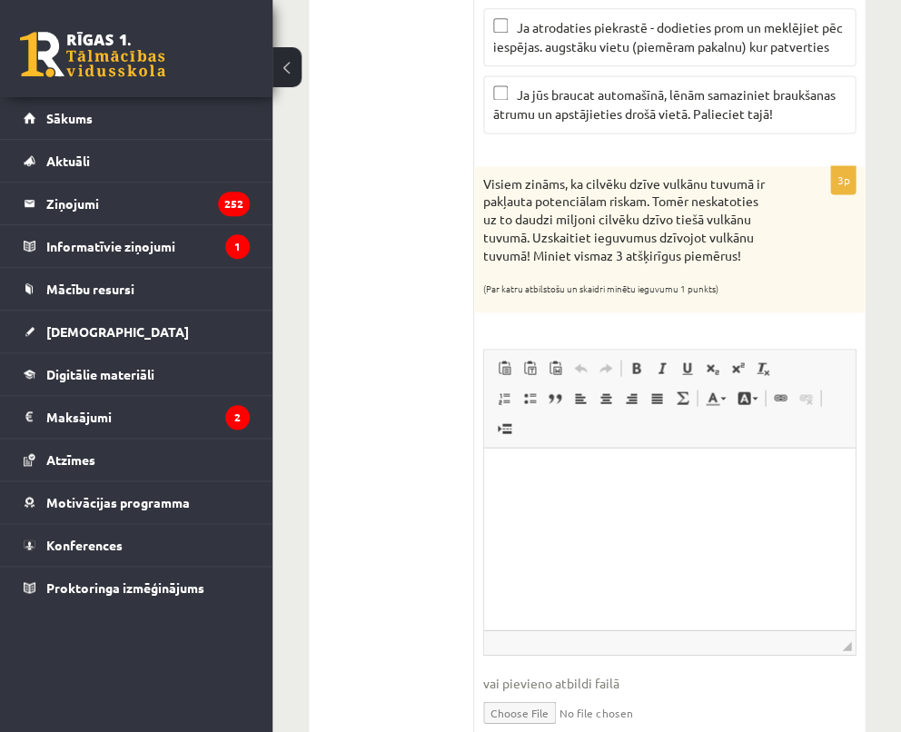
scroll to position [1476, 0]
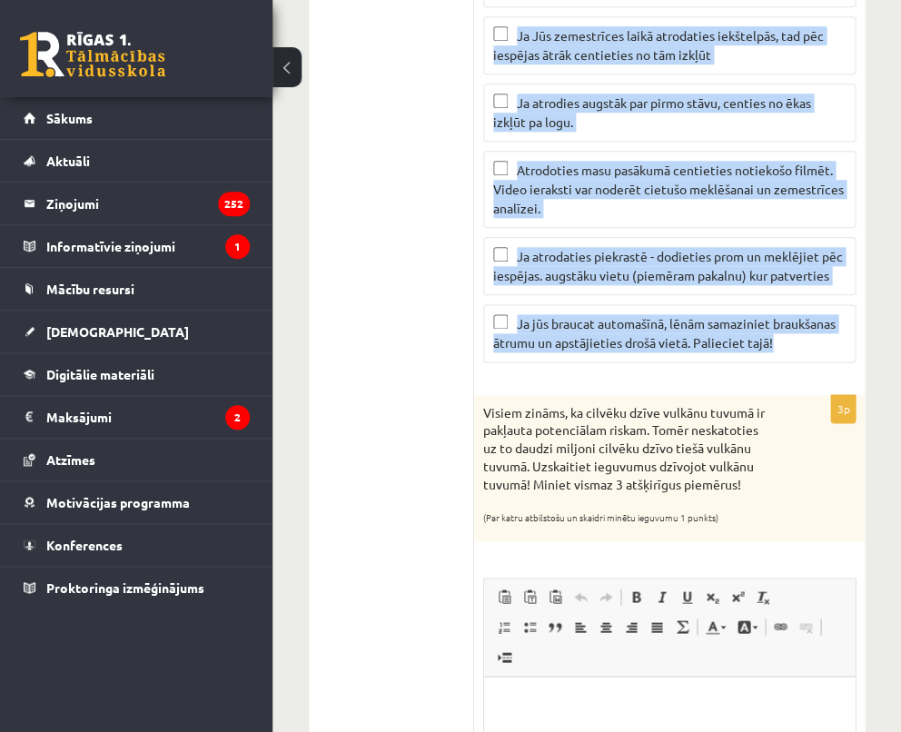
drag, startPoint x: 484, startPoint y: 112, endPoint x: 774, endPoint y: 350, distance: 376.1
click at [774, 350] on form "2p Apskatiet karti un nosaki kurās no minētajām valstīm atrodas augsta seismisk…" at bounding box center [669, 161] width 354 height 2622
copy form "Apskatiet karti un nosaki kurās no minētajām valstīm atrodas augsta seismiskā r…"
click at [436, 404] on ul "1. Atmosfēras sastāvs un uzbūve 2. Saules radiācija. 3. Klimata pārmaiņas 4. Ze…" at bounding box center [400, 161] width 147 height 2622
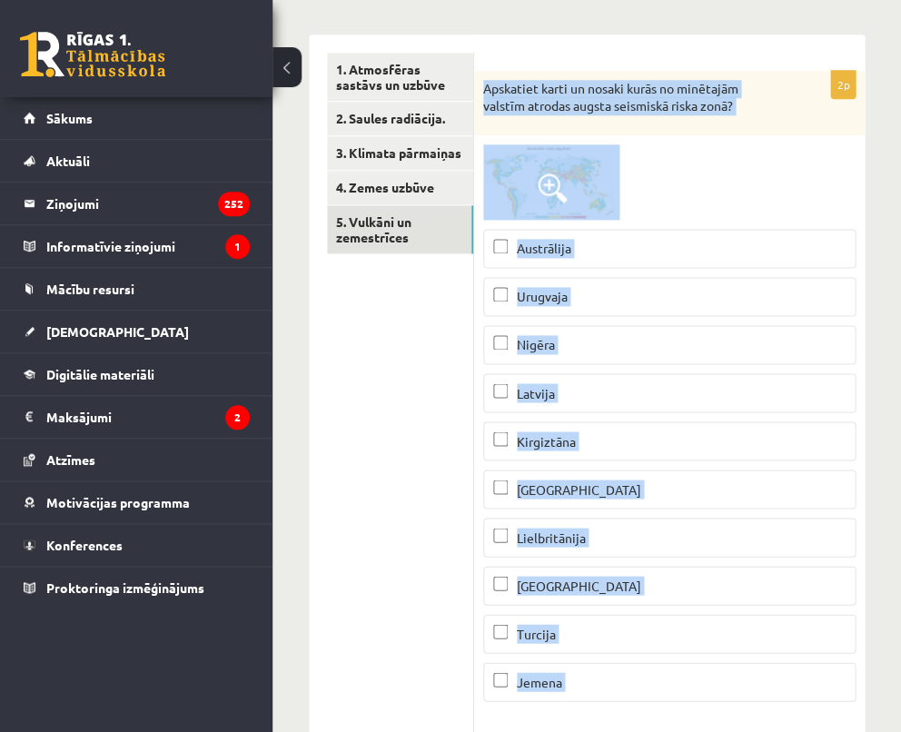
scroll to position [273, 0]
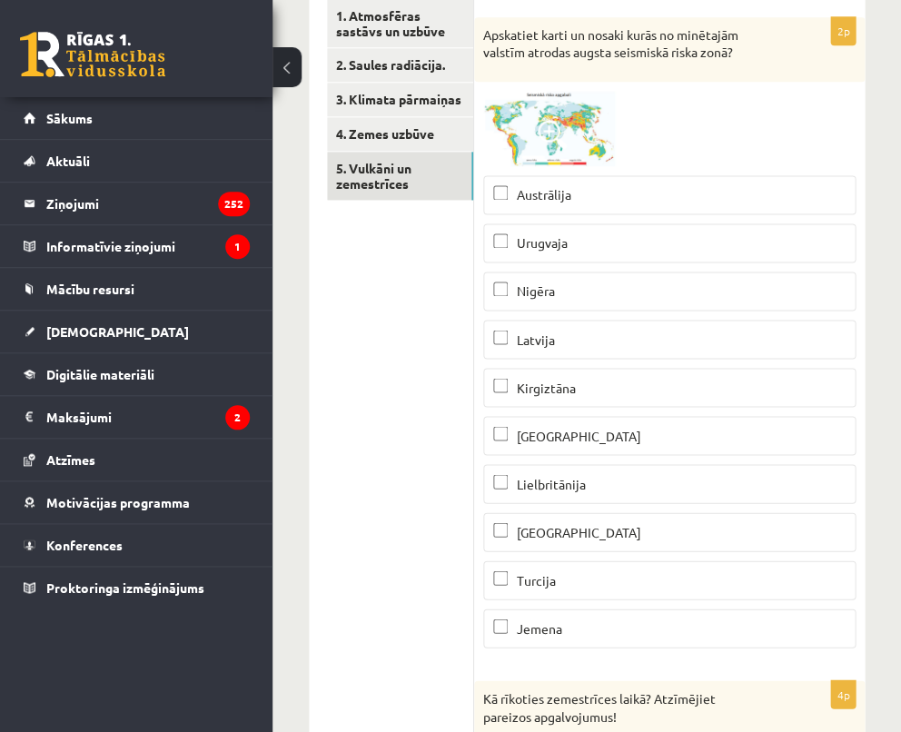
scroll to position [330, 0]
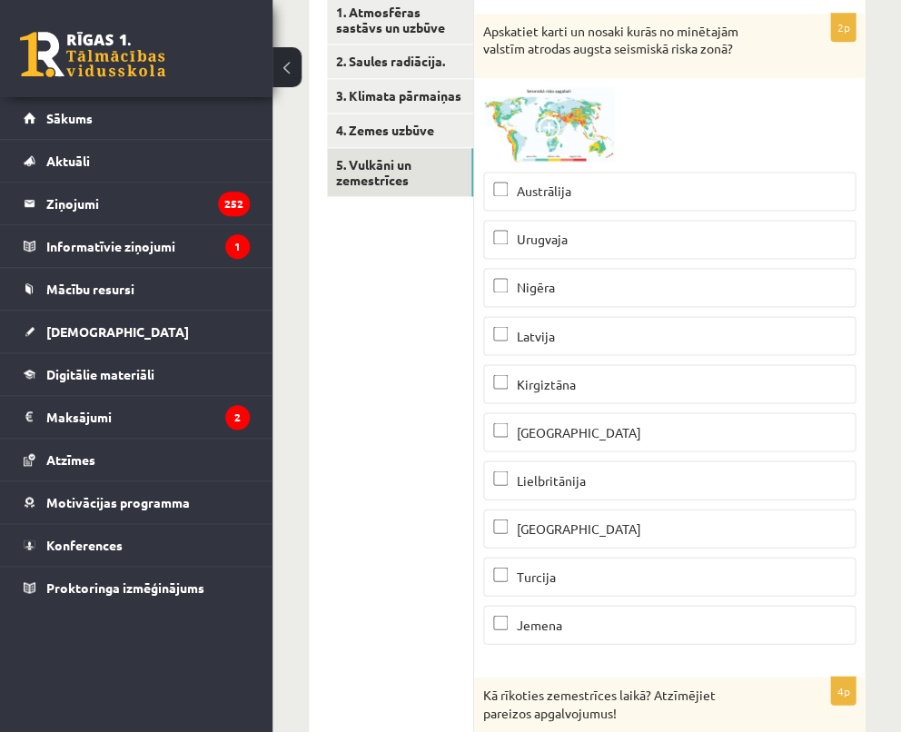
click at [508, 377] on p "Kirgiztāna" at bounding box center [669, 383] width 352 height 19
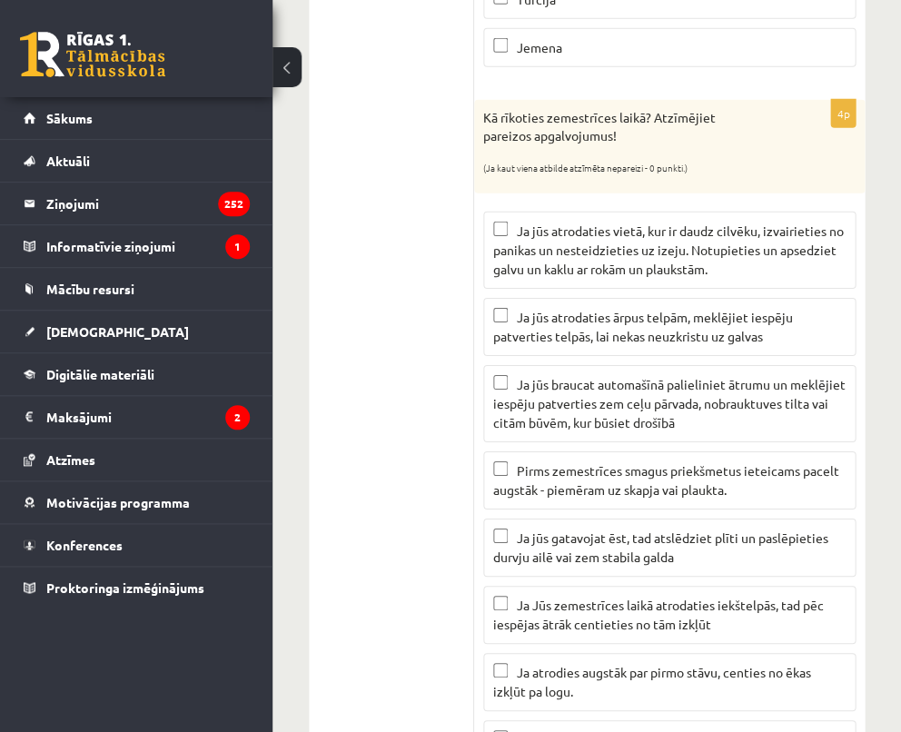
scroll to position [910, 0]
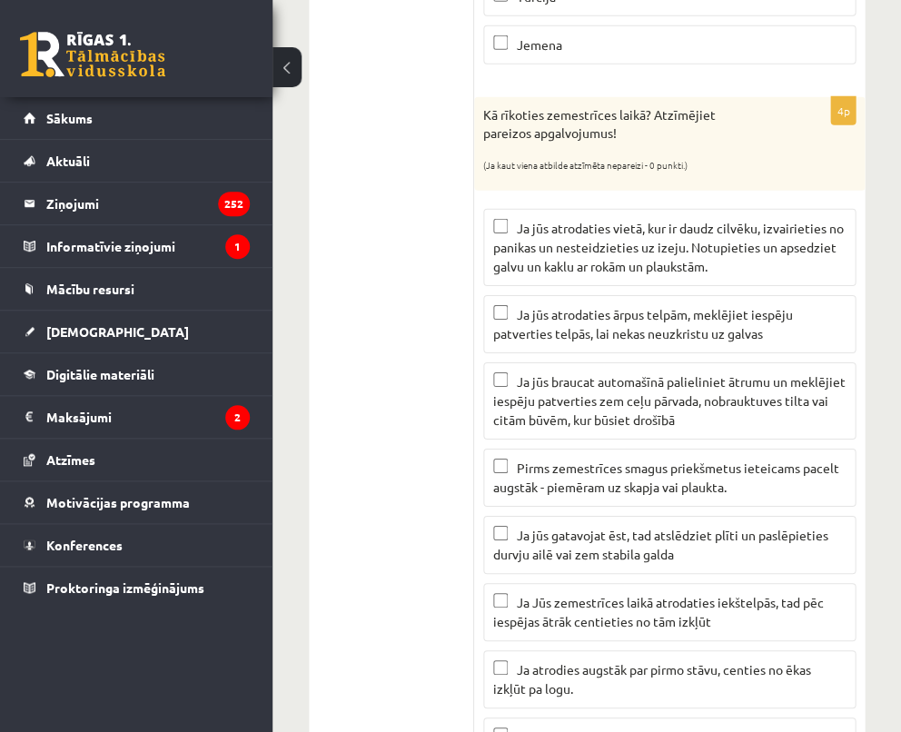
click at [639, 241] on span "Ja jūs atrodaties vietā, kur ir daudz cilvēku, izvairieties no panikas un neste…" at bounding box center [668, 247] width 350 height 54
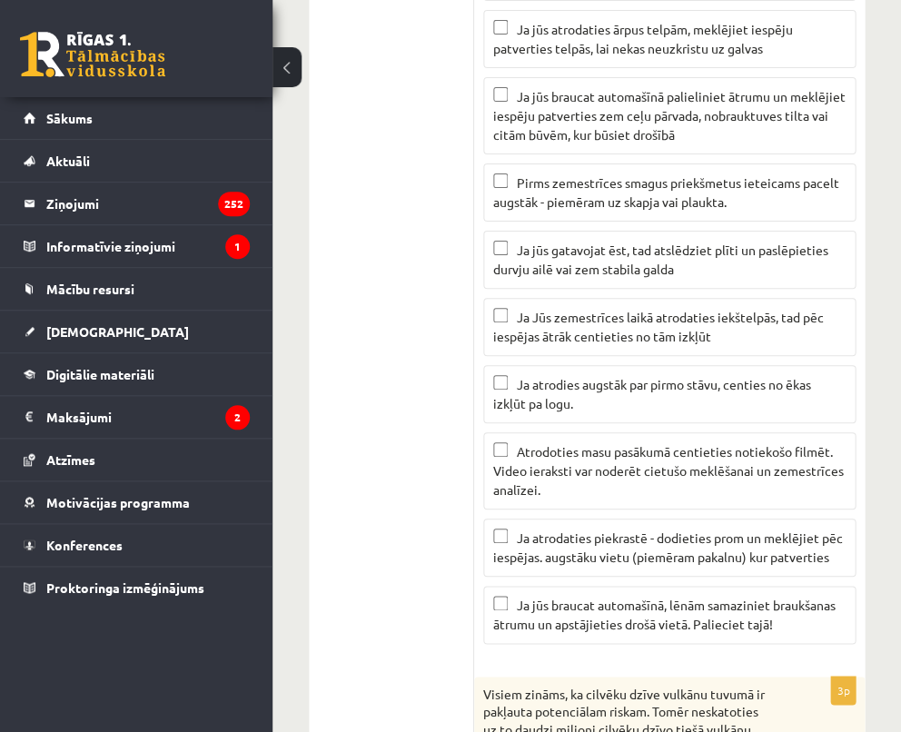
scroll to position [1153, 0]
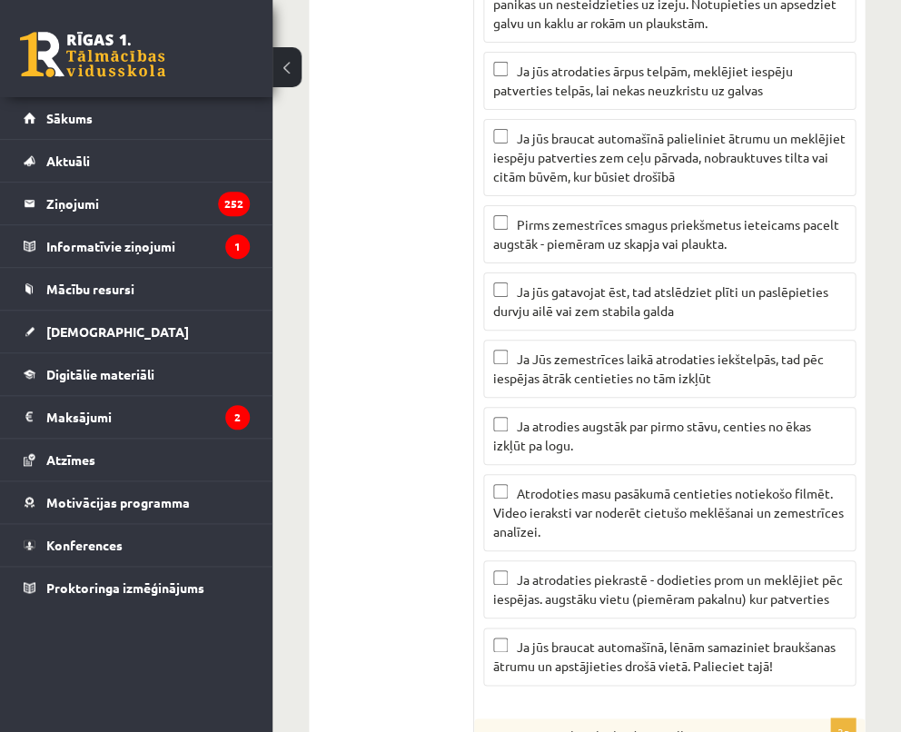
click at [587, 289] on span "Ja jūs gatavojat ēst, tad atslēdziet plīti un paslēpieties durvju ailē vai zem …" at bounding box center [660, 300] width 335 height 35
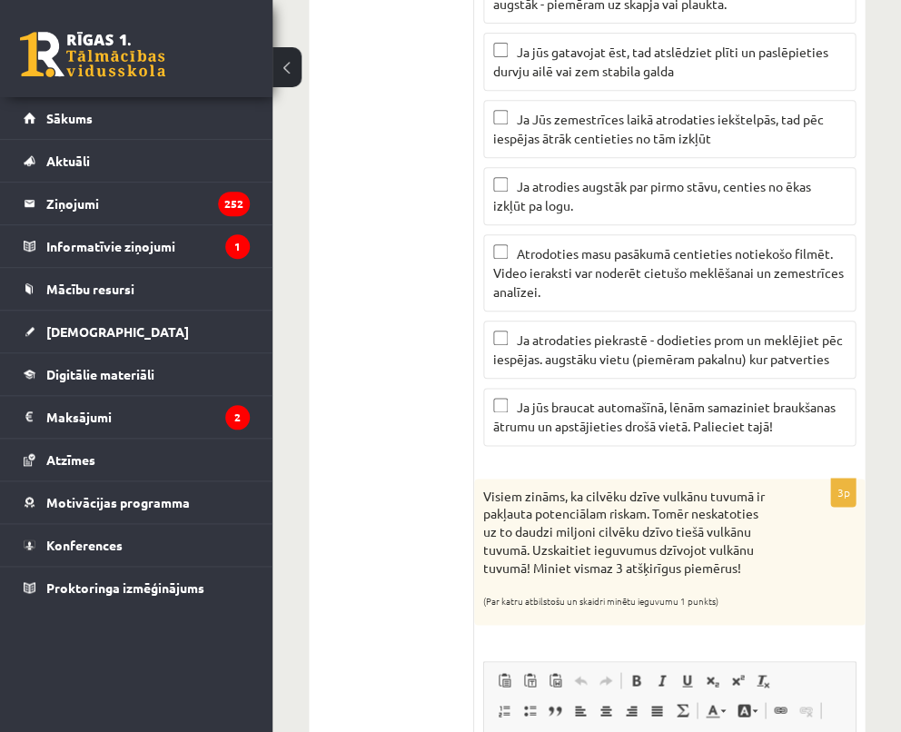
scroll to position [1346, 0]
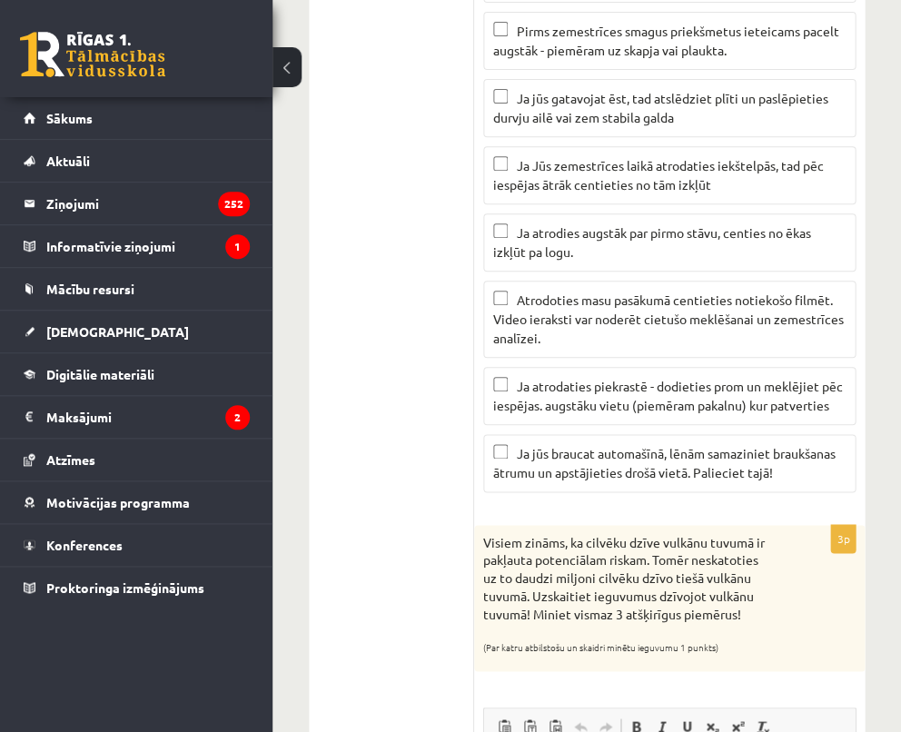
click at [647, 378] on span "Ja atrodaties piekrastē - dodieties prom un meklējiet pēc iespējas. augstāku vi…" at bounding box center [668, 395] width 350 height 35
click at [610, 445] on span "Ja jūs braucat automašīnā, lēnām samaziniet braukšanas ātrumu un apstājieties d…" at bounding box center [664, 462] width 342 height 35
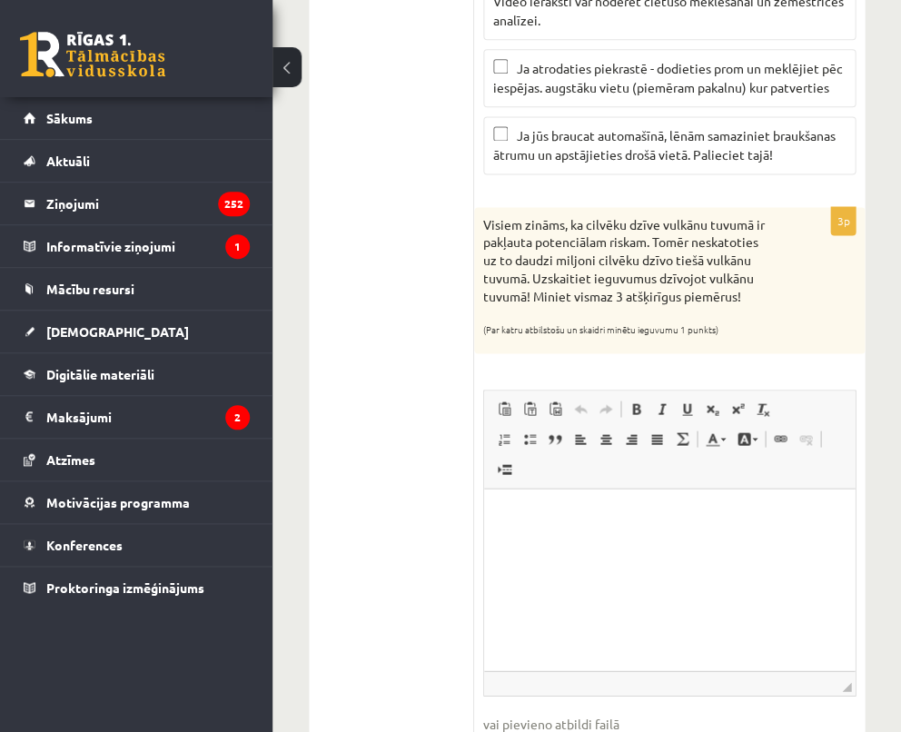
scroll to position [1666, 0]
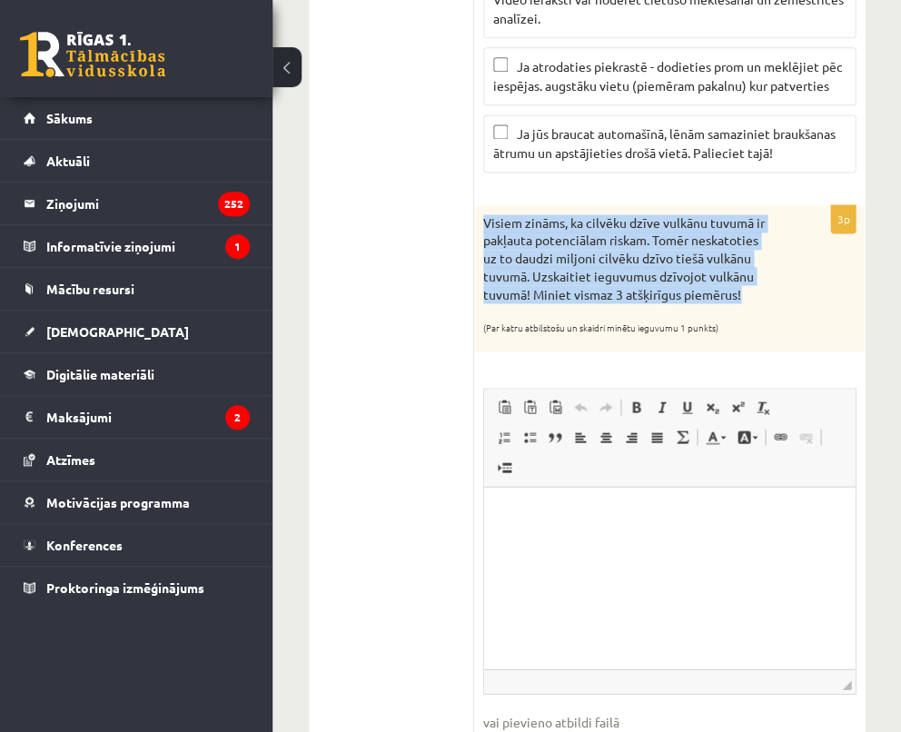
drag, startPoint x: 483, startPoint y: 207, endPoint x: 761, endPoint y: 277, distance: 286.5
click at [761, 277] on p "Visiem zināms, ka cilvēku dzīve vulkānu tuvumā ir pakļauta potenciālam riskam. …" at bounding box center [623, 258] width 281 height 89
copy p "Visiem zināms, ka cilvēku dzīve vulkānu tuvumā ir pakļauta potenciālam riskam. …"
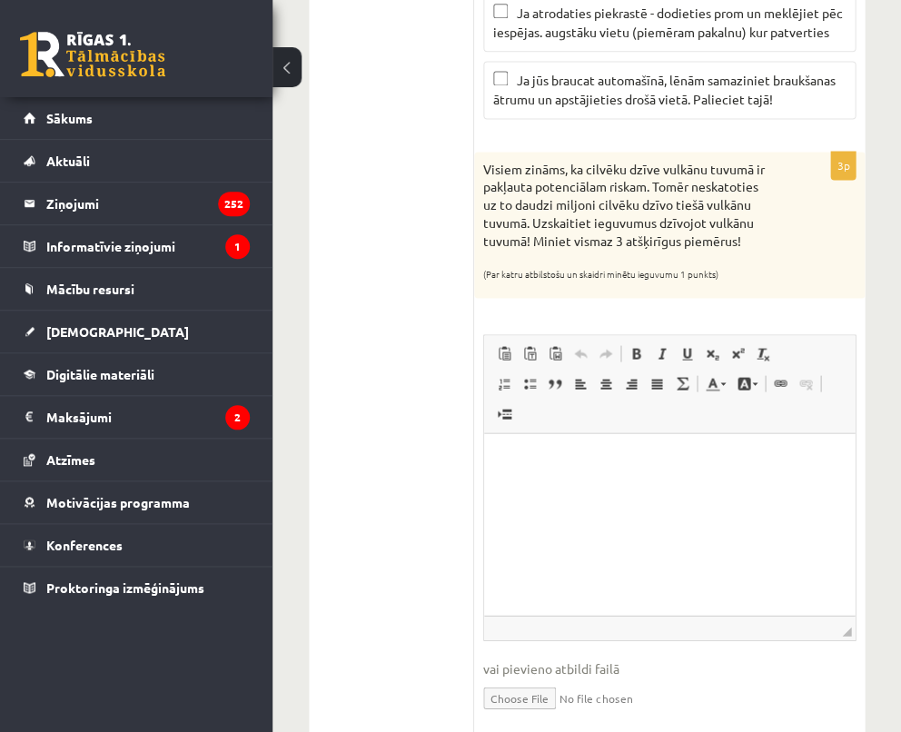
scroll to position [1709, 0]
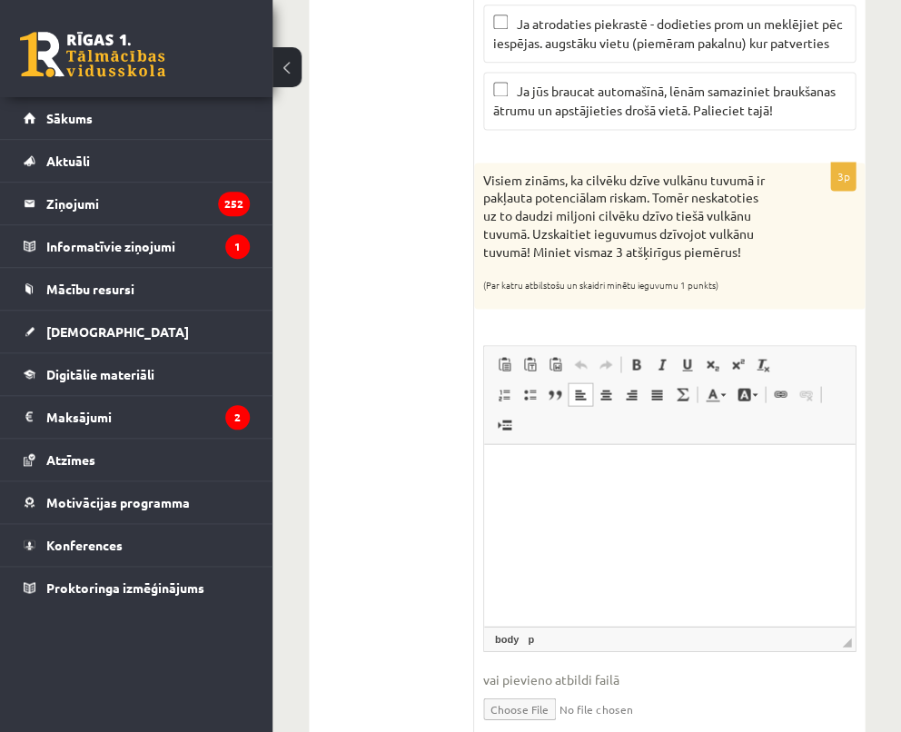
click at [646, 474] on p "Визуальный текстовый редактор, wiswyg-editor-user-answer-47024816129260" at bounding box center [669, 471] width 334 height 19
click at [499, 473] on html "**********" at bounding box center [669, 471] width 370 height 55
click at [646, 478] on p "**********" at bounding box center [669, 471] width 335 height 19
click at [505, 468] on p "**********" at bounding box center [669, 471] width 335 height 19
click at [630, 480] on p "**********" at bounding box center [669, 471] width 335 height 19
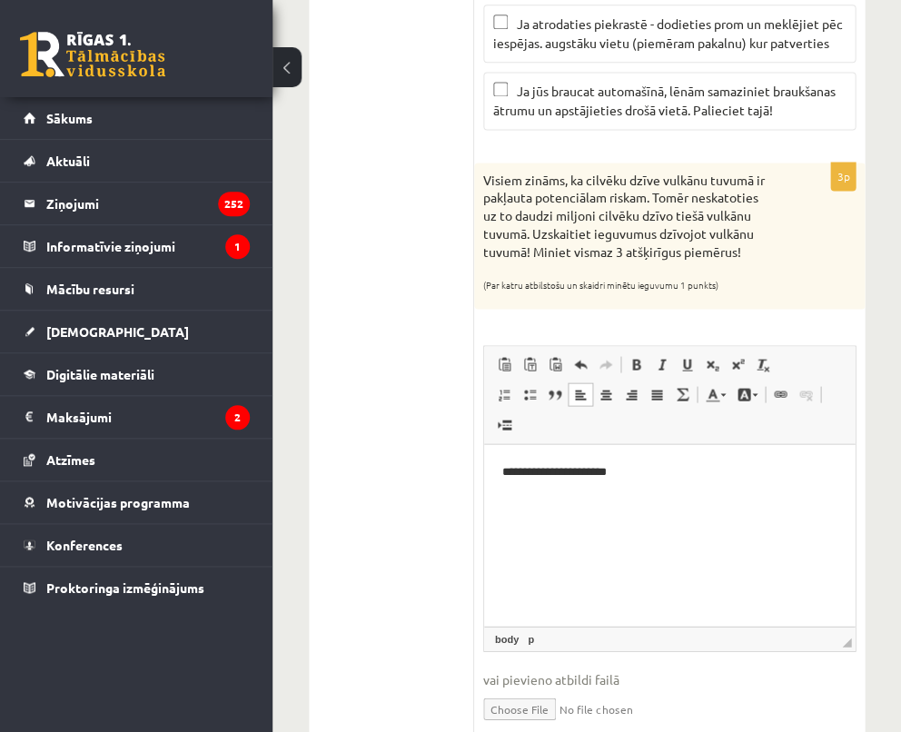
click at [512, 473] on p "**********" at bounding box center [669, 471] width 335 height 19
click at [498, 387] on span at bounding box center [504, 394] width 15 height 15
click at [653, 468] on li "**********" at bounding box center [669, 471] width 262 height 19
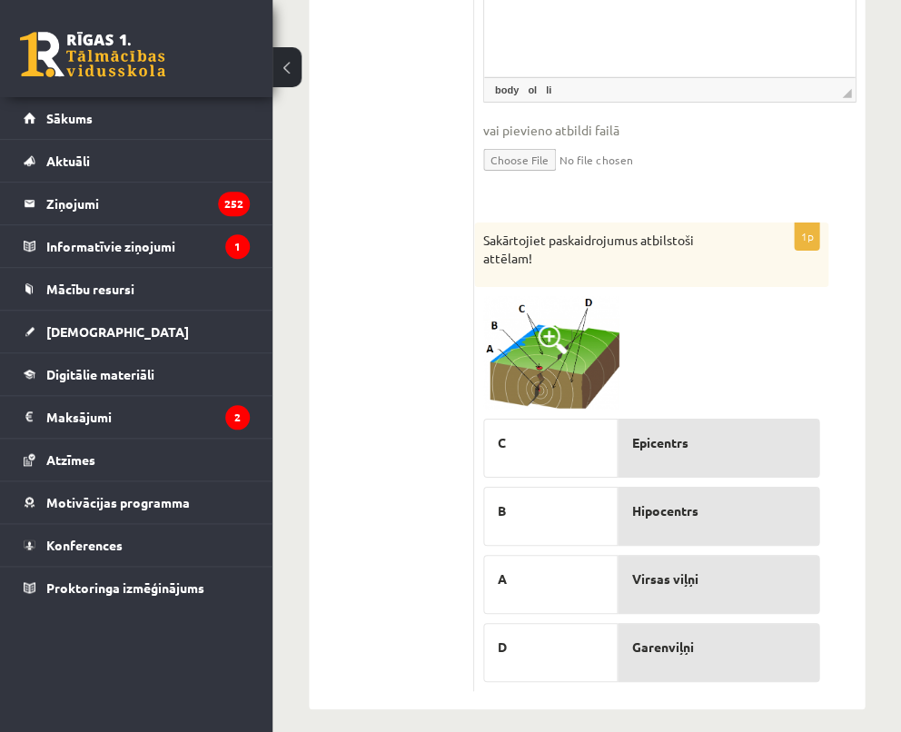
scroll to position [2257, 0]
click at [546, 325] on span at bounding box center [552, 339] width 29 height 29
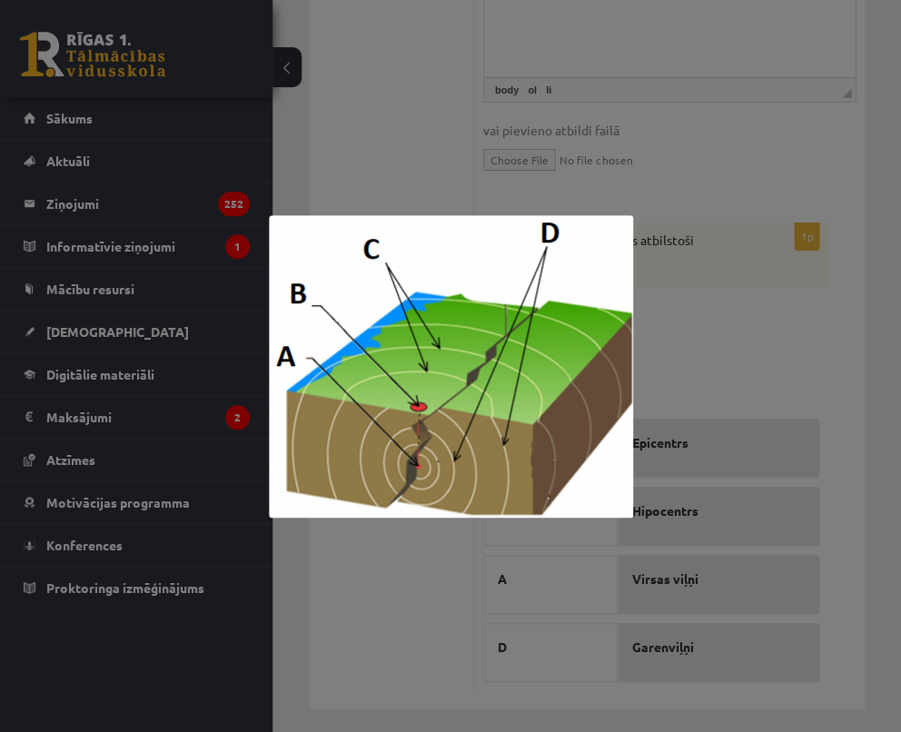
click at [764, 334] on div at bounding box center [450, 366] width 901 height 732
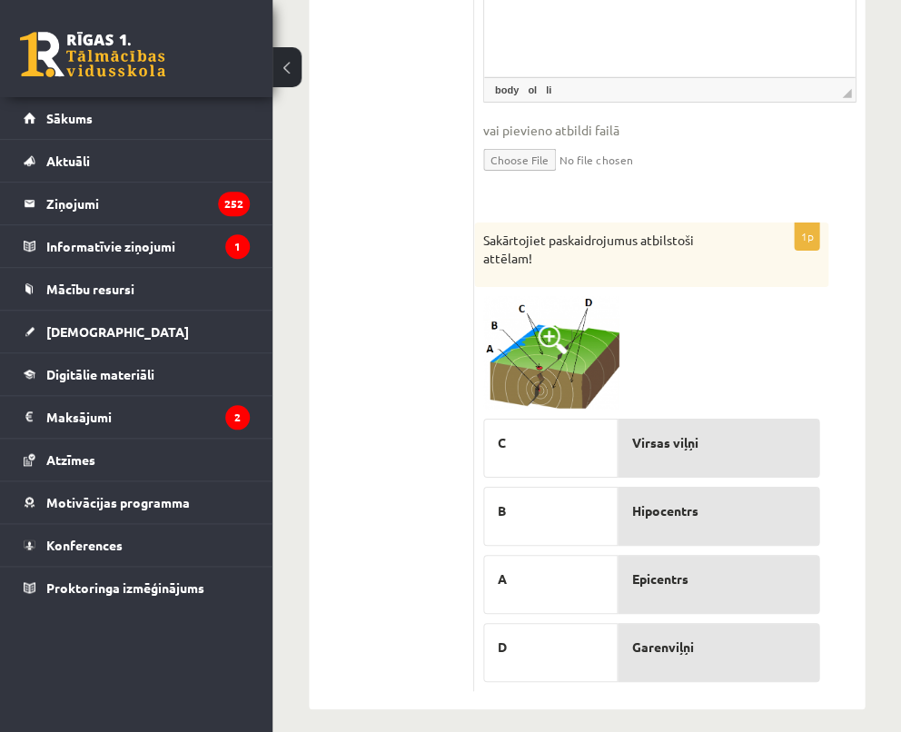
click at [546, 325] on span at bounding box center [552, 339] width 29 height 29
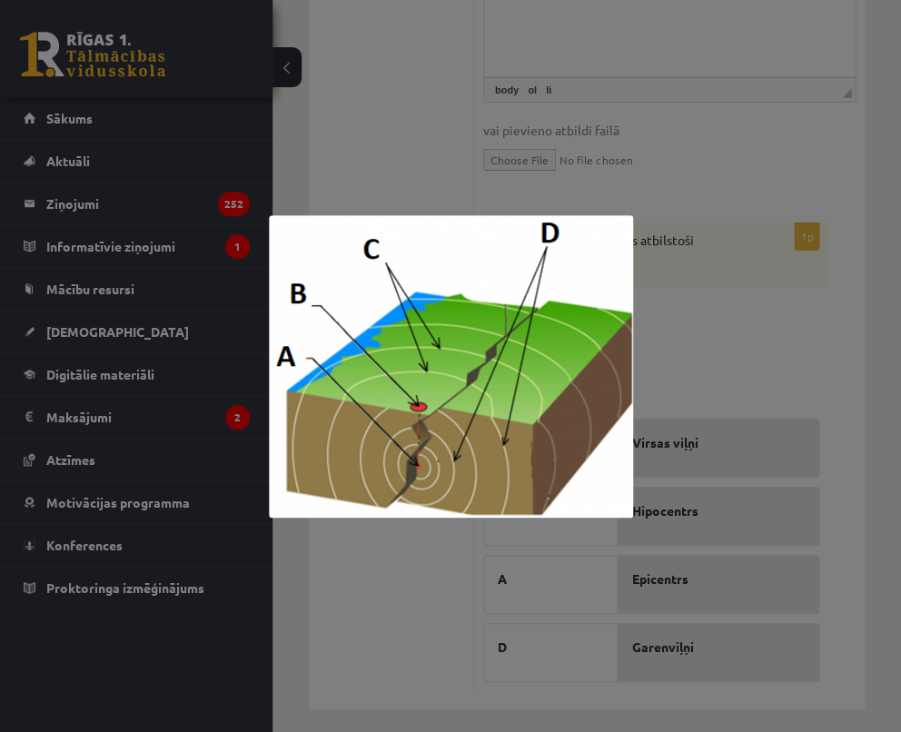
click at [732, 352] on div at bounding box center [450, 366] width 901 height 732
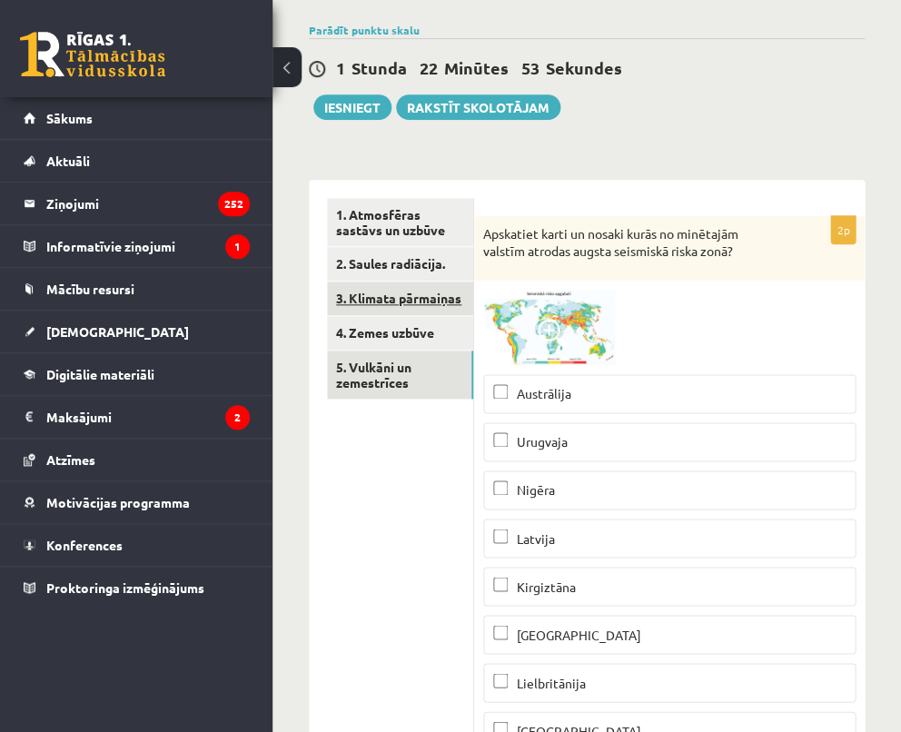
scroll to position [111, 0]
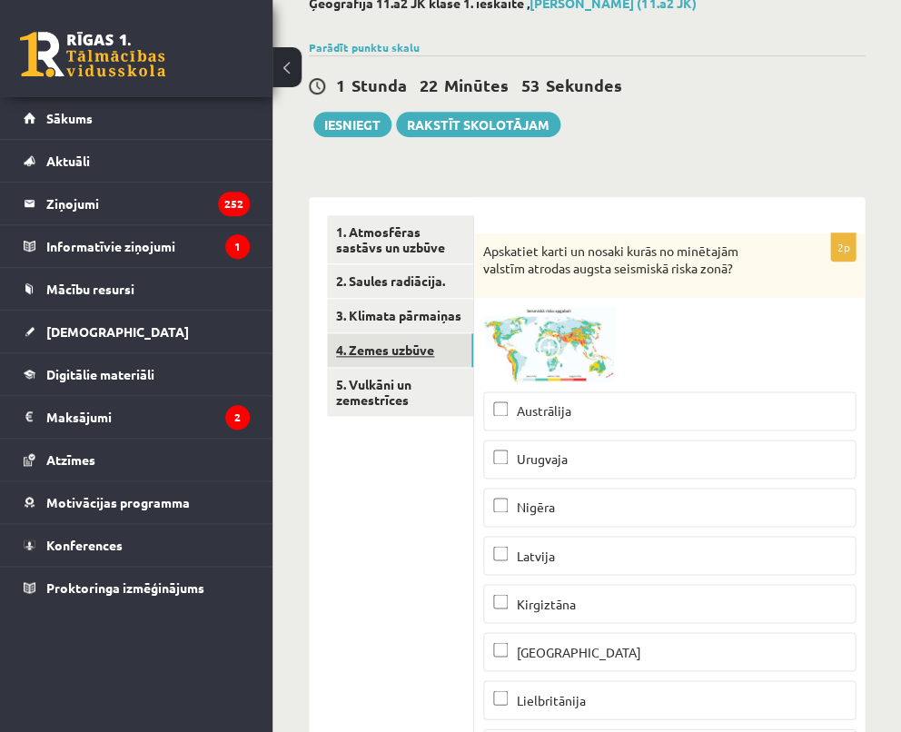
click at [399, 347] on link "4. Zemes uzbūve" at bounding box center [400, 350] width 146 height 34
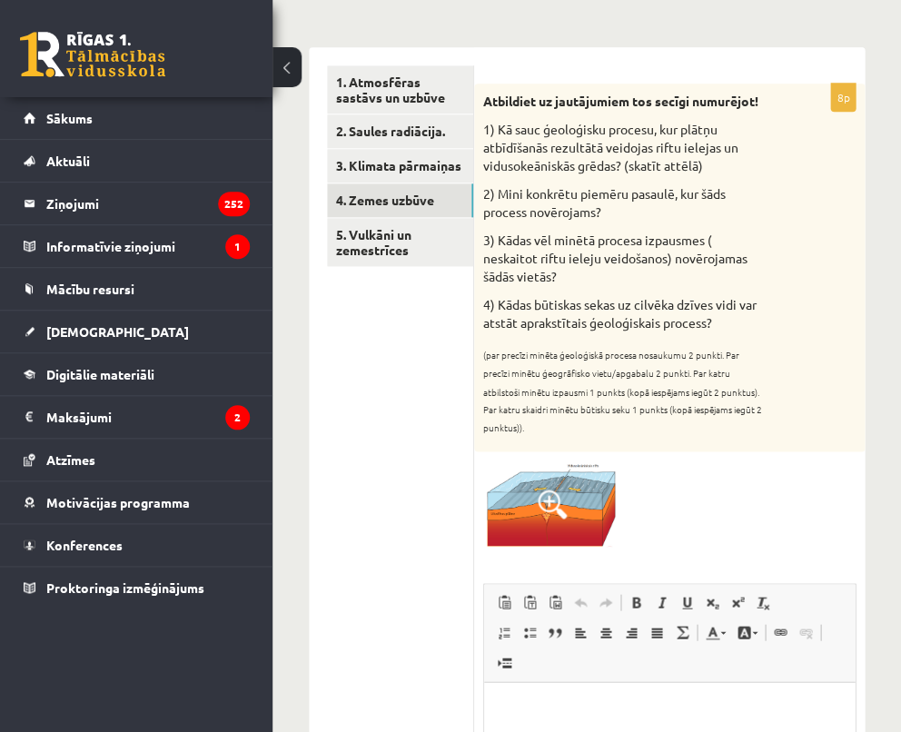
scroll to position [251, 0]
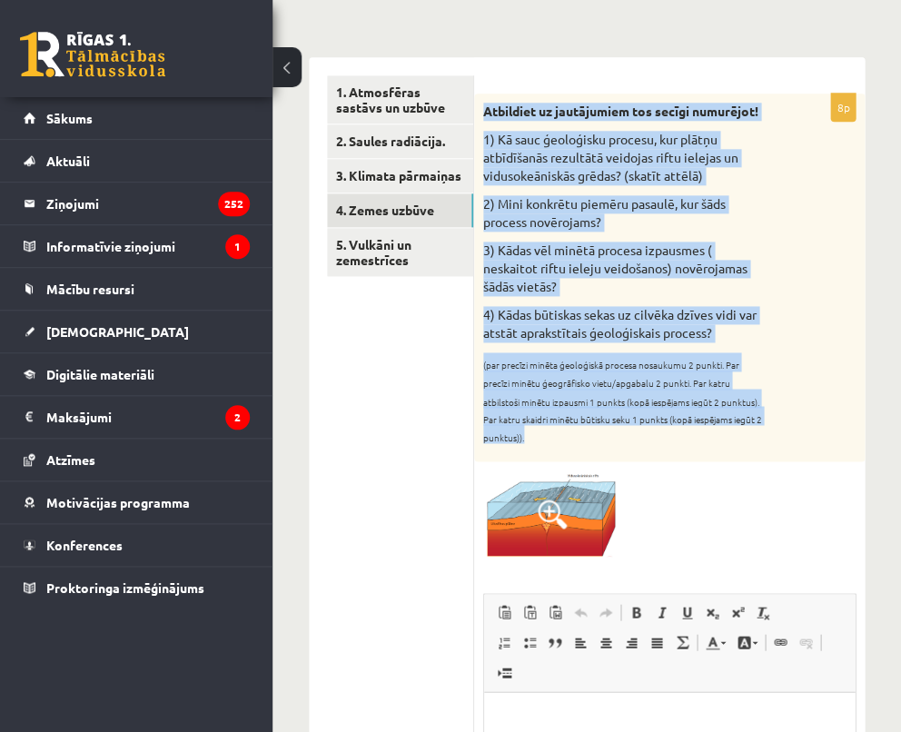
drag, startPoint x: 484, startPoint y: 107, endPoint x: 639, endPoint y: 433, distance: 361.0
click at [639, 433] on div "Atbildiet uz jautājumiem tos secīgi numurējot! 1) Kā sauc ģeoloģisku procesu, k…" at bounding box center [669, 278] width 390 height 369
copy div "Atbildiet uz jautājumiem tos secīgi numurējot! 1) Kā sauc ģeoloģisku procesu, k…"
click at [548, 502] on span at bounding box center [552, 513] width 29 height 29
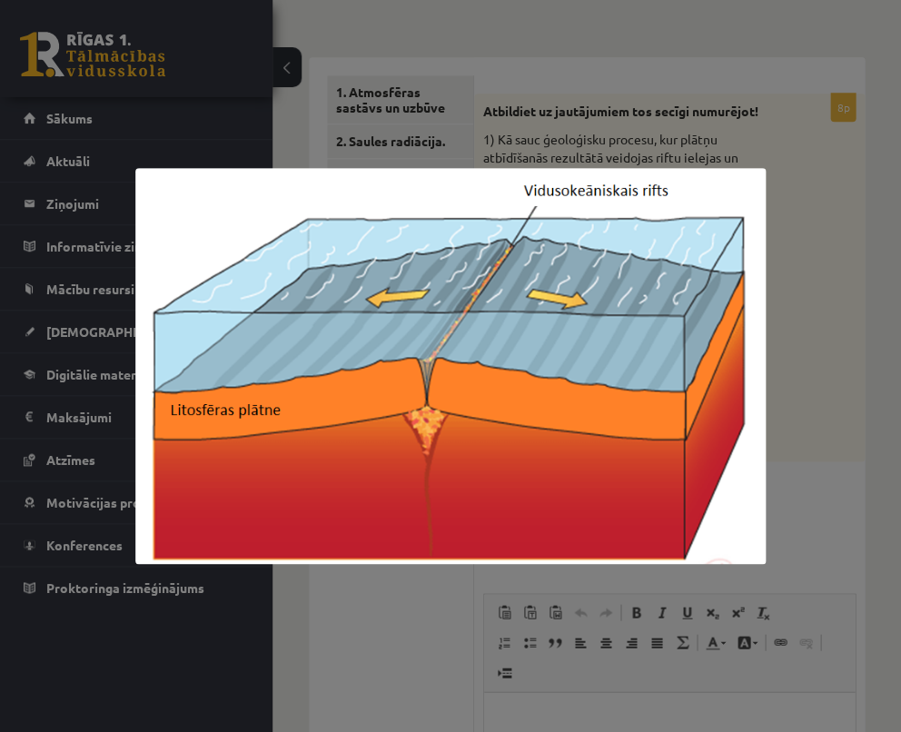
click at [866, 319] on div at bounding box center [450, 366] width 901 height 732
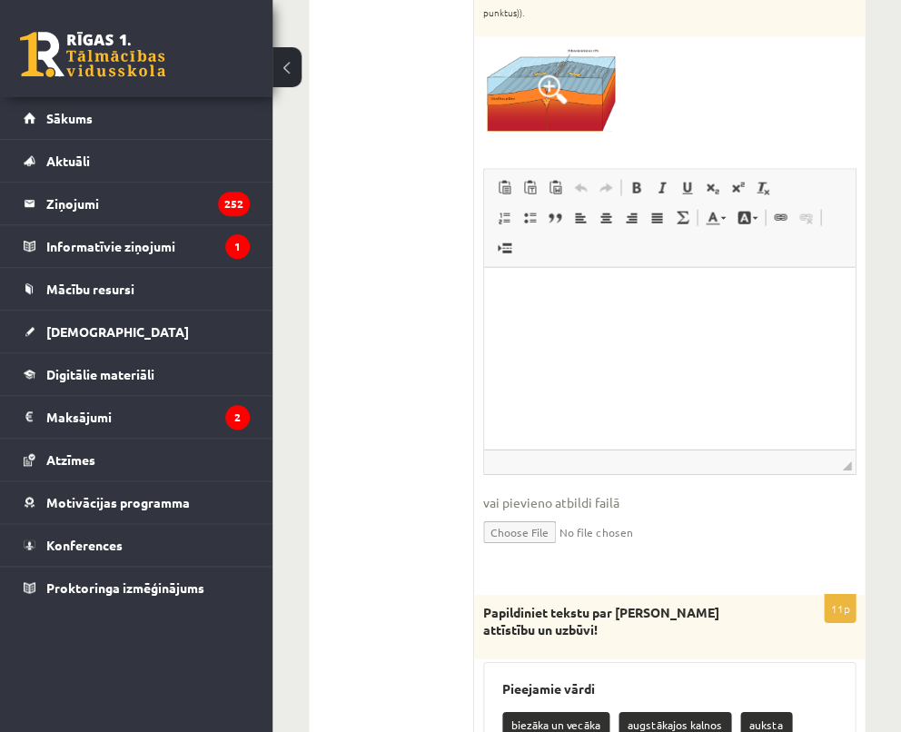
scroll to position [644, 0]
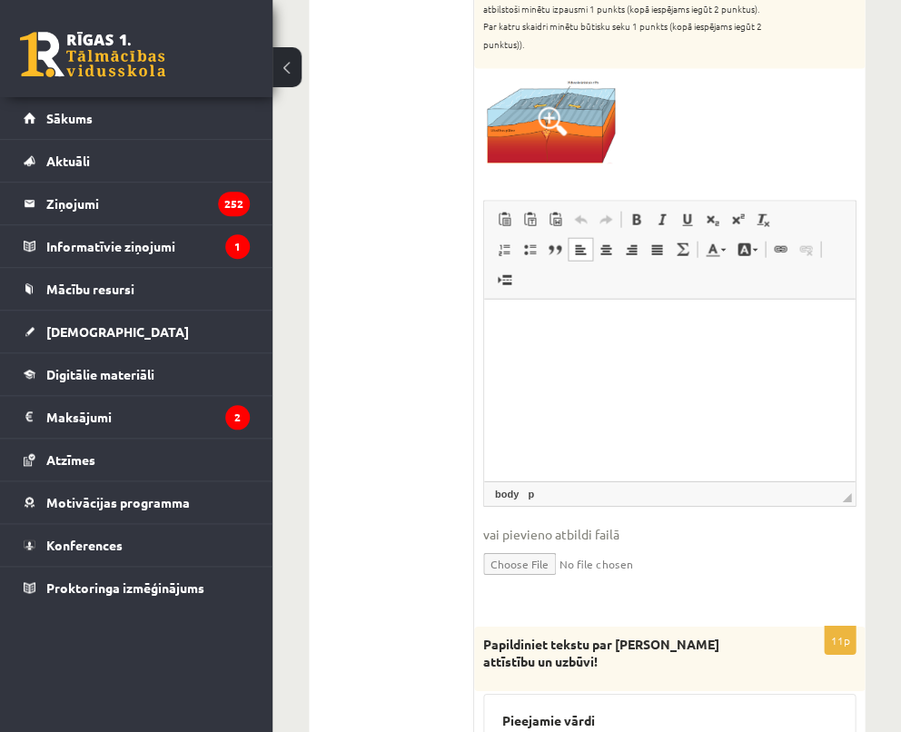
click at [502, 298] on html at bounding box center [669, 325] width 370 height 55
click at [505, 242] on span at bounding box center [504, 249] width 15 height 15
drag, startPoint x: 539, startPoint y: 323, endPoint x: 695, endPoint y: 323, distance: 155.3
click at [695, 323] on li "**********" at bounding box center [669, 325] width 262 height 19
click at [568, 303] on html at bounding box center [669, 325] width 370 height 55
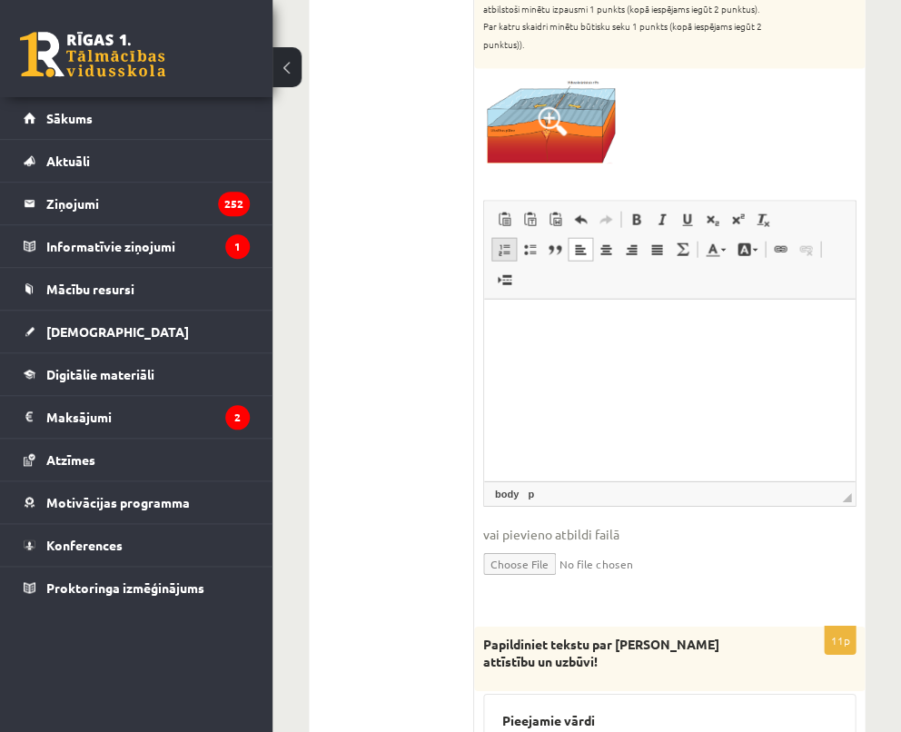
click at [502, 242] on span at bounding box center [504, 249] width 15 height 15
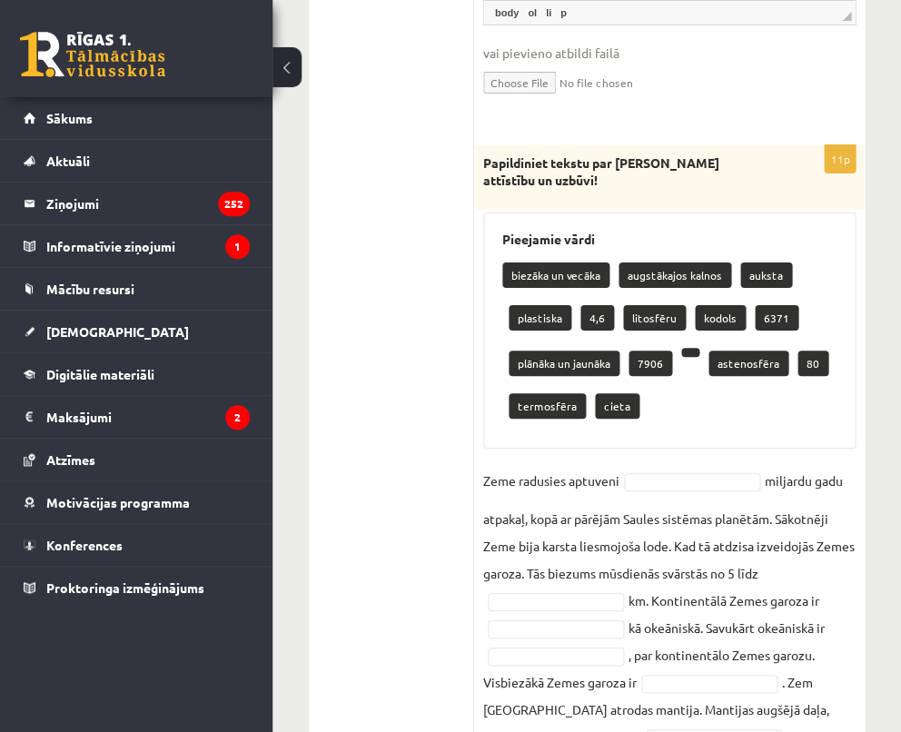
scroll to position [1092, 0]
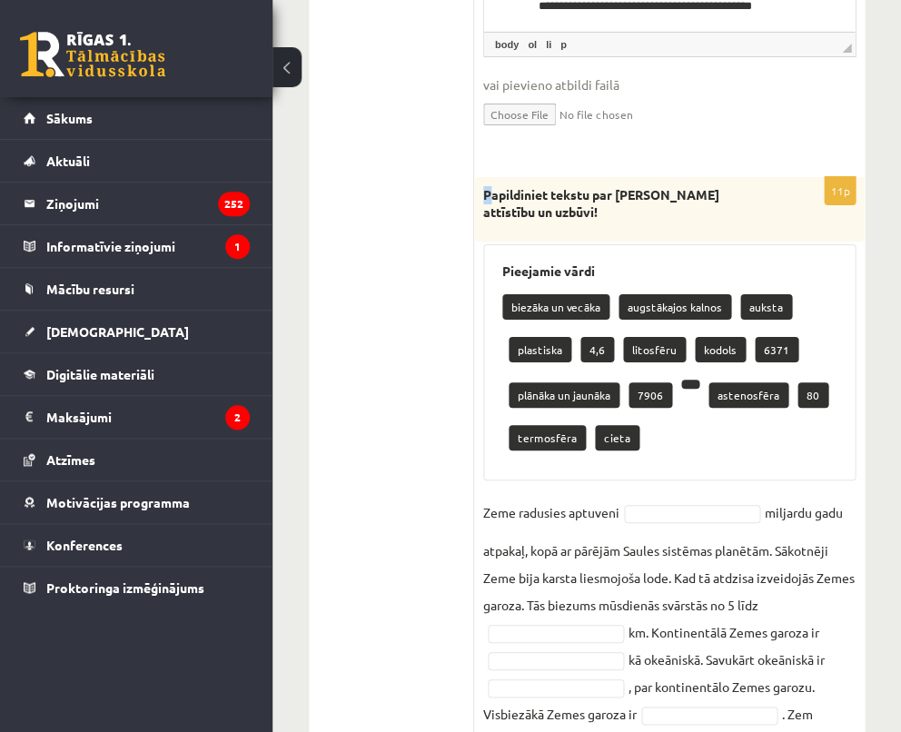
click at [484, 185] on div "Papildiniet tekstu par Zemes attīstību un uzbūvi!" at bounding box center [669, 209] width 390 height 64
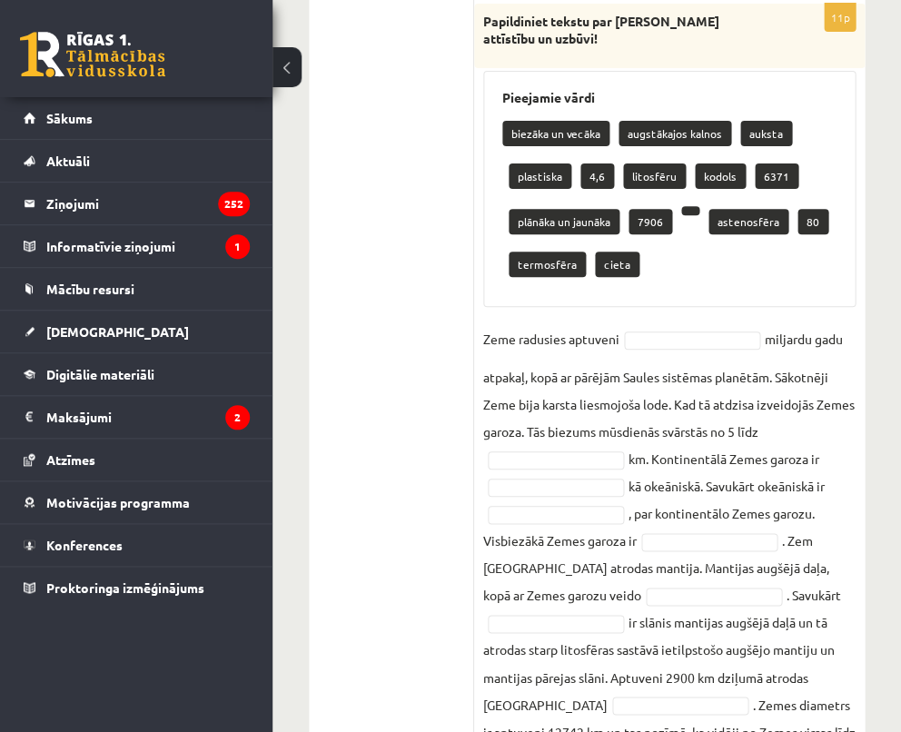
scroll to position [1410, 0]
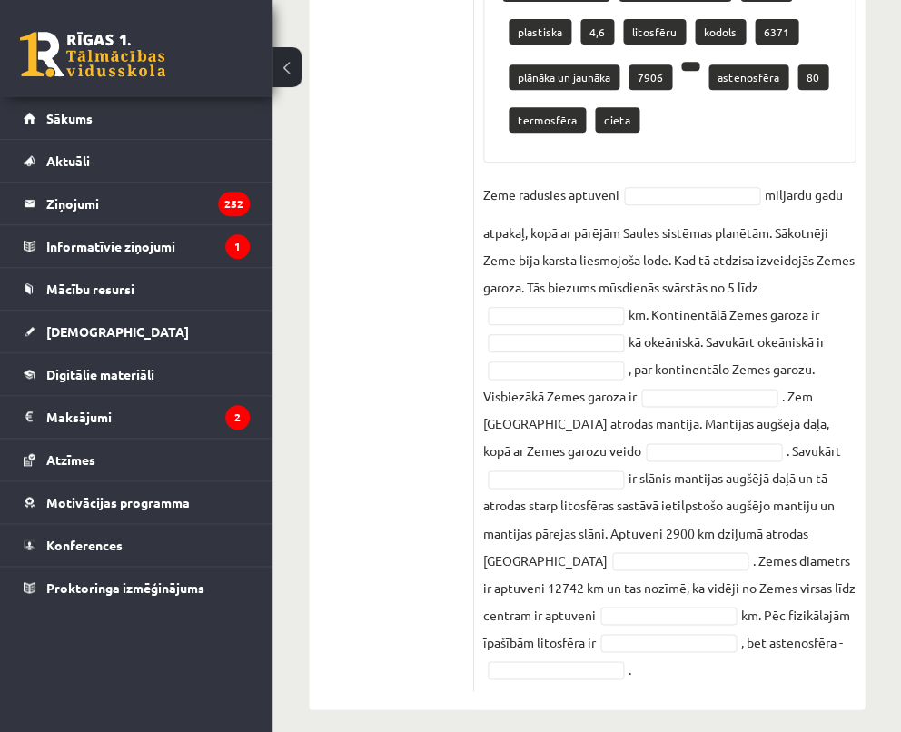
drag, startPoint x: 484, startPoint y: 185, endPoint x: 744, endPoint y: 669, distance: 549.2
copy div "Papildiniet tekstu par Zemes attīstību un uzbūvi! Pieejamie vārdi biezāka un ve…"
drag, startPoint x: 681, startPoint y: 580, endPoint x: 879, endPoint y: 400, distance: 267.4
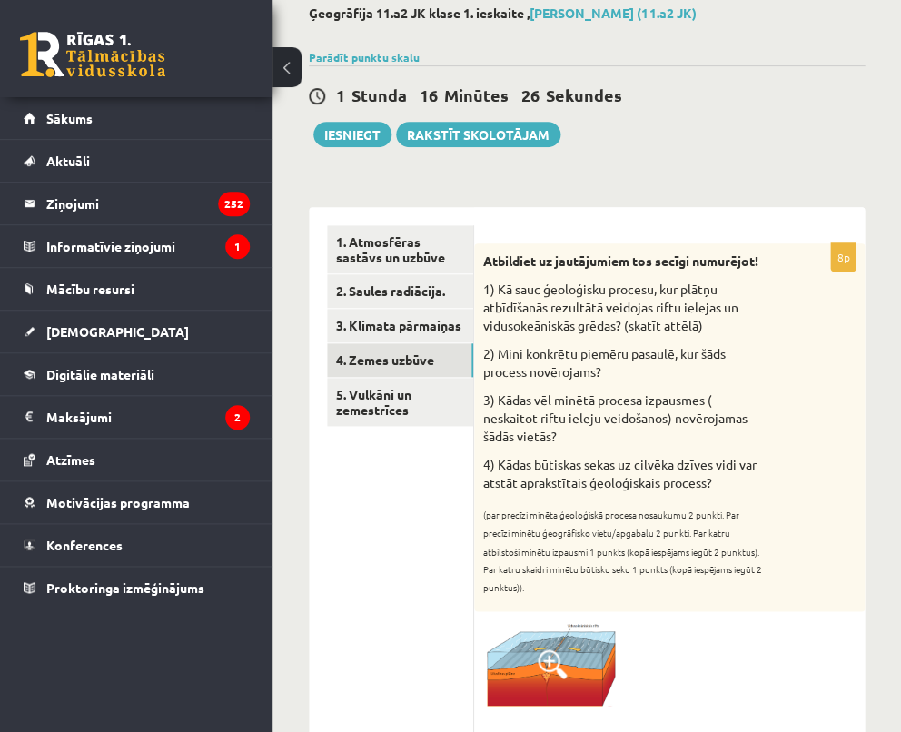
scroll to position [57, 0]
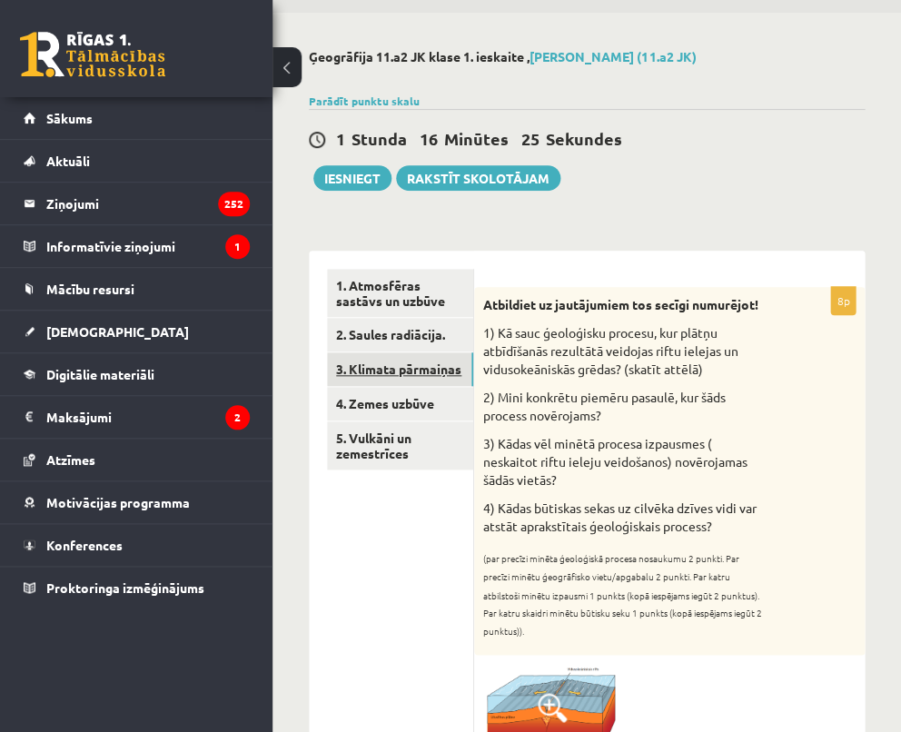
click at [406, 375] on link "3. Klimata pārmaiņas" at bounding box center [400, 369] width 146 height 34
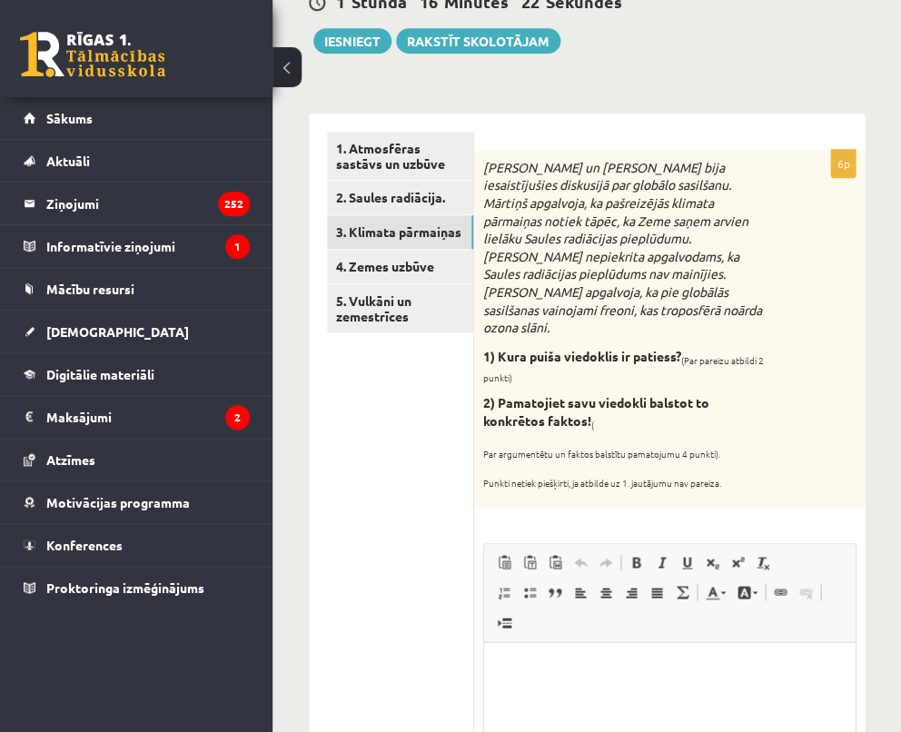
scroll to position [184, 0]
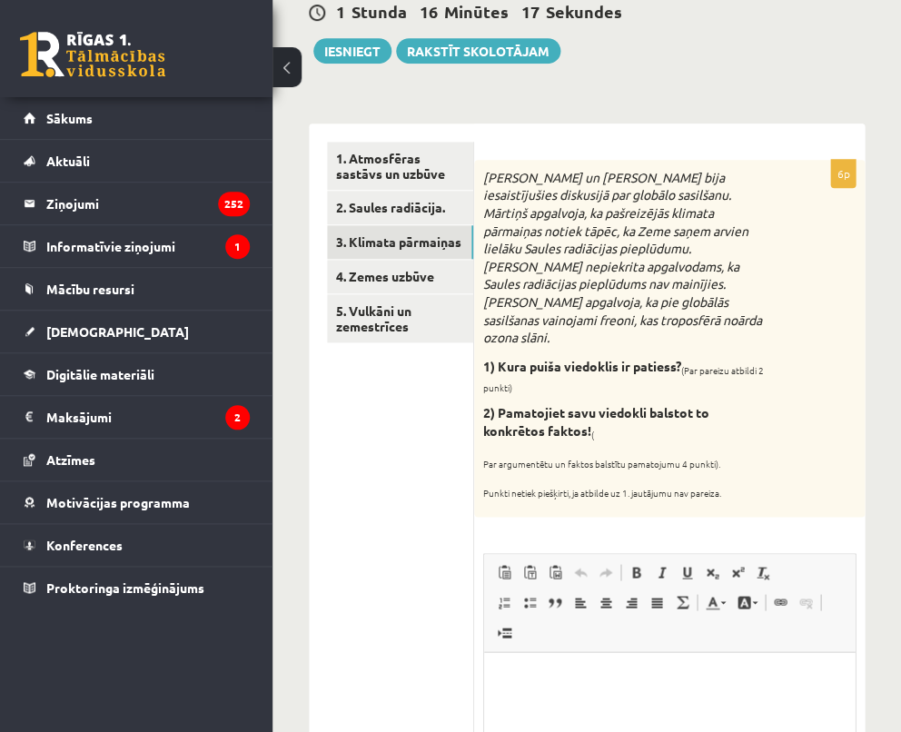
drag, startPoint x: 483, startPoint y: 175, endPoint x: 737, endPoint y: 471, distance: 390.2
click at [737, 472] on div "Mārtiņš un Jānis bija iesaistījušies diskusijā par globālo sasilšanu. Mārtiņš a…" at bounding box center [669, 339] width 390 height 358
copy div "Mārtiņš un Jānis bija iesaistījušies diskusijā par globālo sasilšanu. Mārtiņš a…"
click at [836, 321] on div "Mārtiņš un Jānis bija iesaistījušies diskusijā par globālo sasilšanu. Mārtiņš a…" at bounding box center [669, 339] width 390 height 358
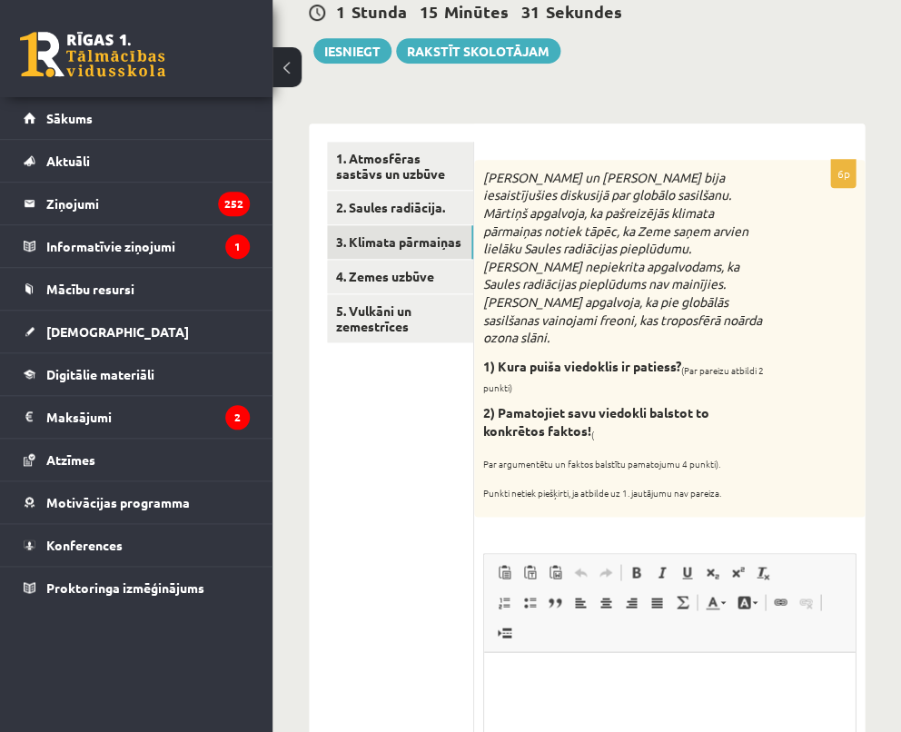
click at [836, 321] on div "Mārtiņš un Jānis bija iesaistījušies diskusijā par globālo sasilšanu. Mārtiņš a…" at bounding box center [669, 339] width 390 height 358
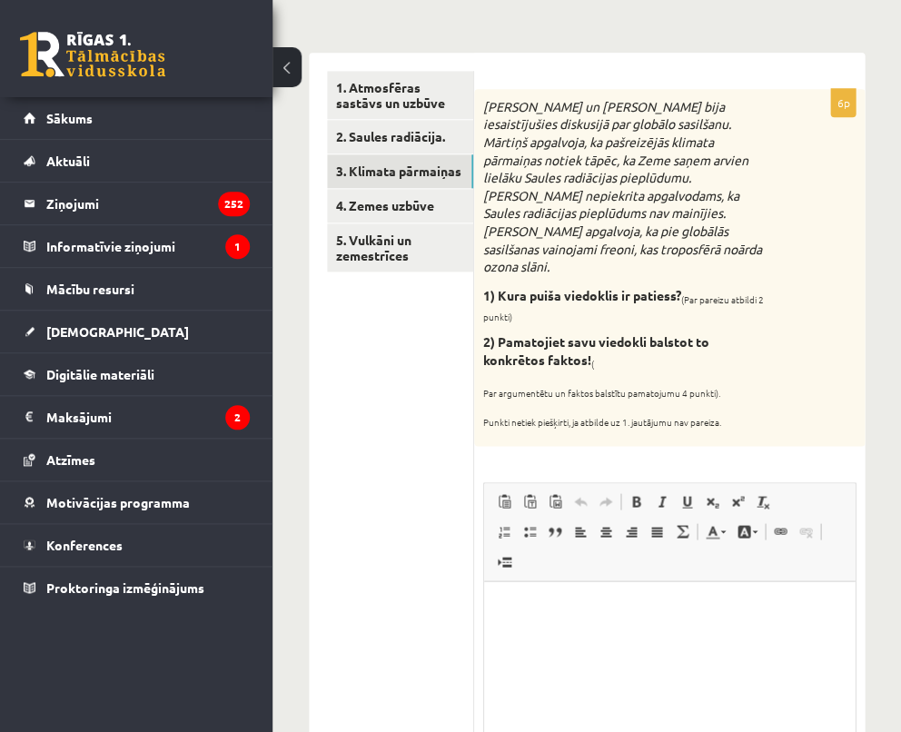
scroll to position [198, 0]
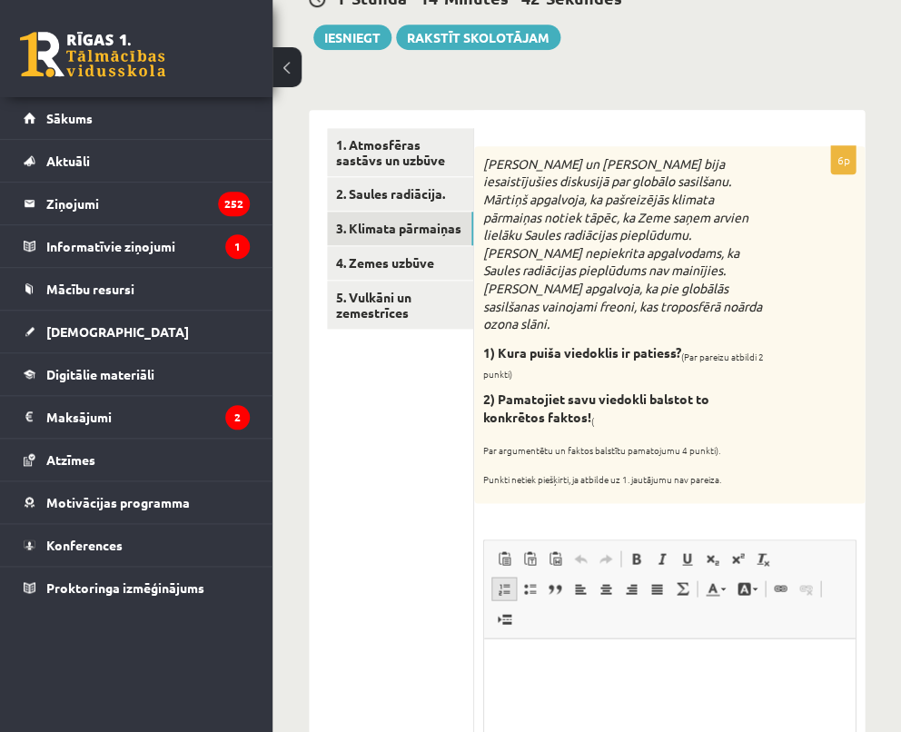
click at [502, 581] on span at bounding box center [504, 588] width 15 height 15
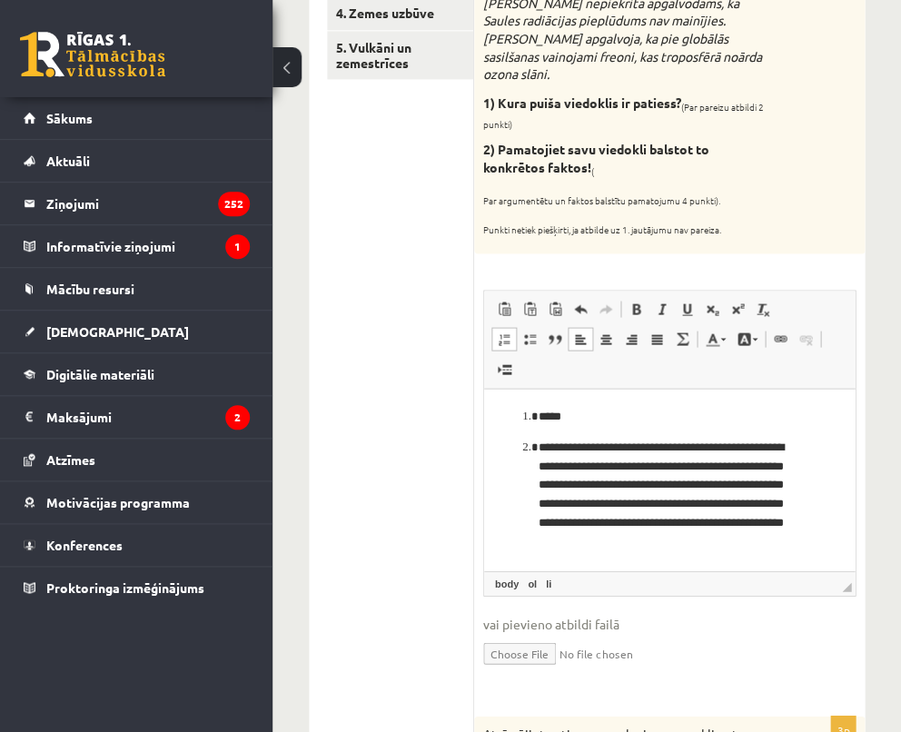
scroll to position [350, 0]
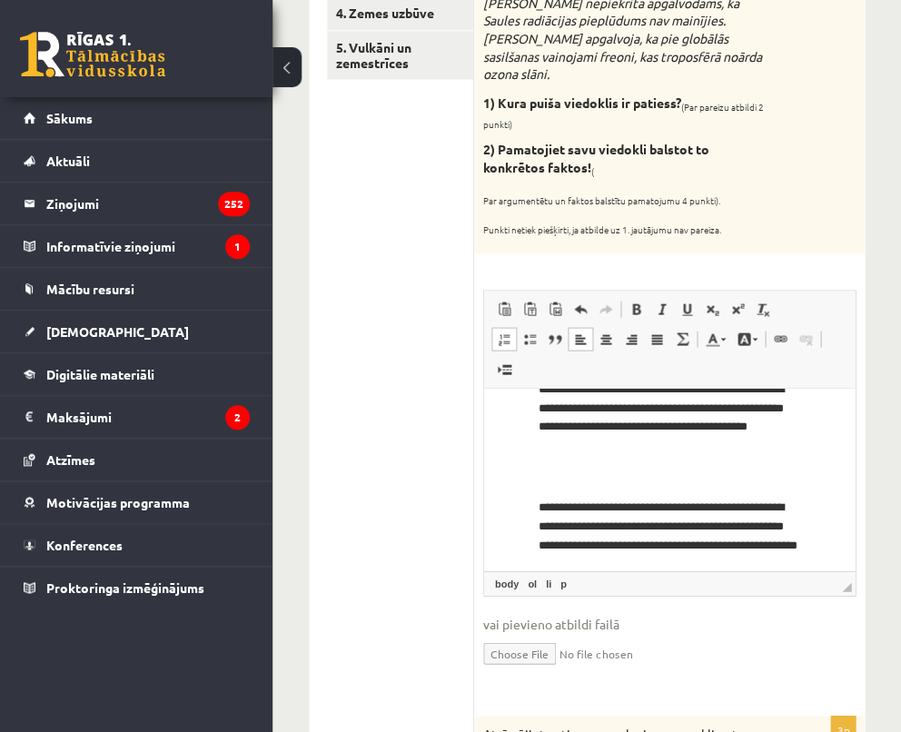
click at [535, 505] on ol "**********" at bounding box center [669, 315] width 334 height 518
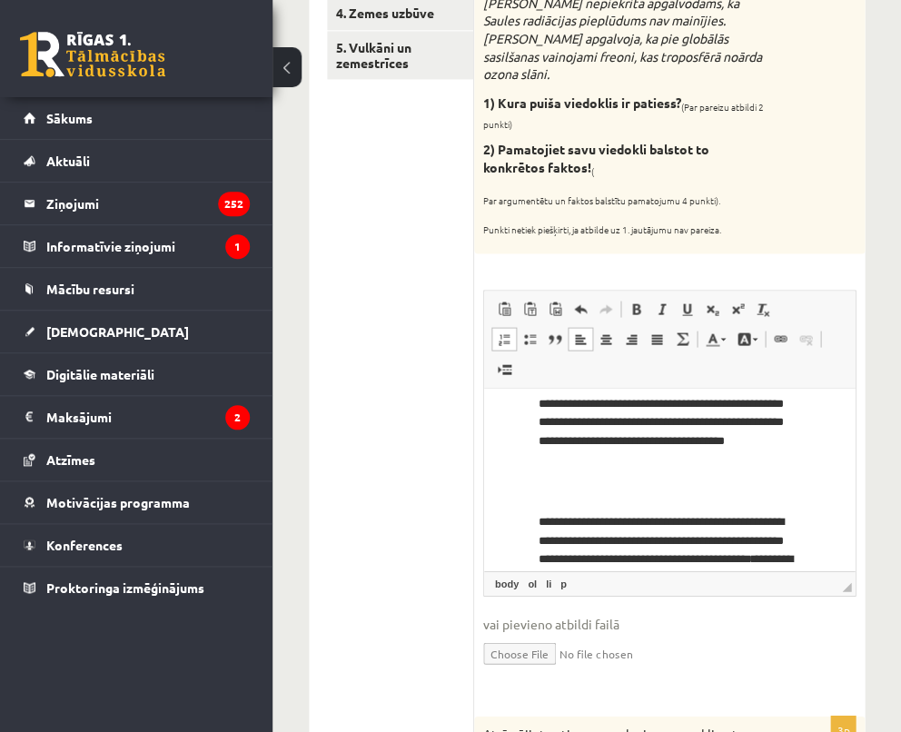
scroll to position [218, 0]
click at [539, 521] on p "**********" at bounding box center [669, 579] width 262 height 133
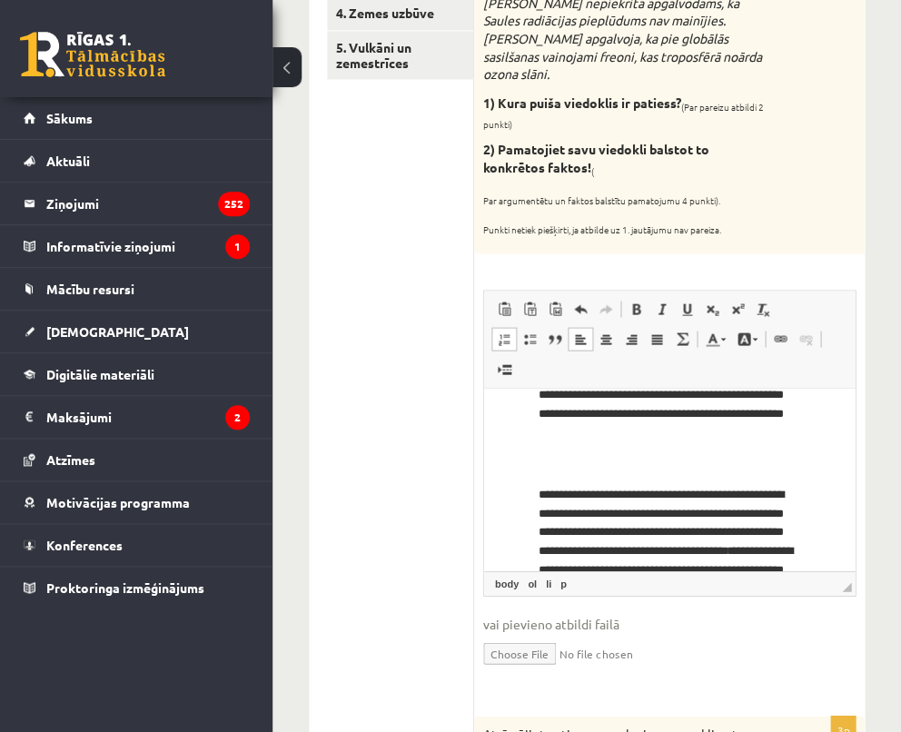
scroll to position [103, 0]
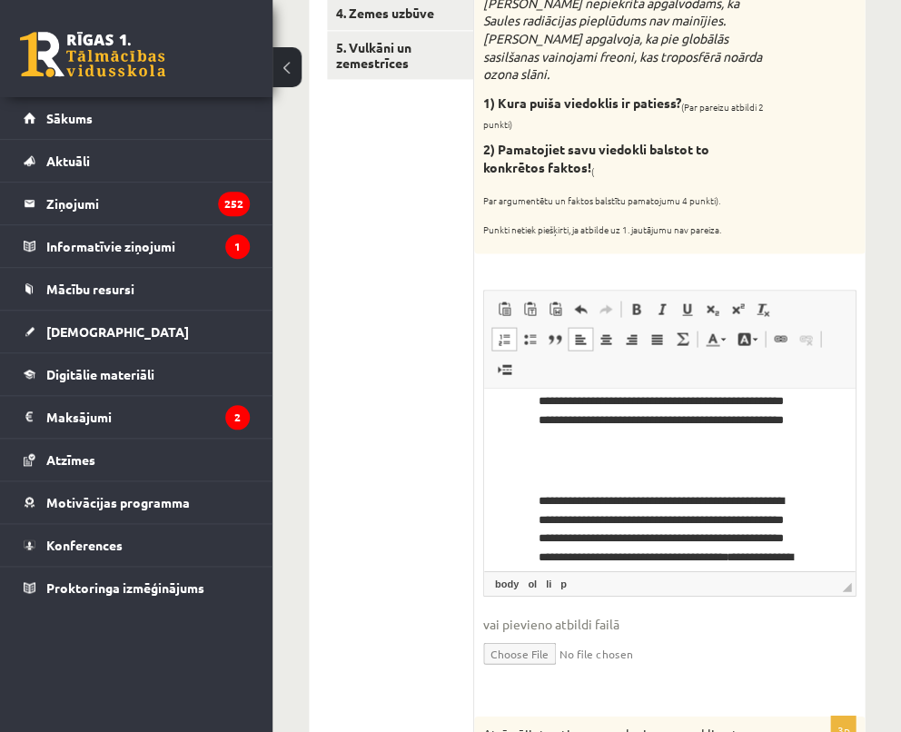
click at [536, 500] on ol "**********" at bounding box center [669, 511] width 334 height 414
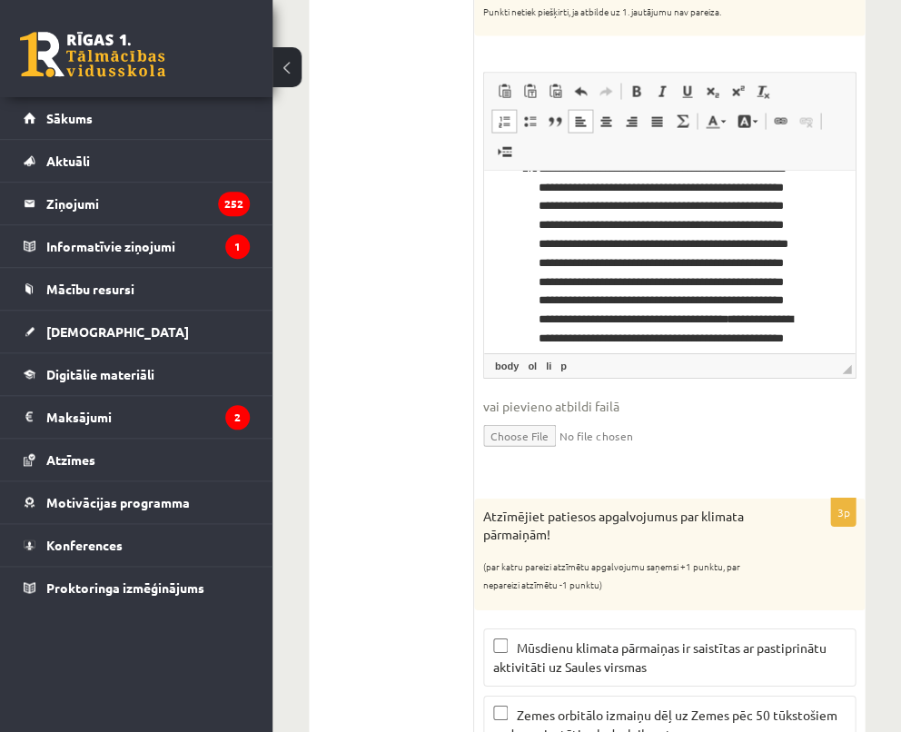
scroll to position [66, 0]
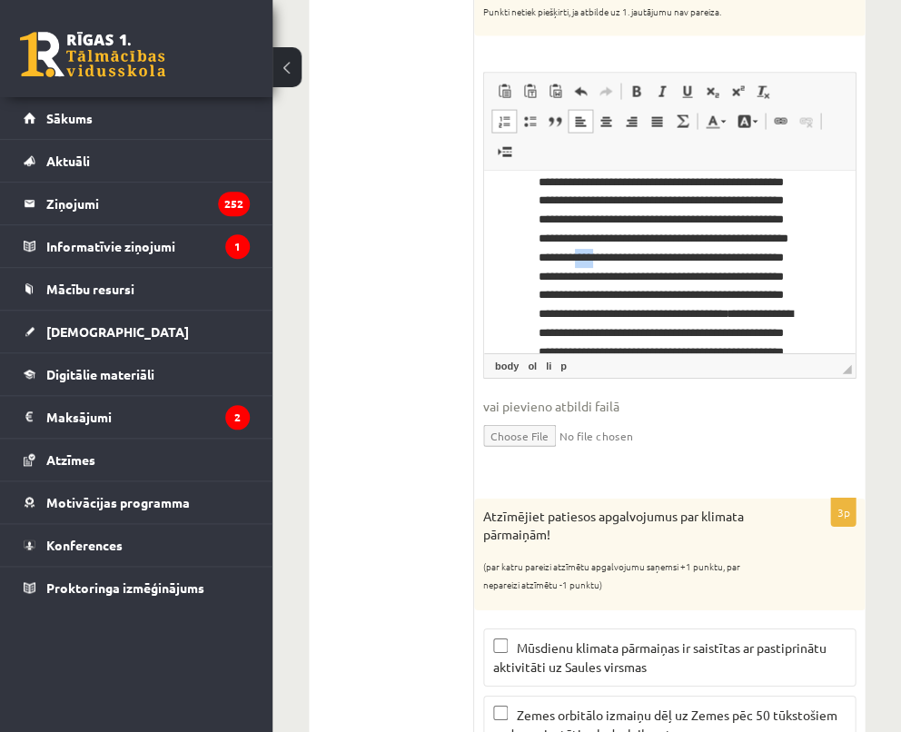
drag, startPoint x: 607, startPoint y: 273, endPoint x: 579, endPoint y: 277, distance: 28.4
click at [579, 277] on p "**********" at bounding box center [669, 324] width 262 height 341
drag, startPoint x: 610, startPoint y: 274, endPoint x: 576, endPoint y: 275, distance: 34.5
click at [576, 275] on p "**********" at bounding box center [669, 324] width 262 height 341
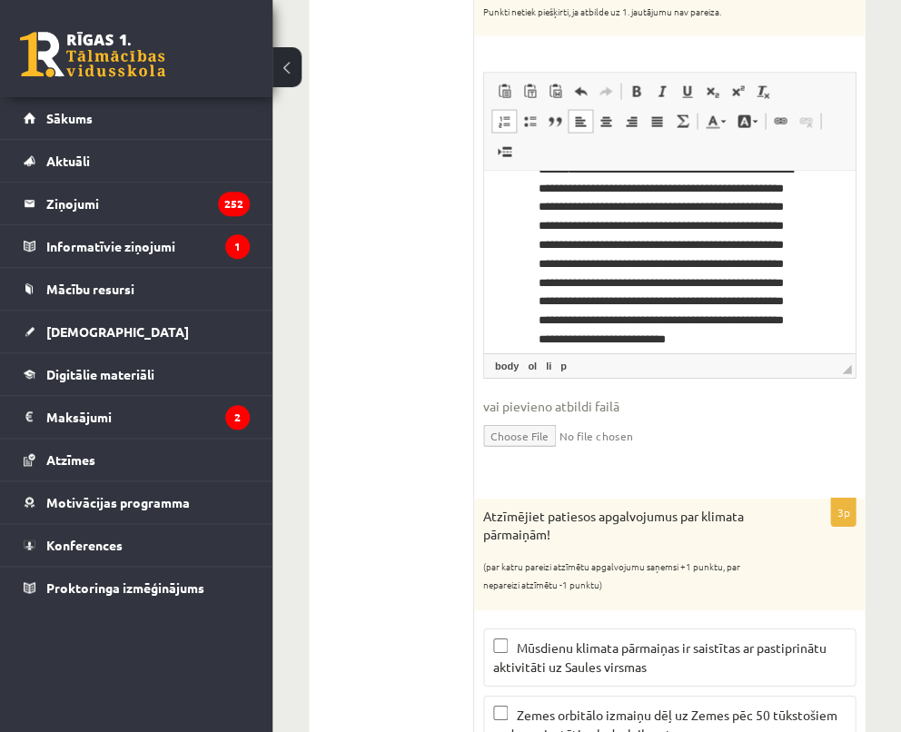
scroll to position [157, 0]
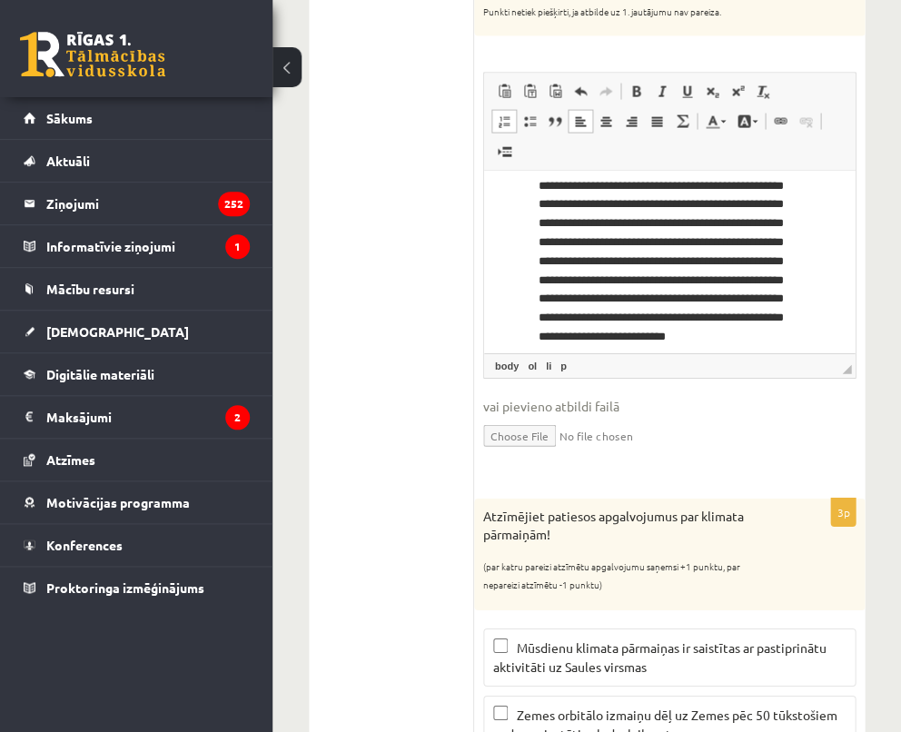
click at [785, 243] on p "**********" at bounding box center [669, 234] width 262 height 341
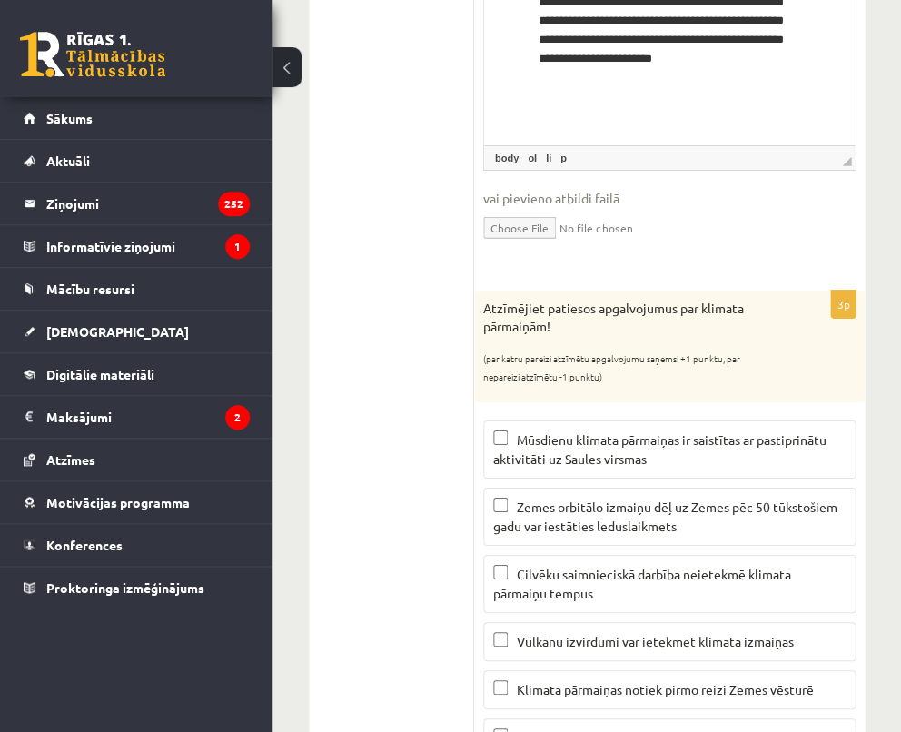
scroll to position [936, 0]
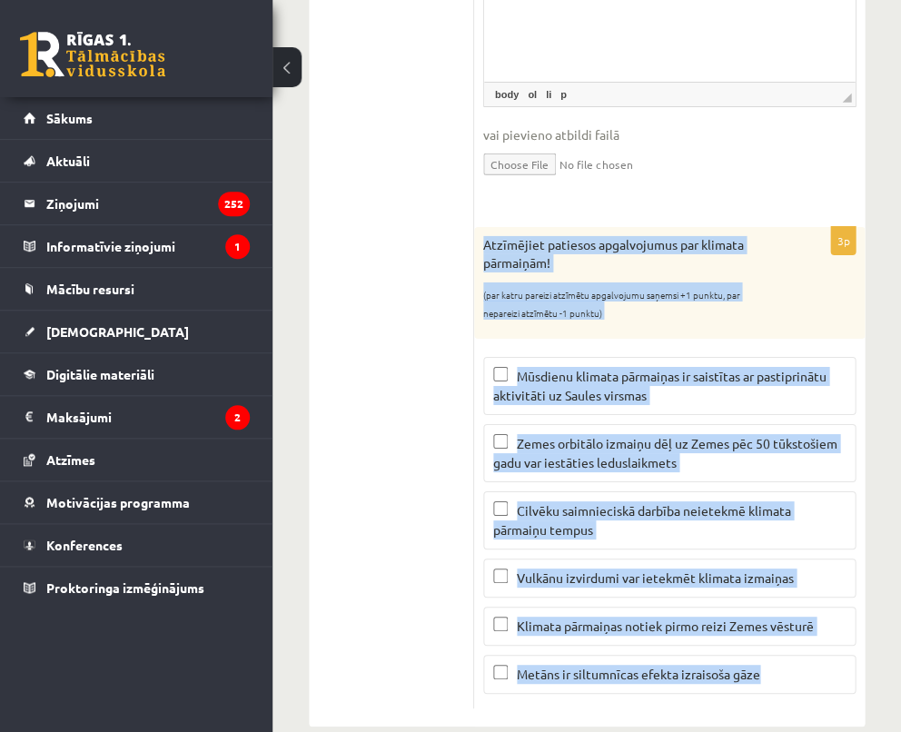
drag, startPoint x: 481, startPoint y: 217, endPoint x: 784, endPoint y: 675, distance: 548.5
copy div "Atzīmējiet patiesos apgalvojumus par klimata pārmaiņām! (par katru pareizi atzī…"
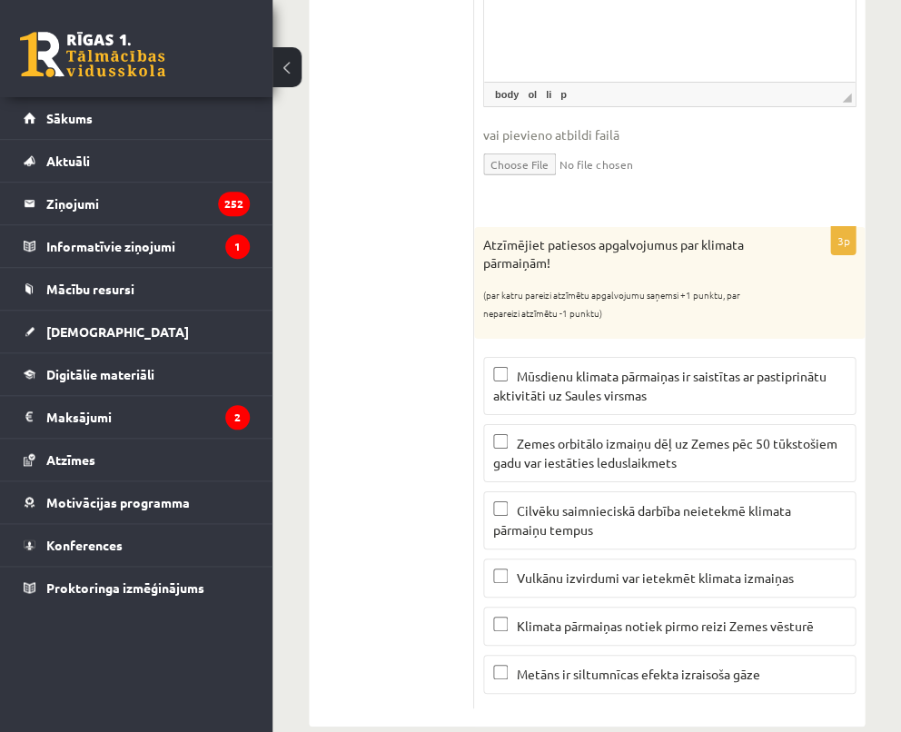
click at [535, 434] on p "Zemes orbitālo izmaiņu dēļ uz Zemes pēc 50 tūkstošiem gadu var iestāties ledusl…" at bounding box center [669, 453] width 352 height 38
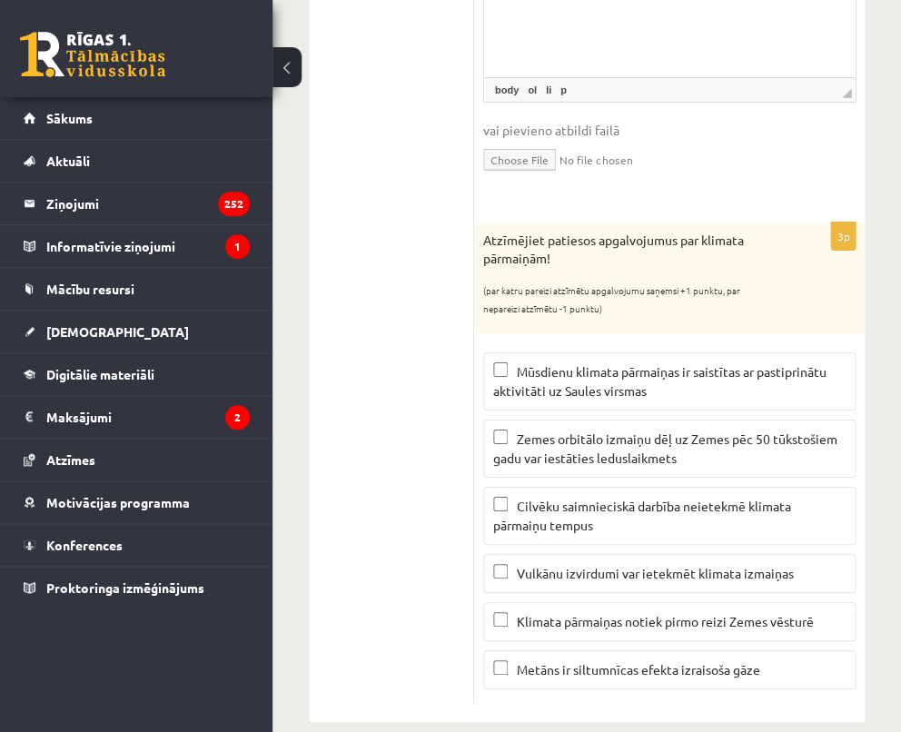
scroll to position [939, 0]
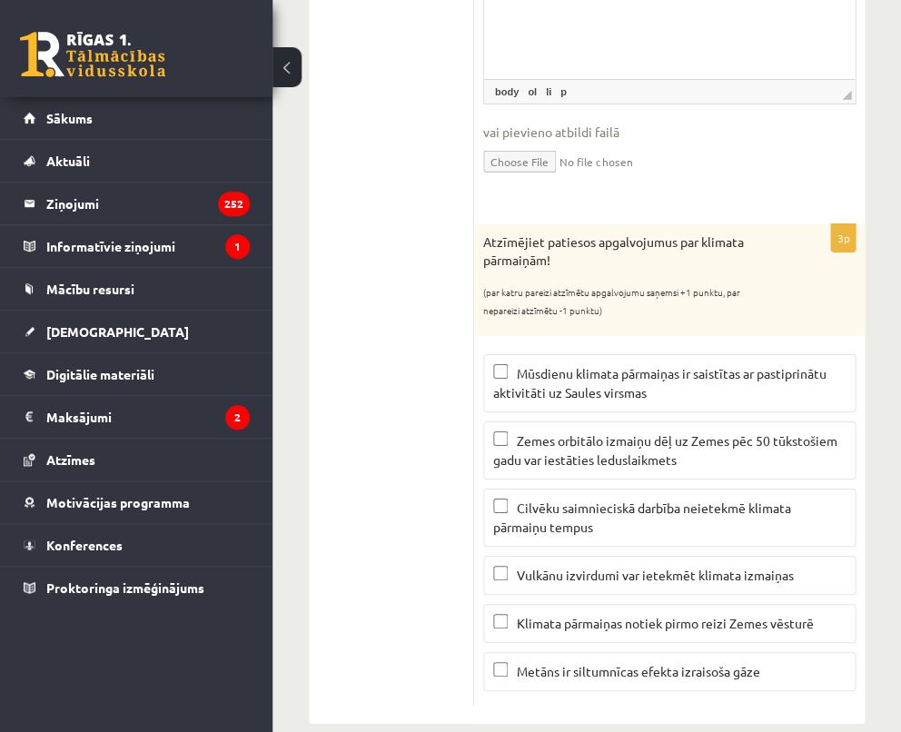
click at [518, 567] on span "Vulkānu izvirdumi var ietekmēt klimata izmaiņas" at bounding box center [655, 575] width 277 height 16
click at [539, 663] on span "Metāns ir siltumnīcas efekta izraisoša gāze" at bounding box center [638, 671] width 243 height 16
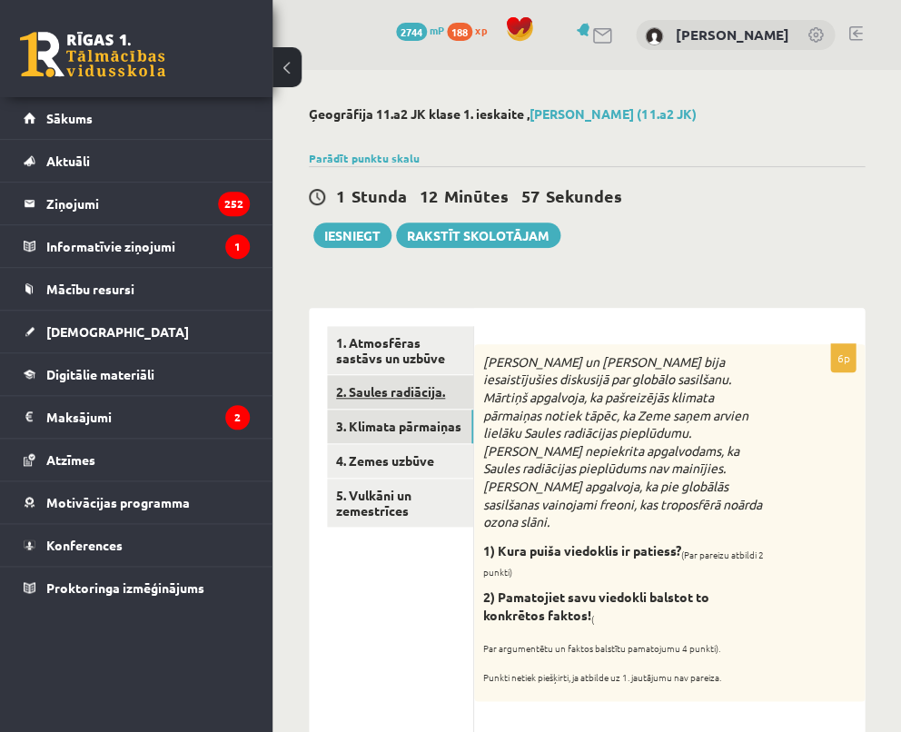
scroll to position [0, 0]
click at [387, 394] on link "2. Saules radiācija." at bounding box center [400, 392] width 146 height 34
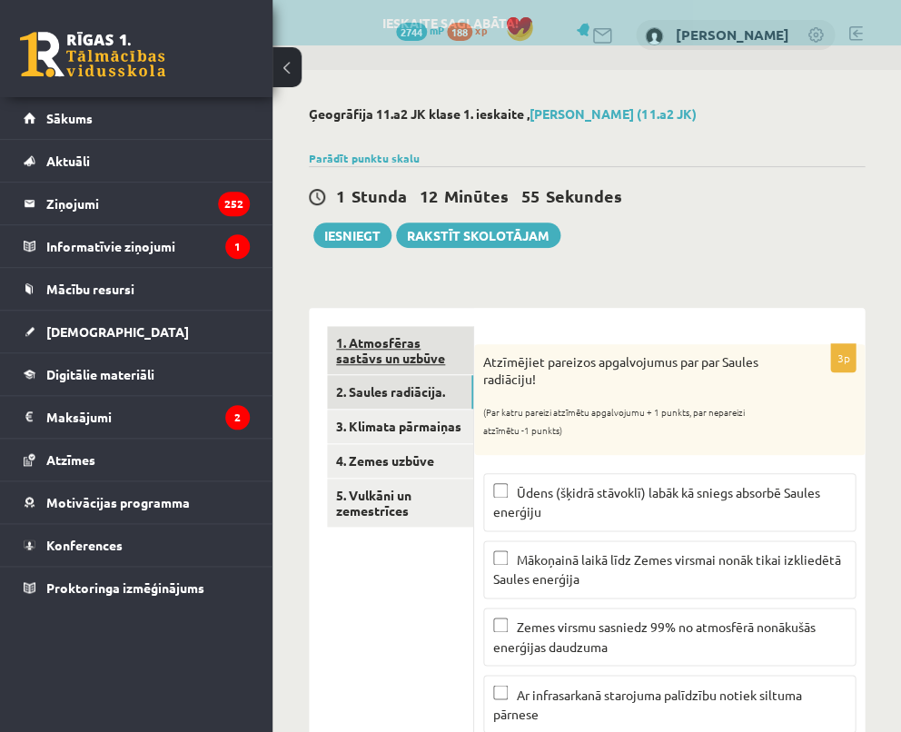
click at [395, 348] on link "1. Atmosfēras sastāvs un uzbūve" at bounding box center [400, 350] width 146 height 49
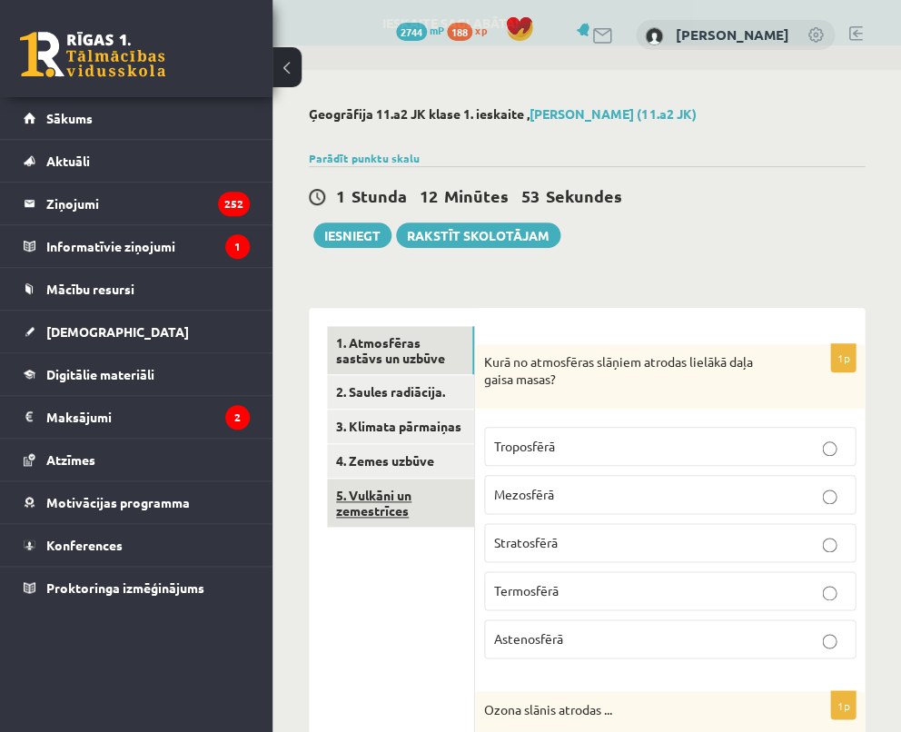
click at [367, 502] on link "5. Vulkāni un zemestrīces" at bounding box center [400, 502] width 147 height 49
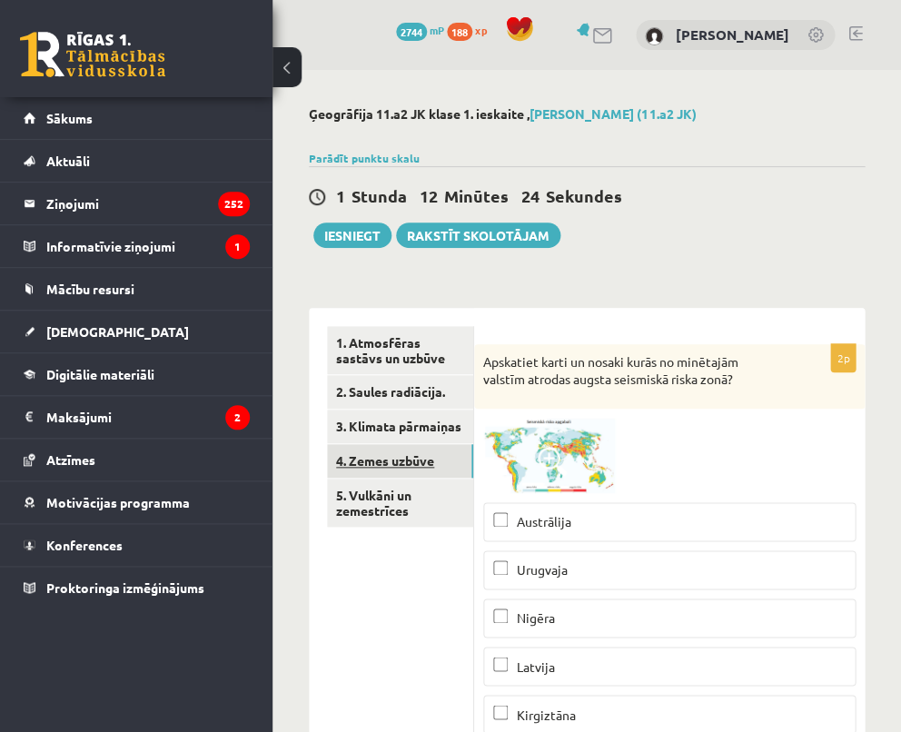
click at [399, 460] on link "4. Zemes uzbūve" at bounding box center [400, 461] width 146 height 34
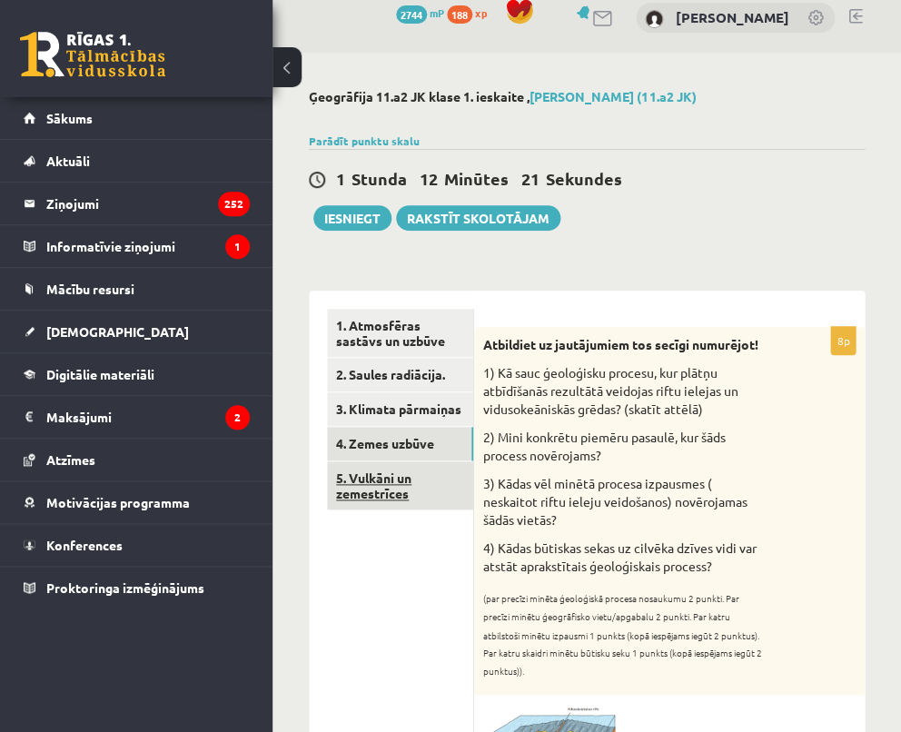
scroll to position [4, 0]
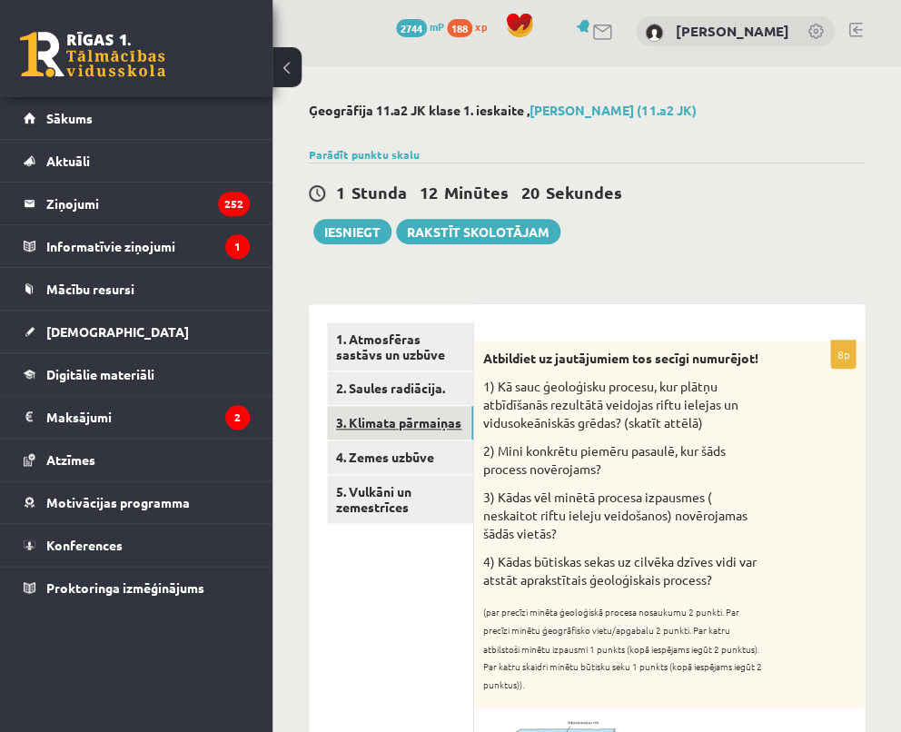
click at [397, 422] on link "3. Klimata pārmaiņas" at bounding box center [400, 423] width 146 height 34
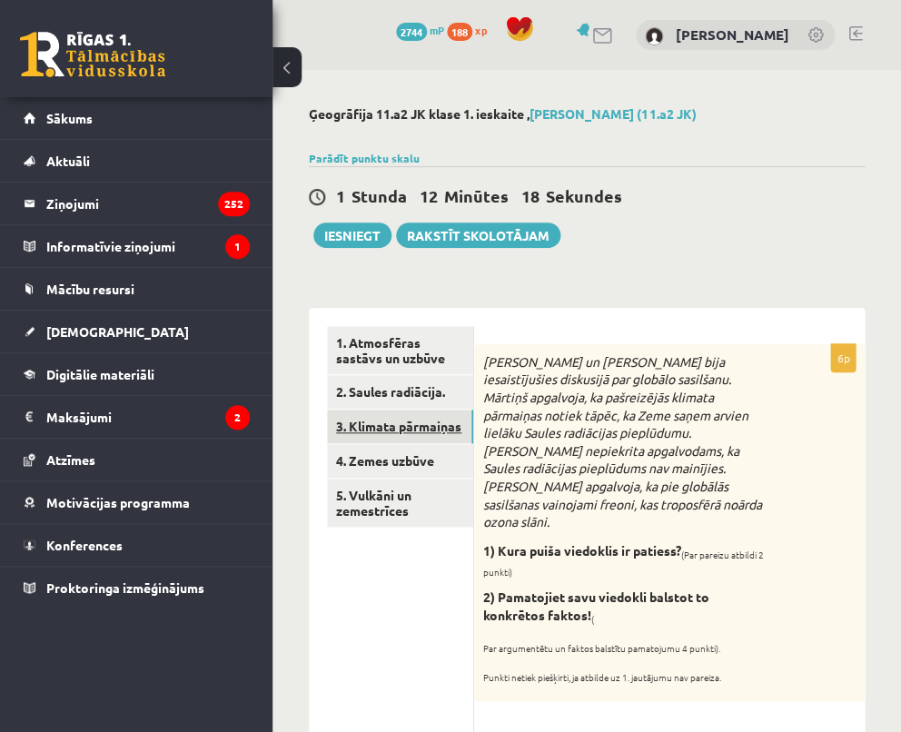
scroll to position [0, 0]
click at [390, 381] on link "2. Saules radiācija." at bounding box center [400, 392] width 146 height 34
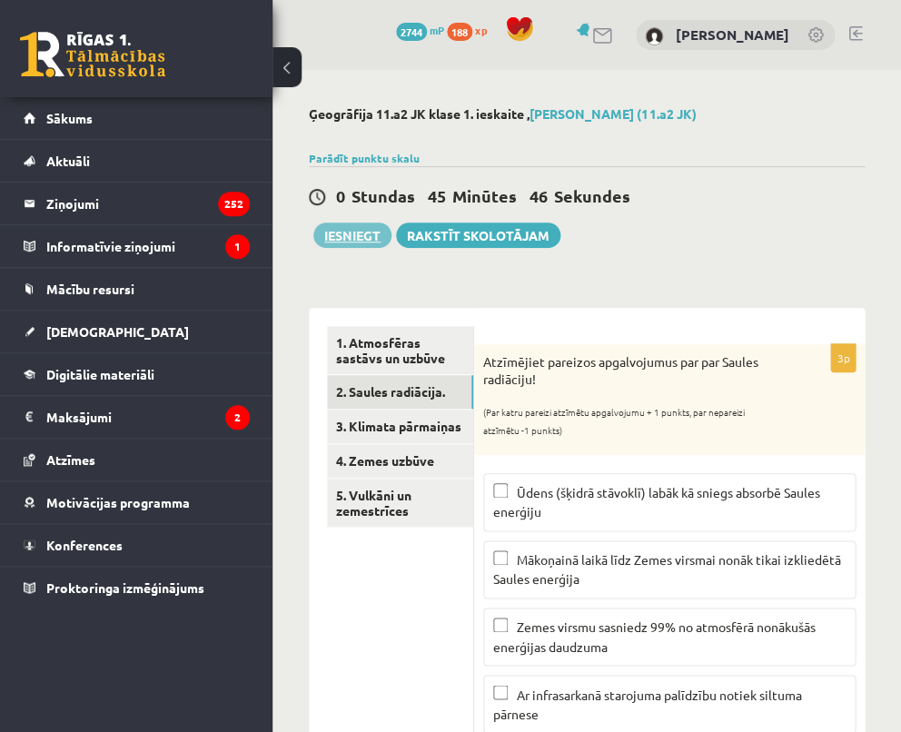
click at [364, 232] on button "Iesniegt" at bounding box center [352, 234] width 78 height 25
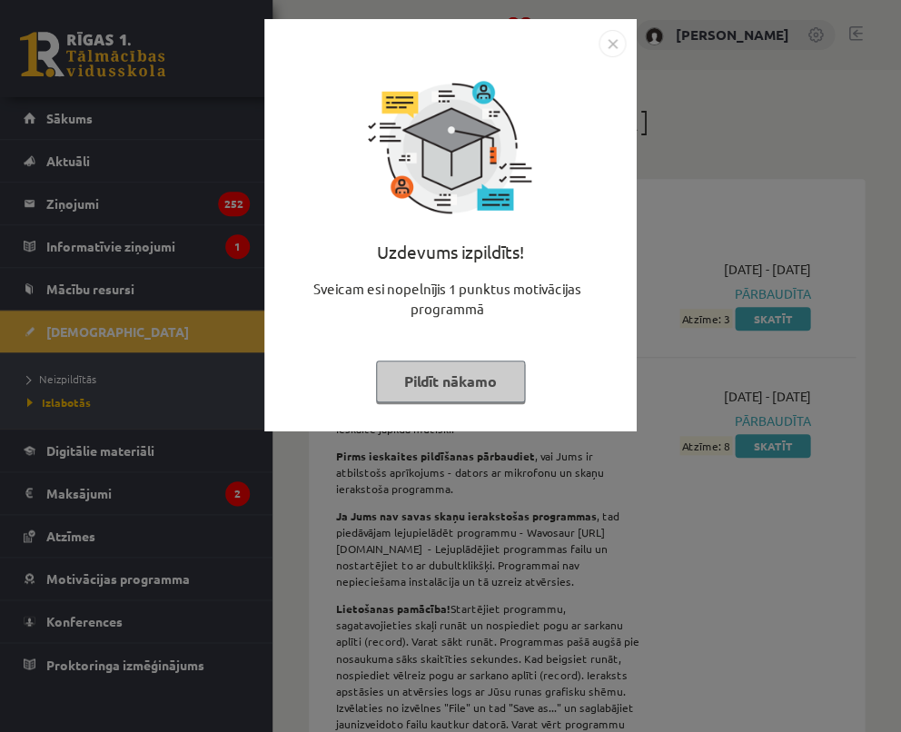
click at [612, 44] on img "Close" at bounding box center [611, 43] width 27 height 27
